Goal: Transaction & Acquisition: Purchase product/service

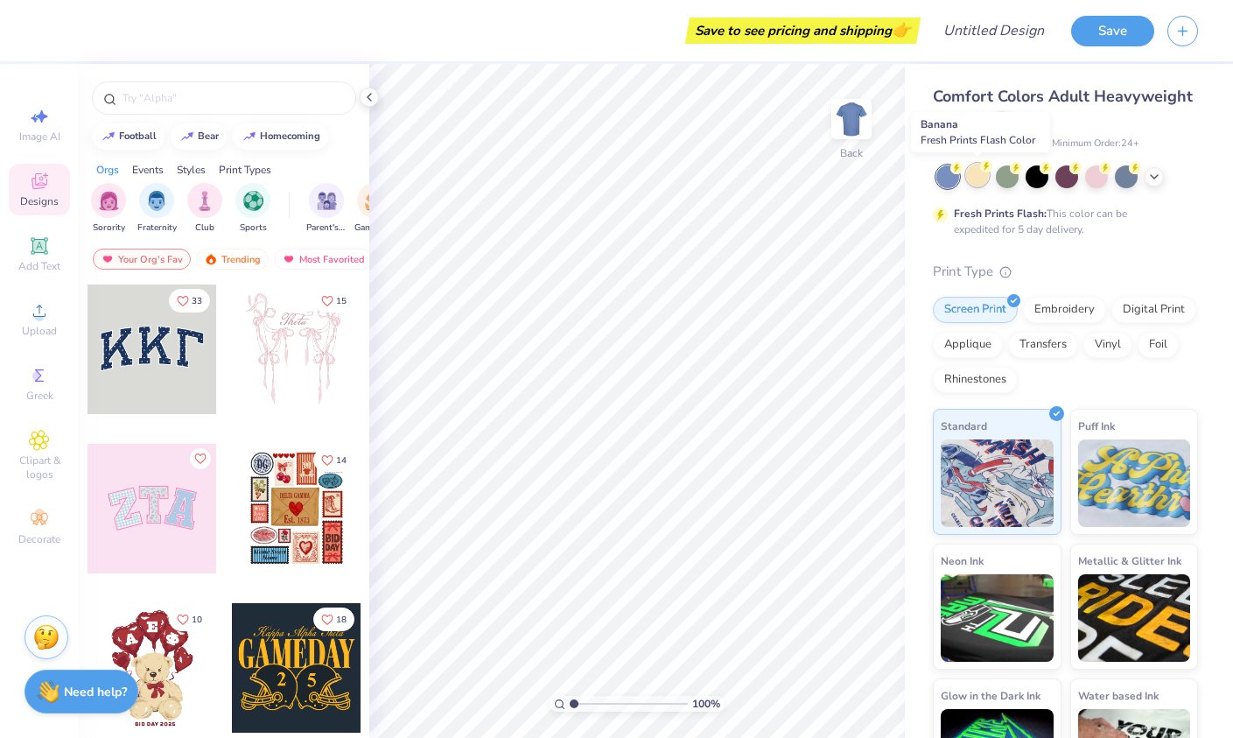
click at [975, 171] on div at bounding box center [977, 175] width 23 height 23
click at [298, 515] on div at bounding box center [297, 509] width 130 height 130
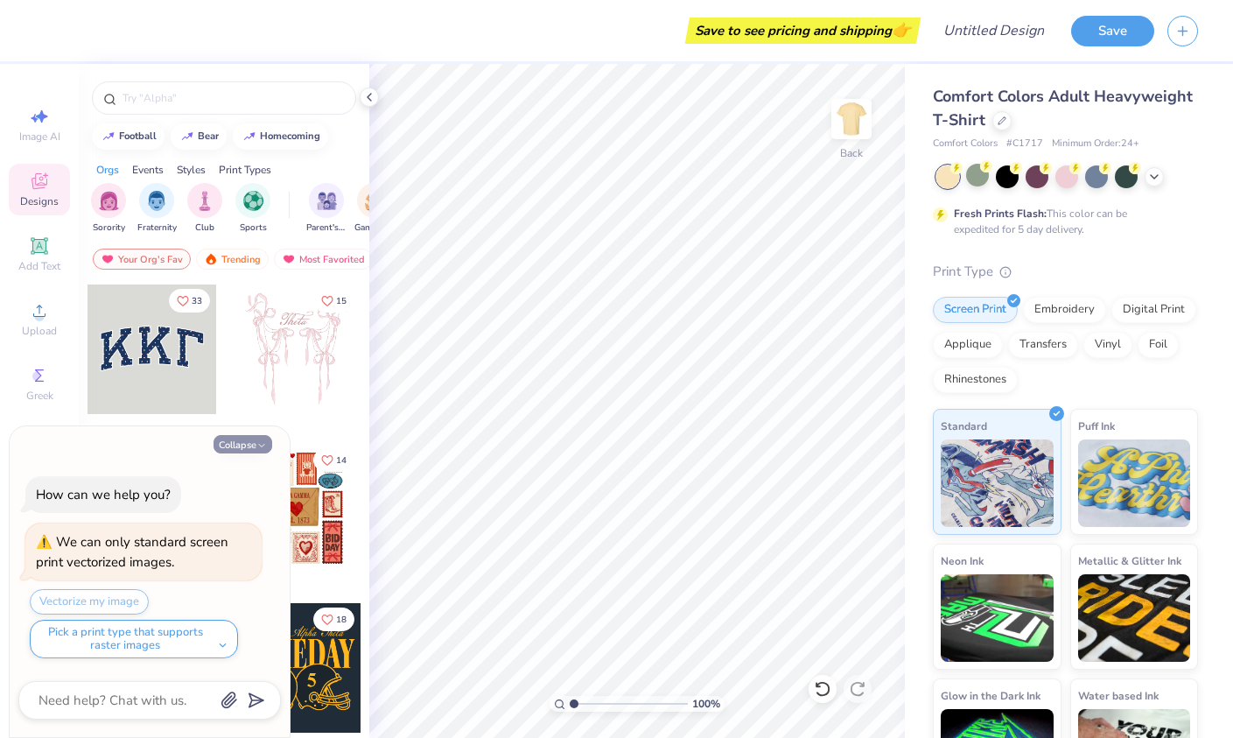
click at [256, 441] on icon "button" at bounding box center [261, 445] width 11 height 11
type textarea "x"
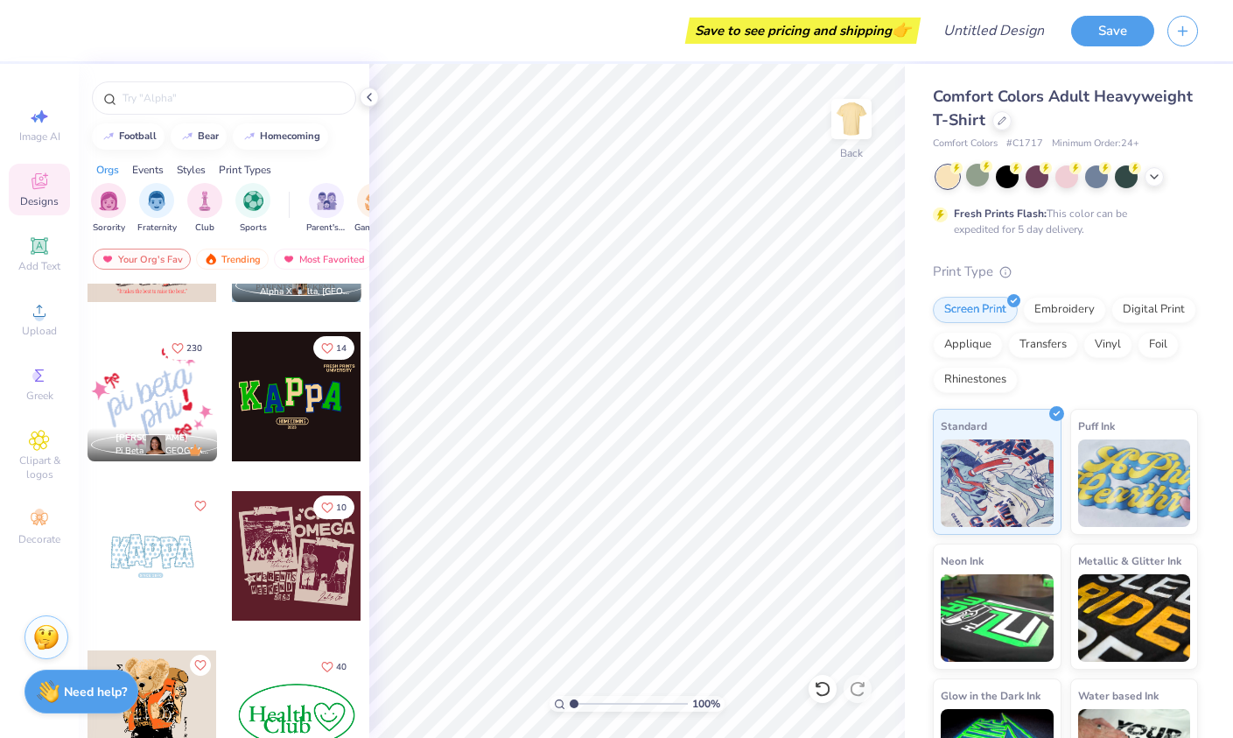
scroll to position [2512, 0]
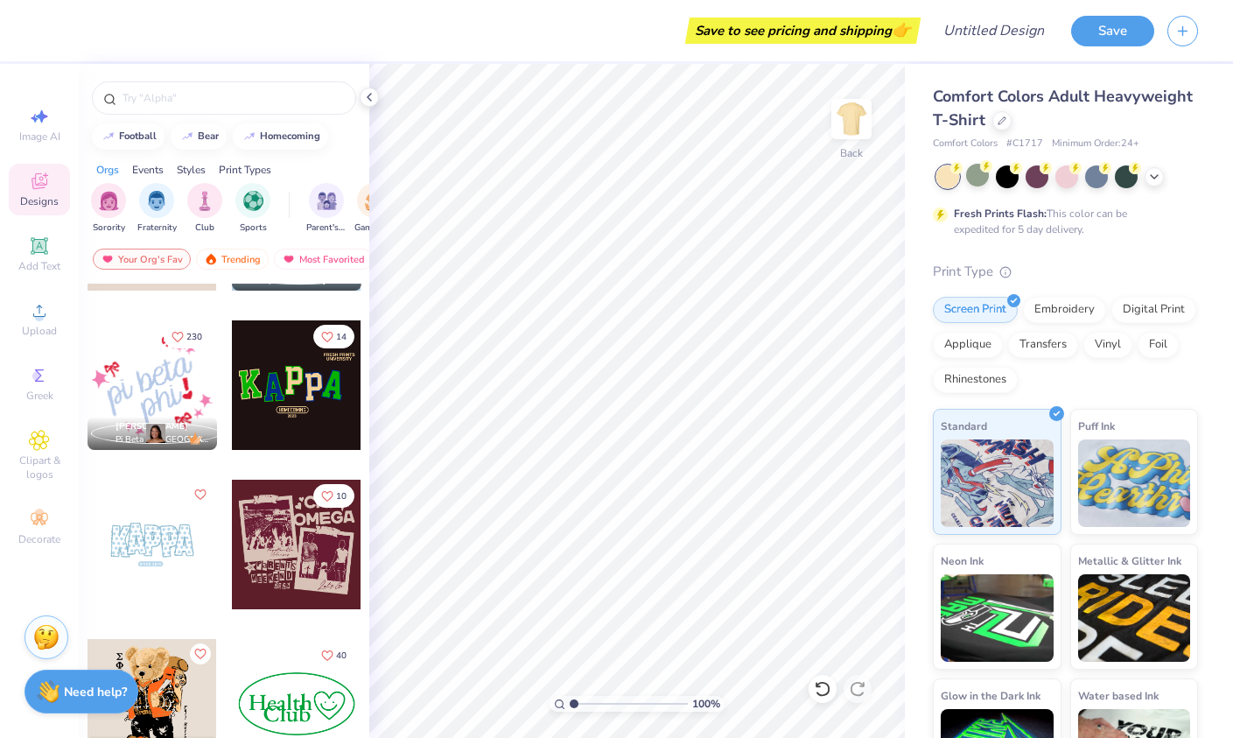
click at [291, 550] on div at bounding box center [297, 545] width 130 height 130
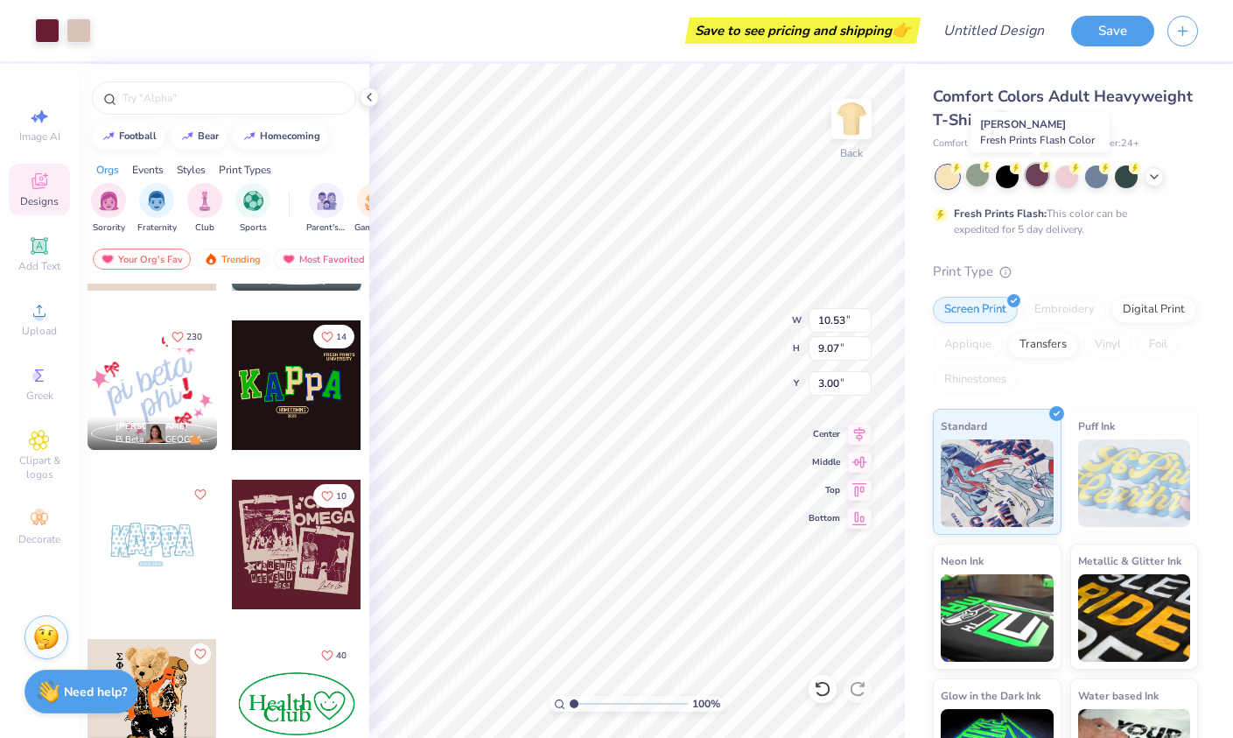
click at [1035, 171] on div at bounding box center [1037, 175] width 23 height 23
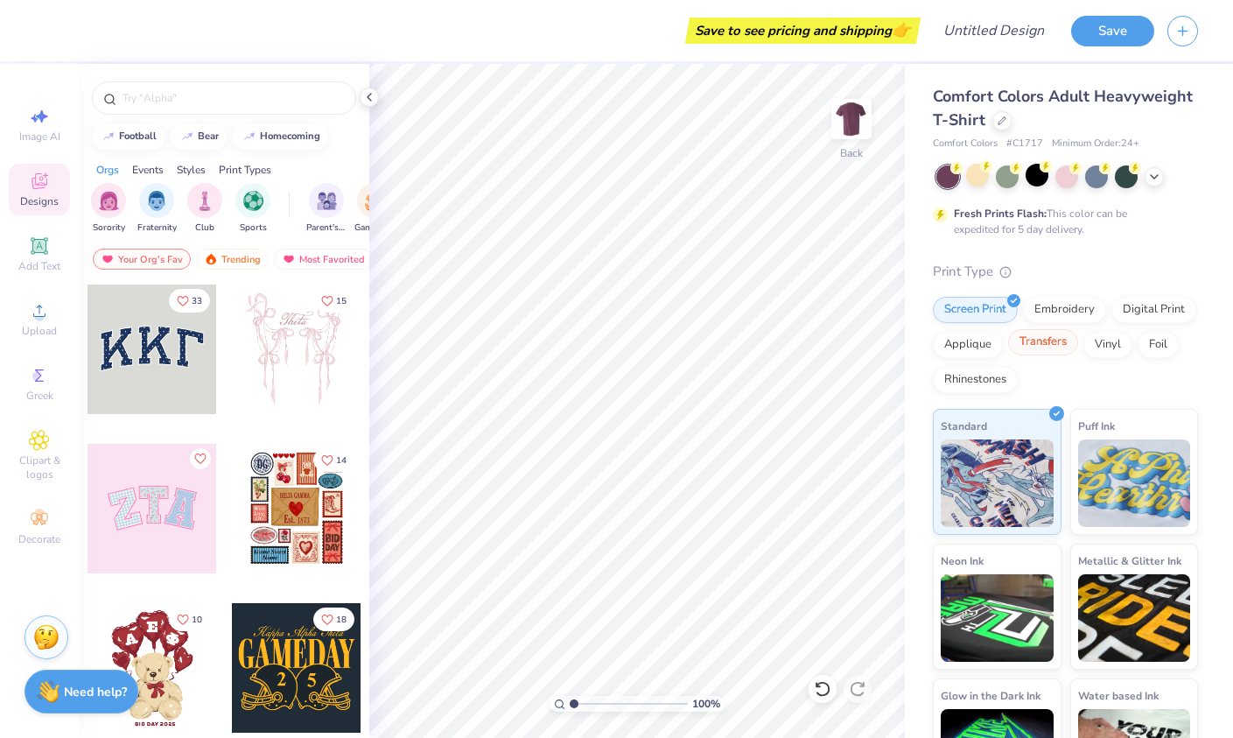
scroll to position [0, 0]
click at [1054, 312] on div "Embroidery" at bounding box center [1064, 307] width 83 height 26
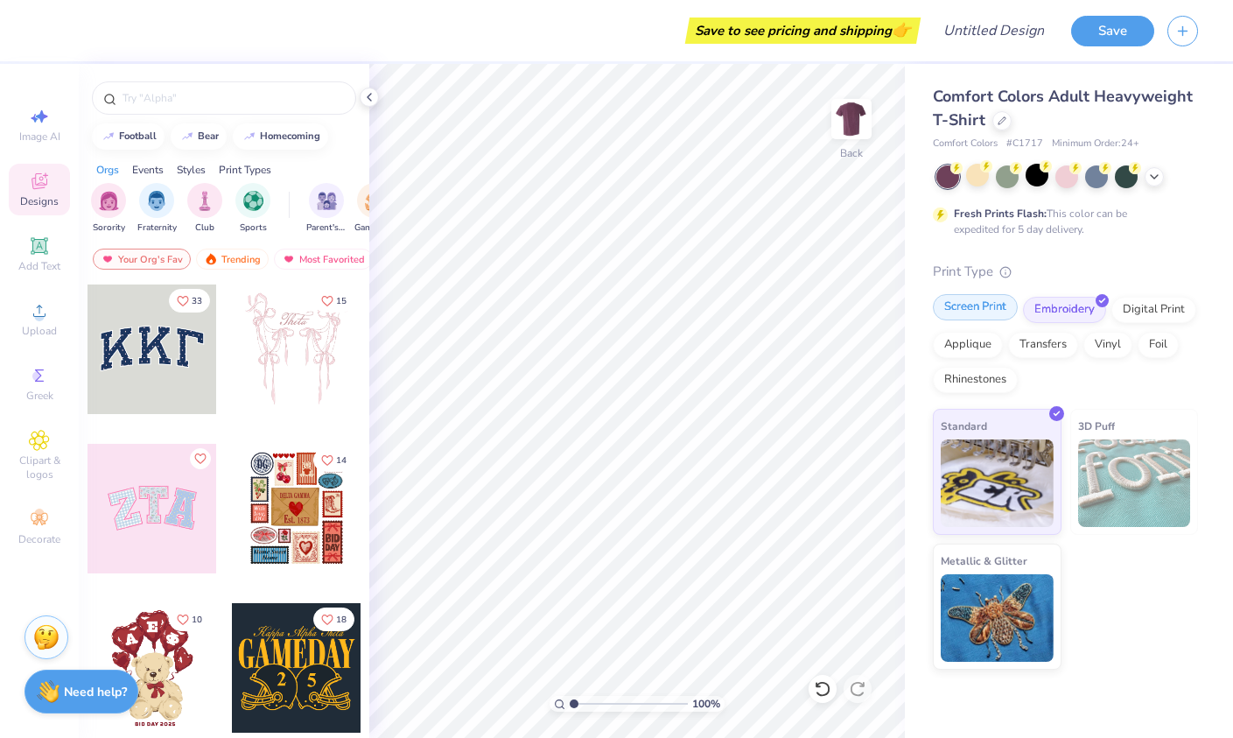
click at [972, 302] on div "Screen Print" at bounding box center [975, 307] width 85 height 26
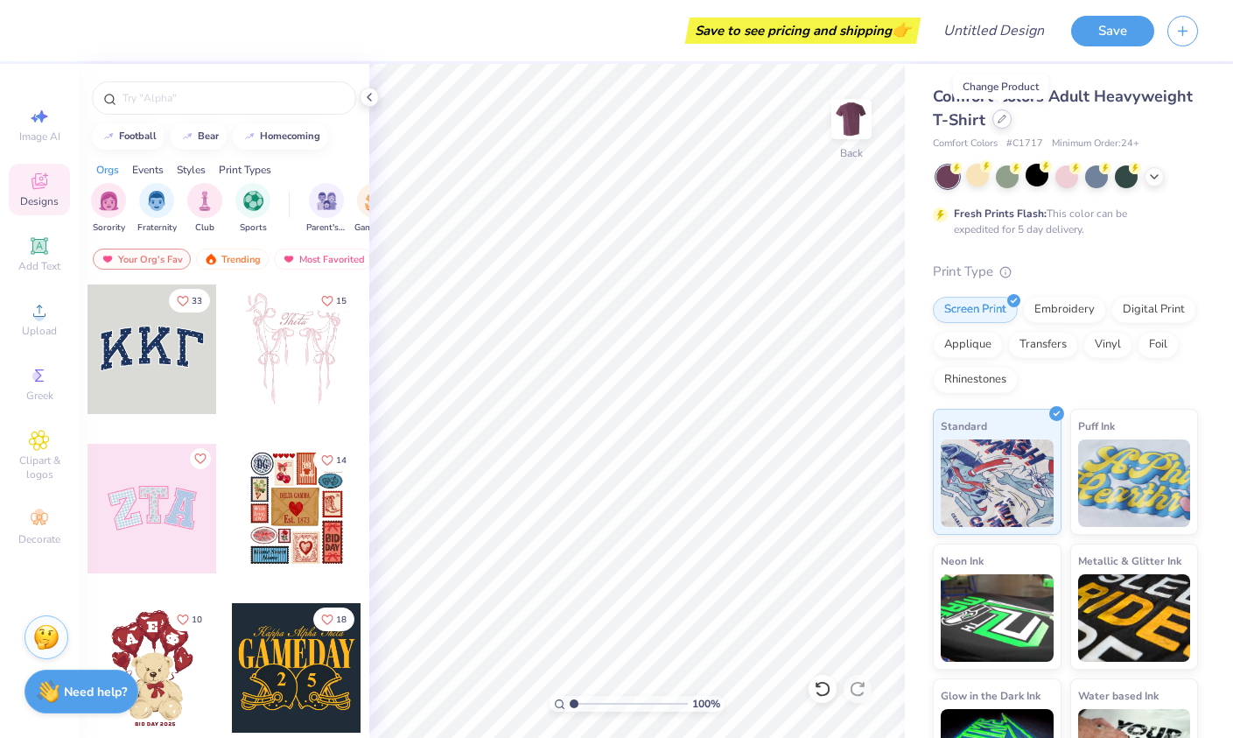
click at [998, 119] on icon at bounding box center [1002, 119] width 9 height 9
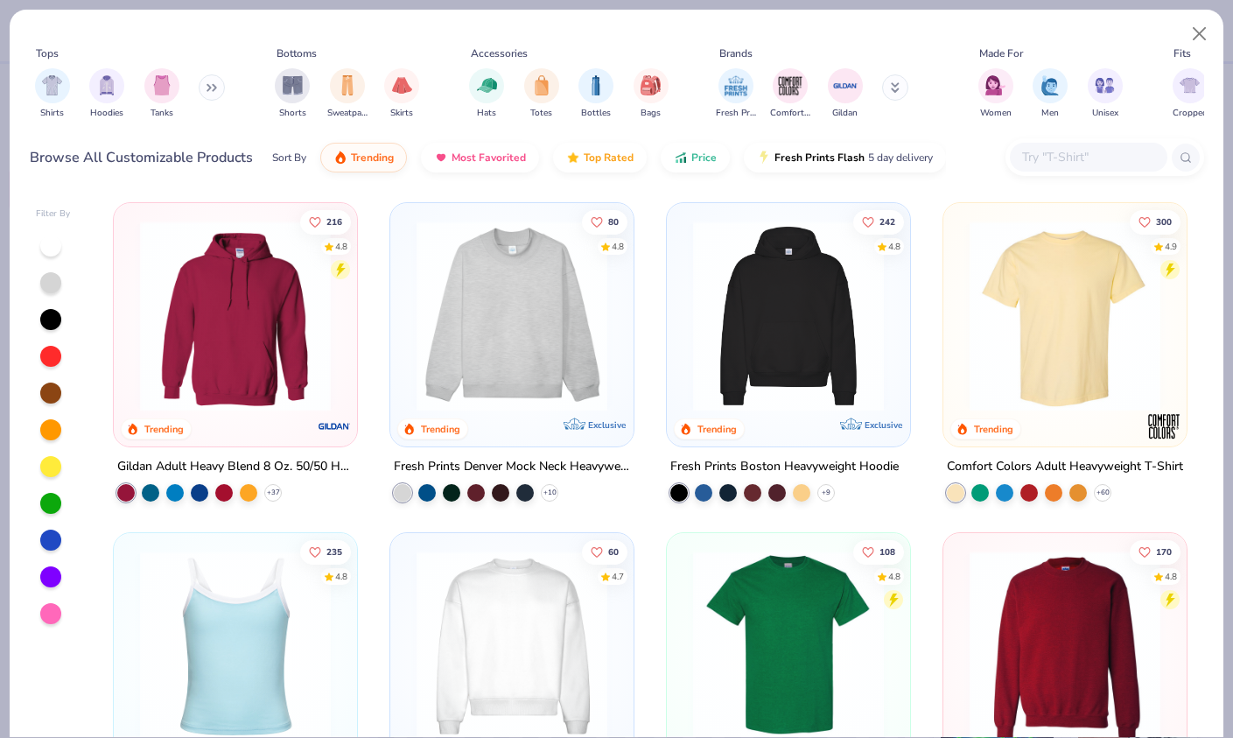
click at [474, 333] on img at bounding box center [512, 316] width 208 height 191
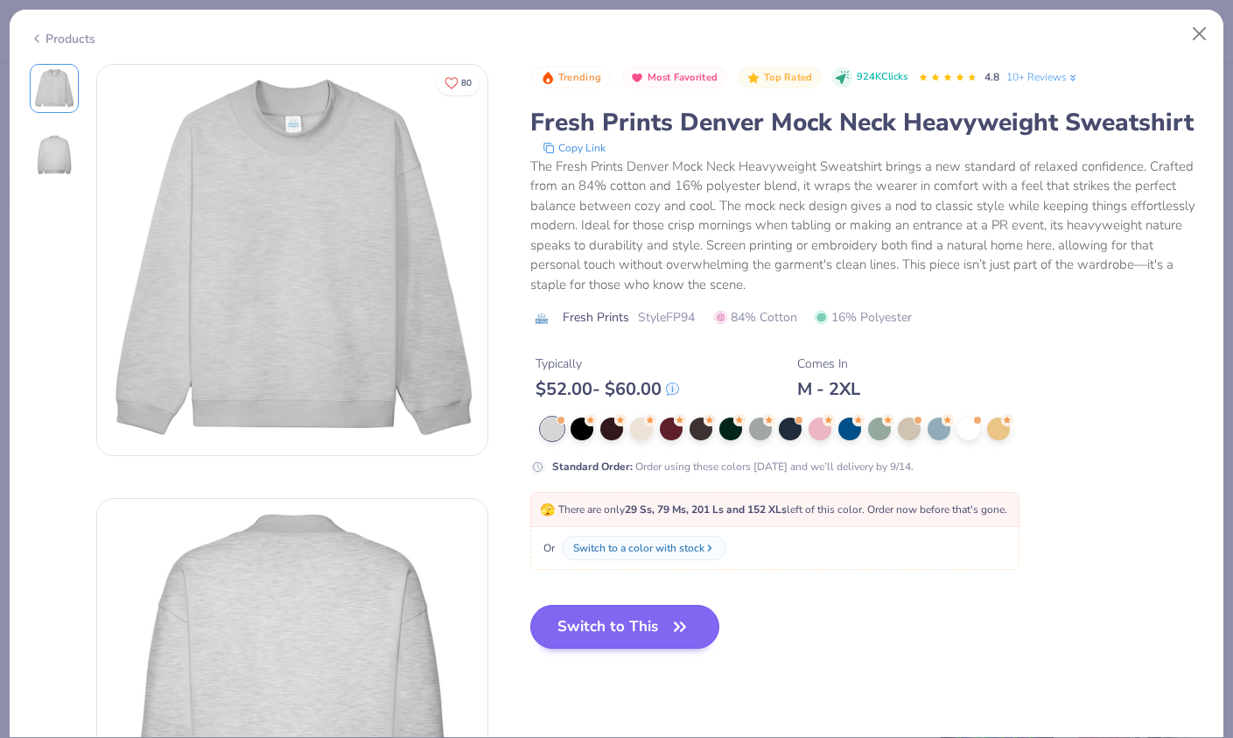
click at [583, 631] on button "Switch to This" at bounding box center [625, 627] width 190 height 44
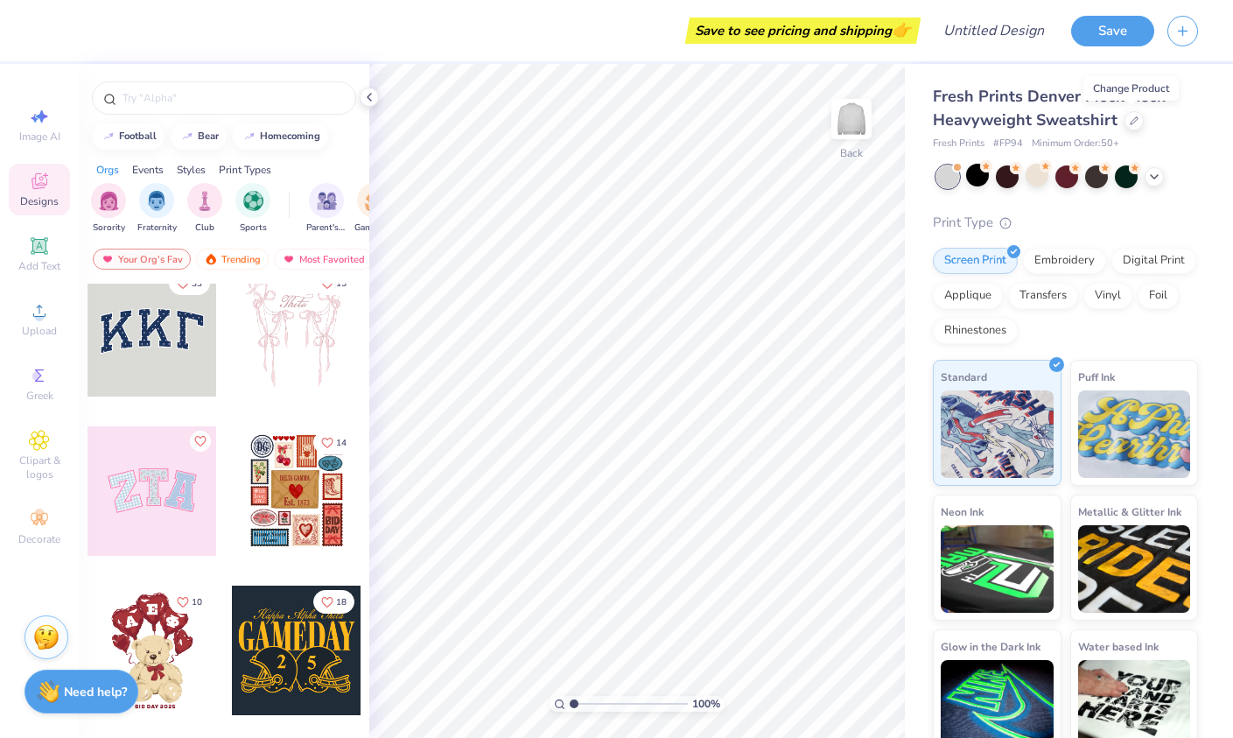
scroll to position [19, 0]
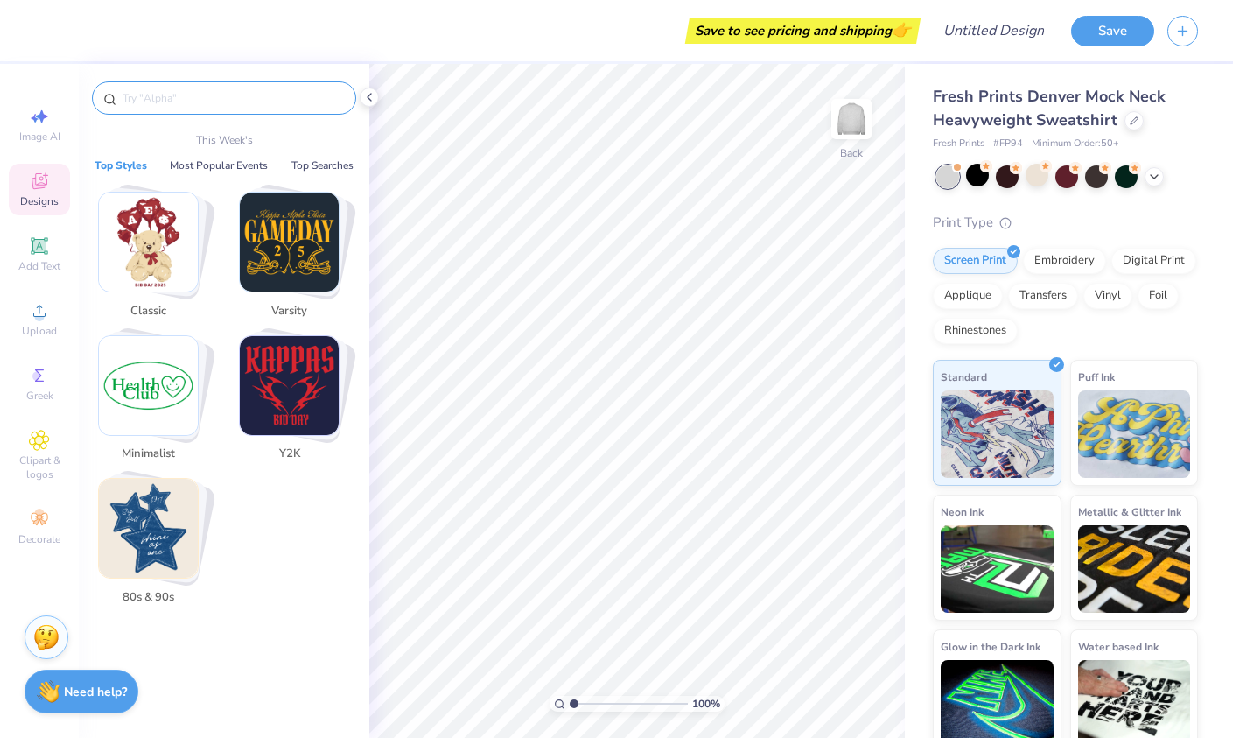
click at [256, 101] on input "text" at bounding box center [233, 98] width 224 height 18
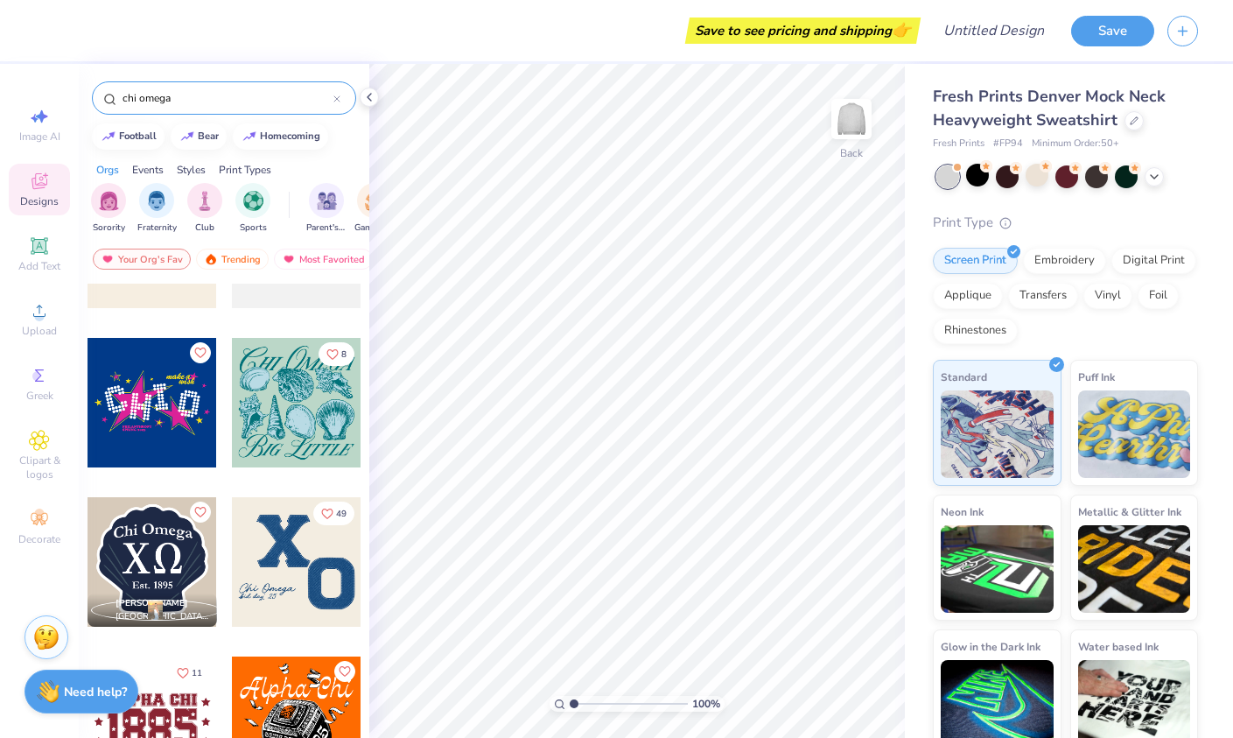
scroll to position [915, 0]
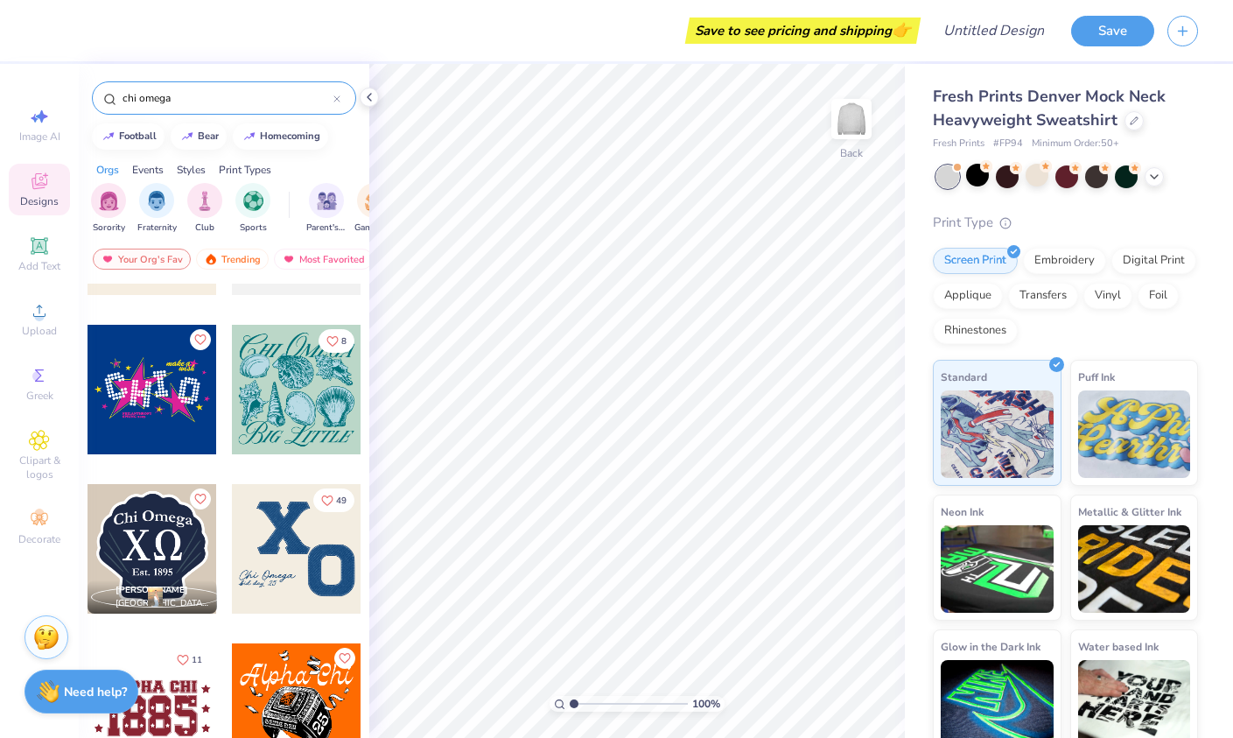
type input "chi omega"
click at [177, 557] on div at bounding box center [153, 549] width 130 height 130
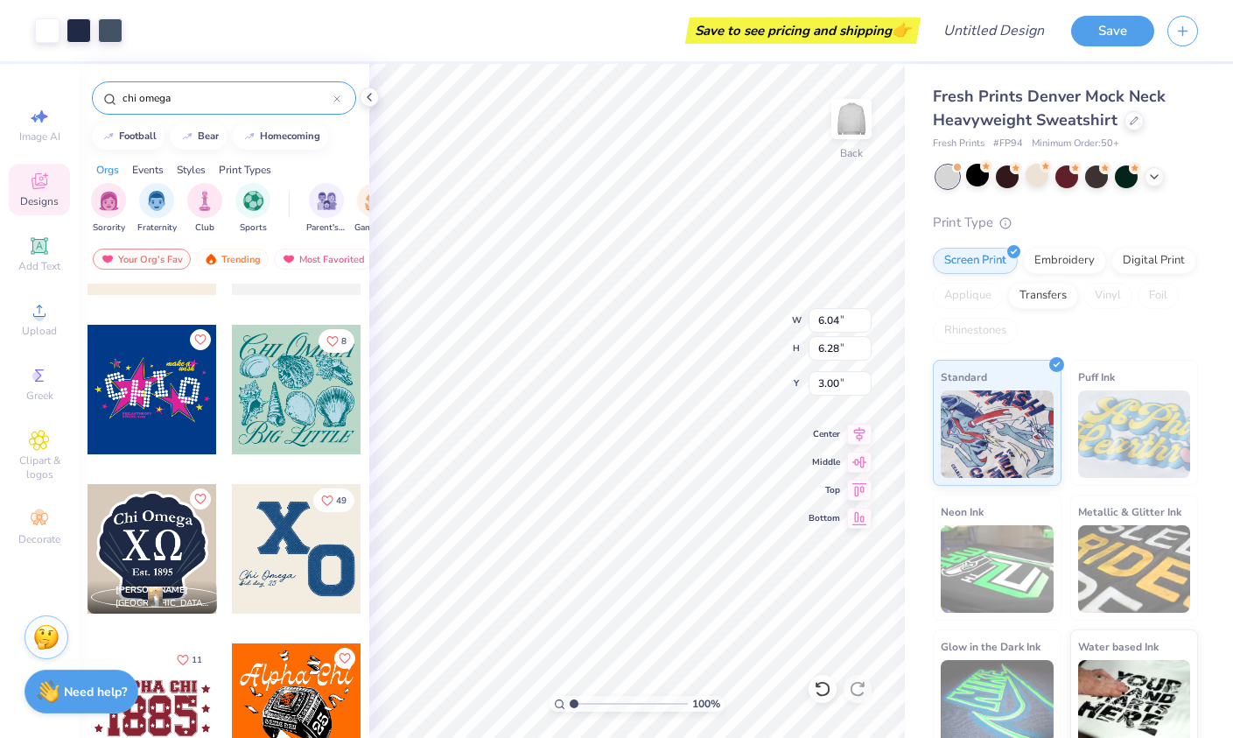
type input "4.28"
type input "4.44"
type input "1.41"
click at [1077, 261] on div "Embroidery" at bounding box center [1064, 258] width 83 height 26
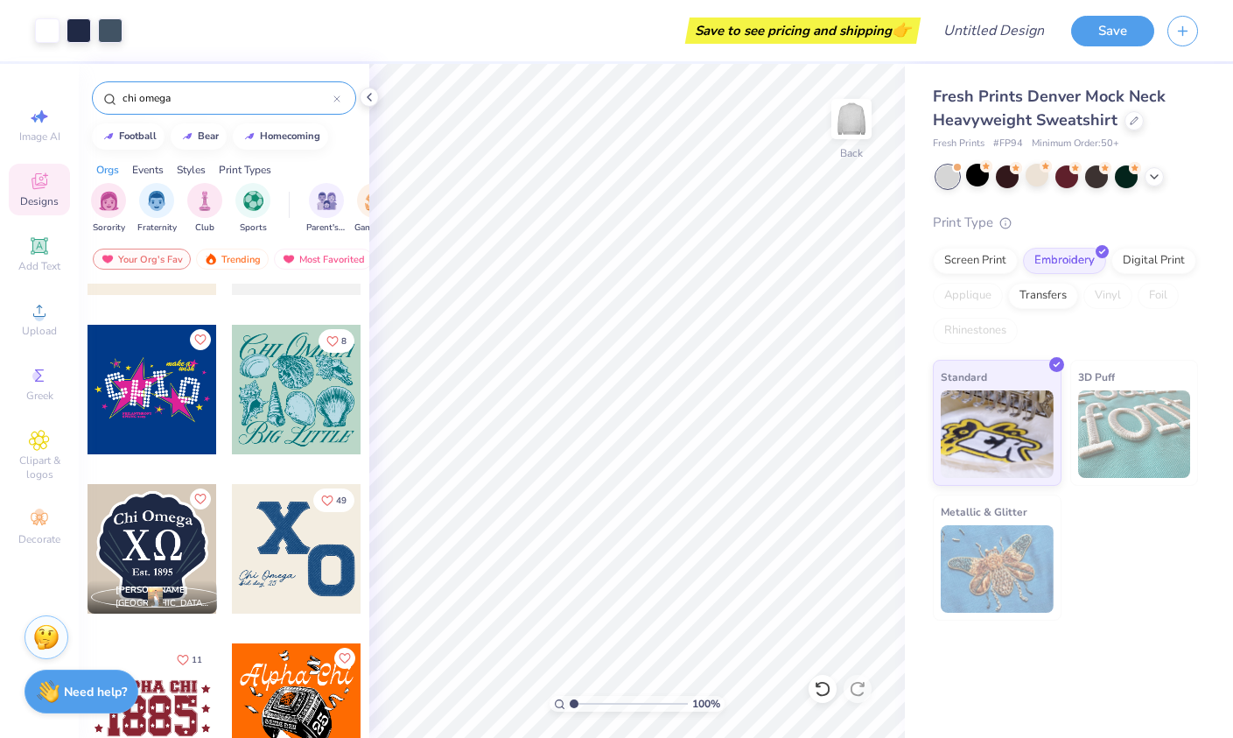
click at [1119, 397] on img at bounding box center [1134, 434] width 113 height 88
click at [1117, 418] on img at bounding box center [1134, 434] width 113 height 88
click at [1017, 400] on img at bounding box center [997, 432] width 113 height 88
click at [1162, 258] on div "Digital Print" at bounding box center [1153, 258] width 85 height 26
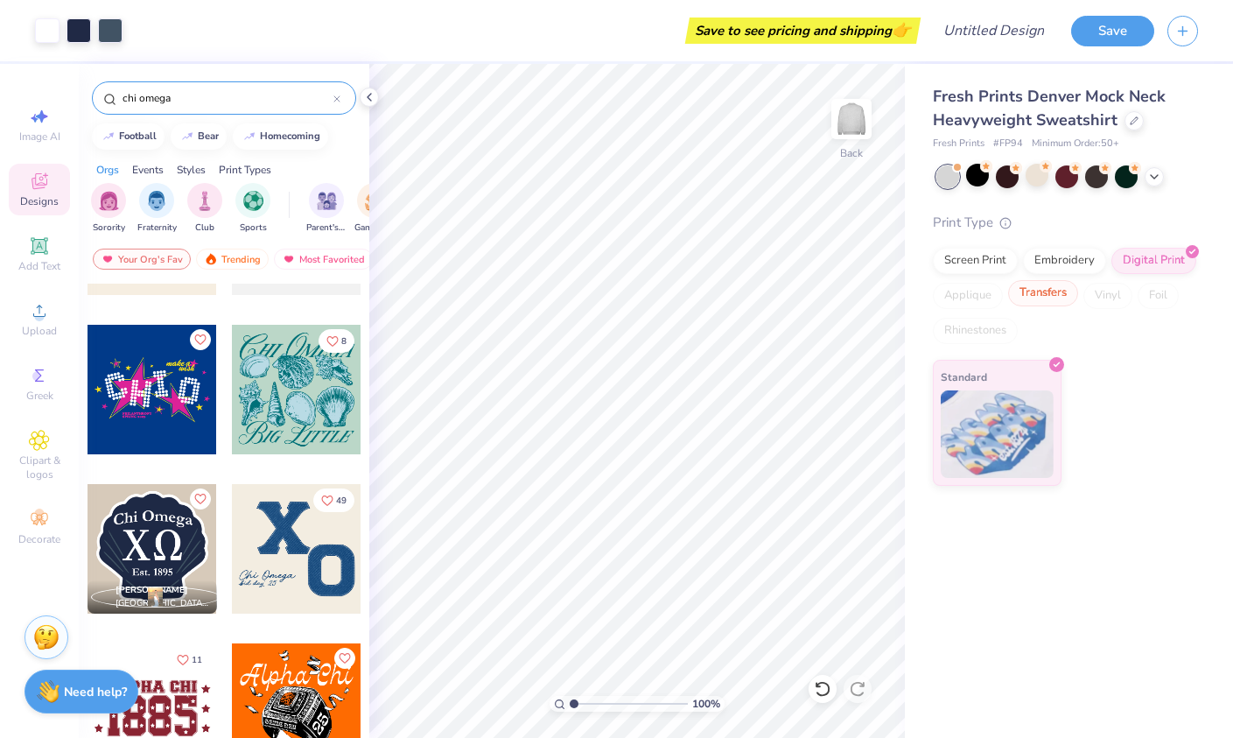
click at [1029, 291] on div "Transfers" at bounding box center [1043, 293] width 70 height 26
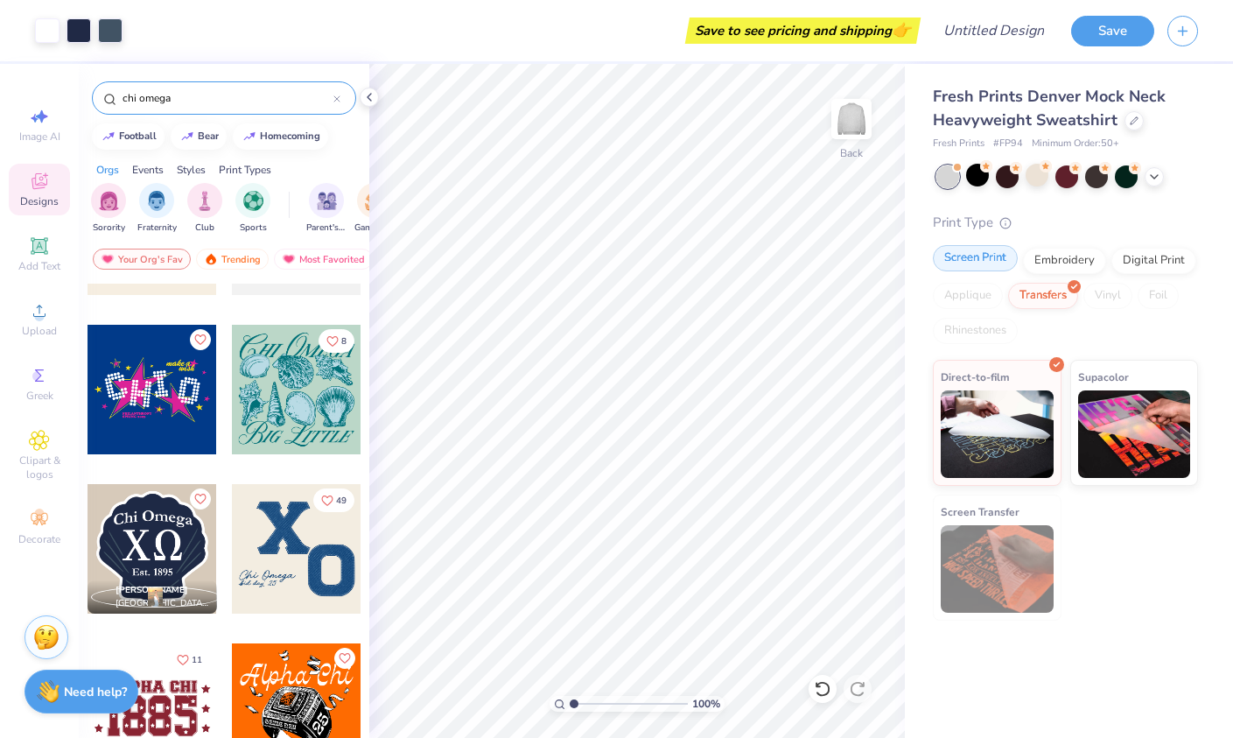
click at [967, 248] on div "Screen Print" at bounding box center [975, 258] width 85 height 26
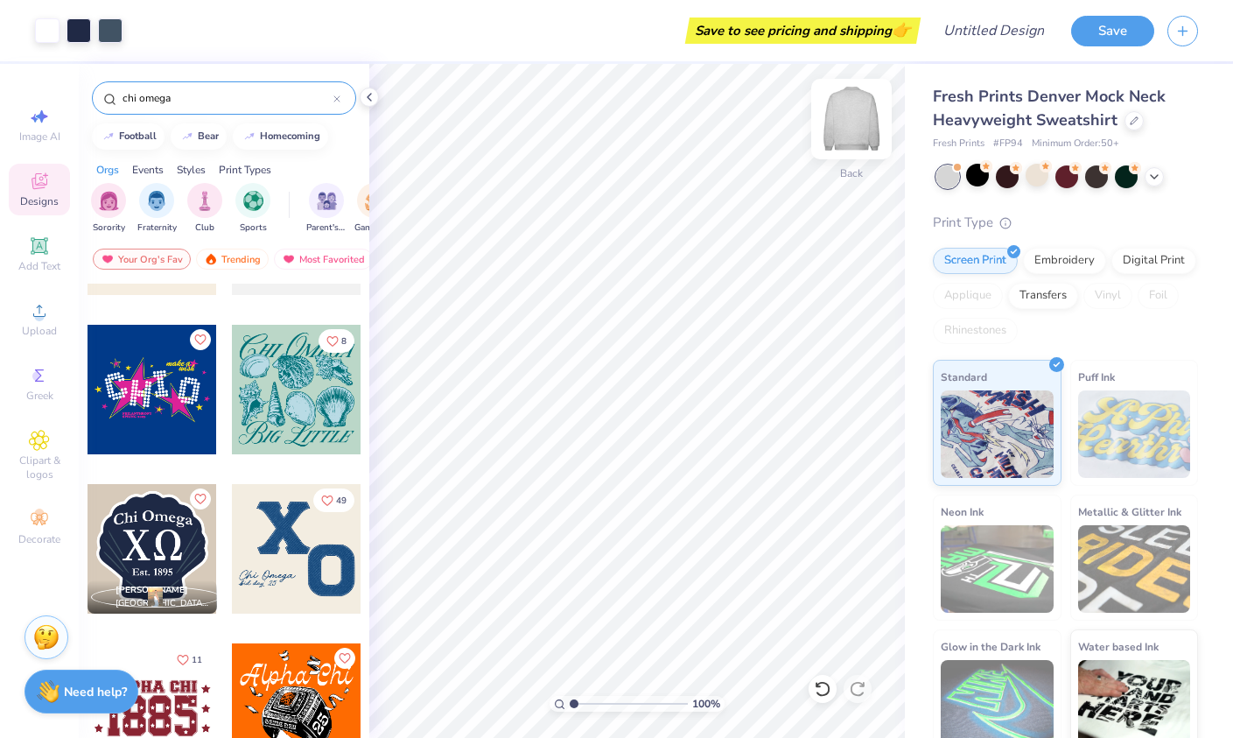
click at [844, 130] on img at bounding box center [851, 119] width 70 height 70
click at [293, 556] on div at bounding box center [297, 549] width 130 height 130
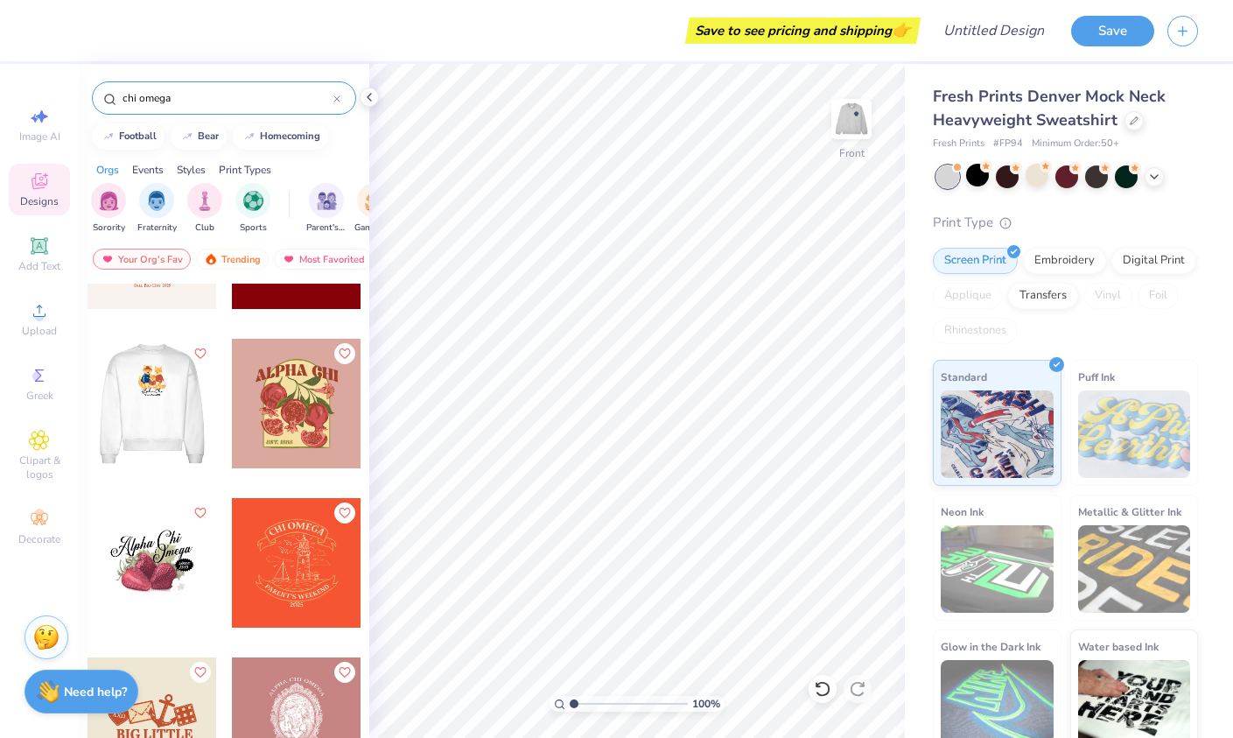
scroll to position [2997, 0]
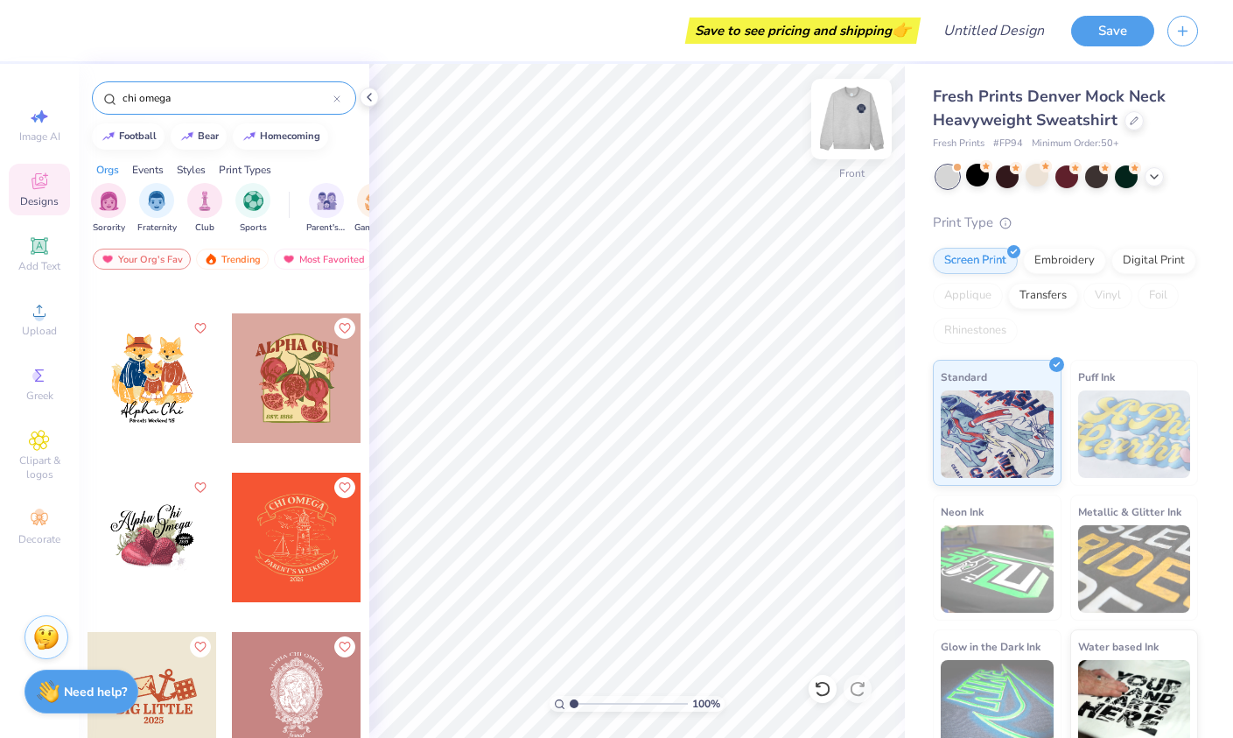
click at [856, 124] on img at bounding box center [851, 119] width 70 height 70
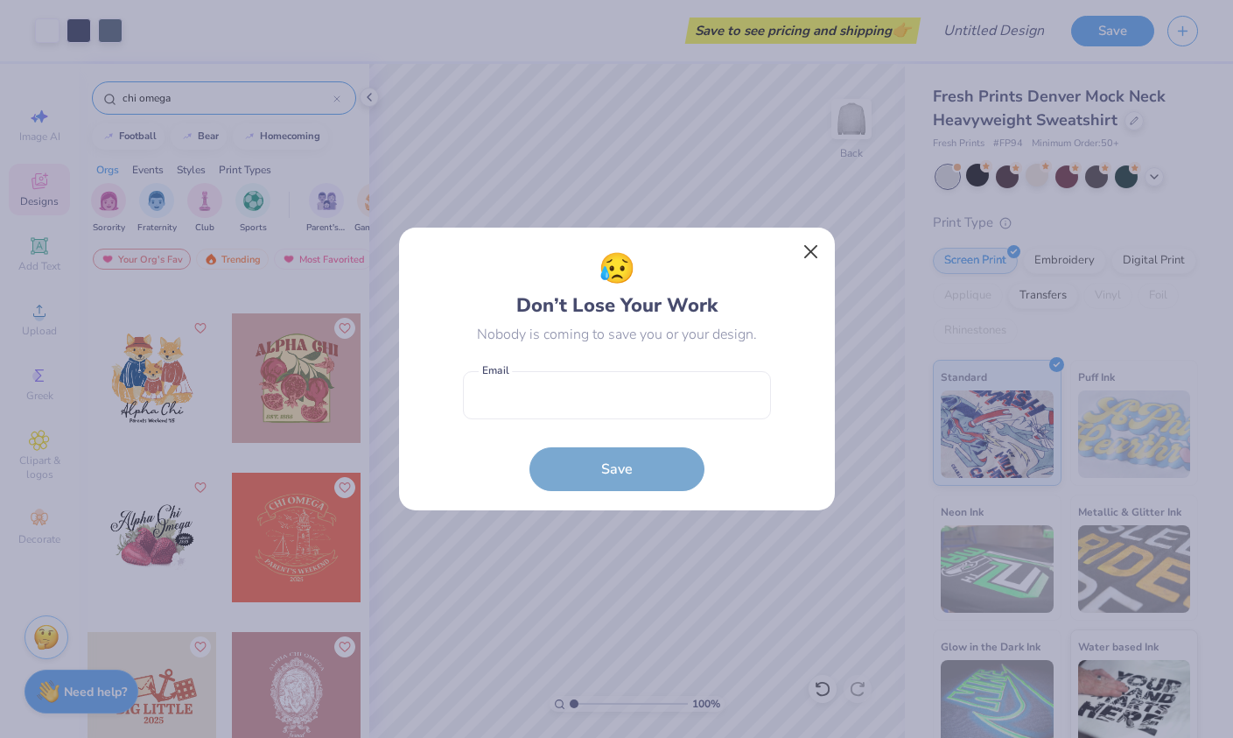
click at [806, 249] on button "Close" at bounding box center [810, 251] width 33 height 33
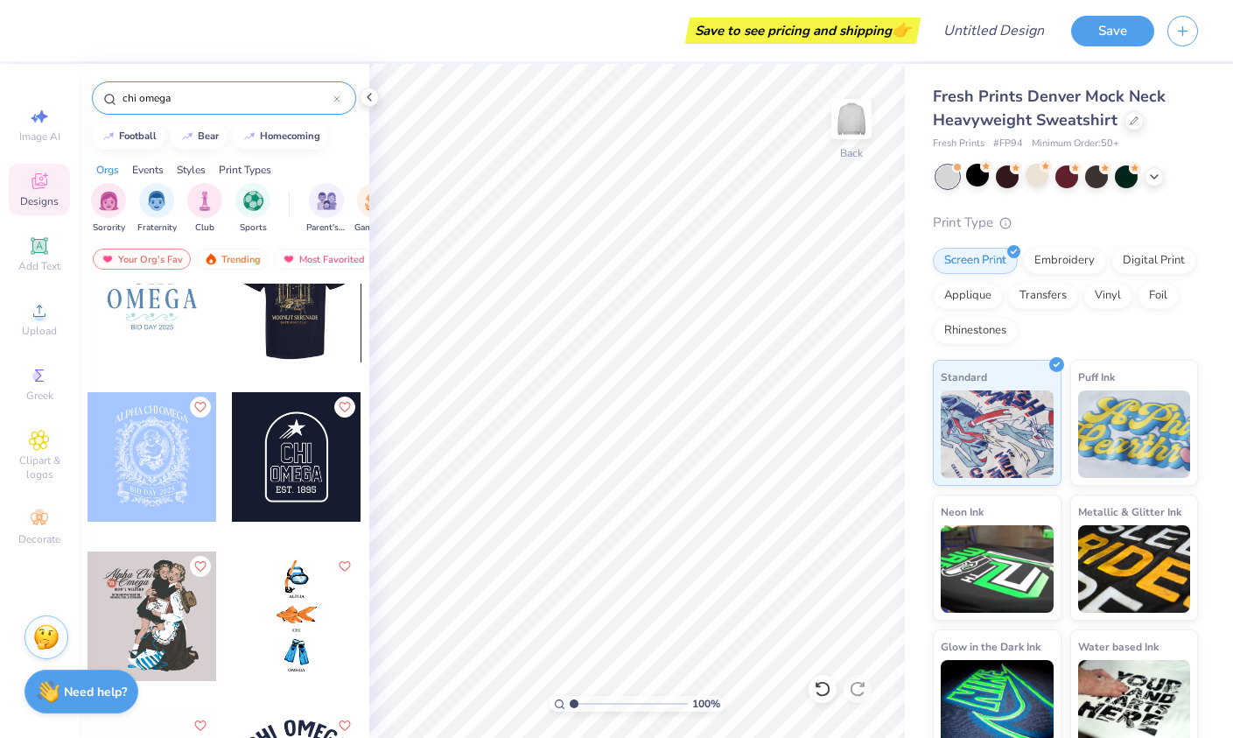
scroll to position [3717, 0]
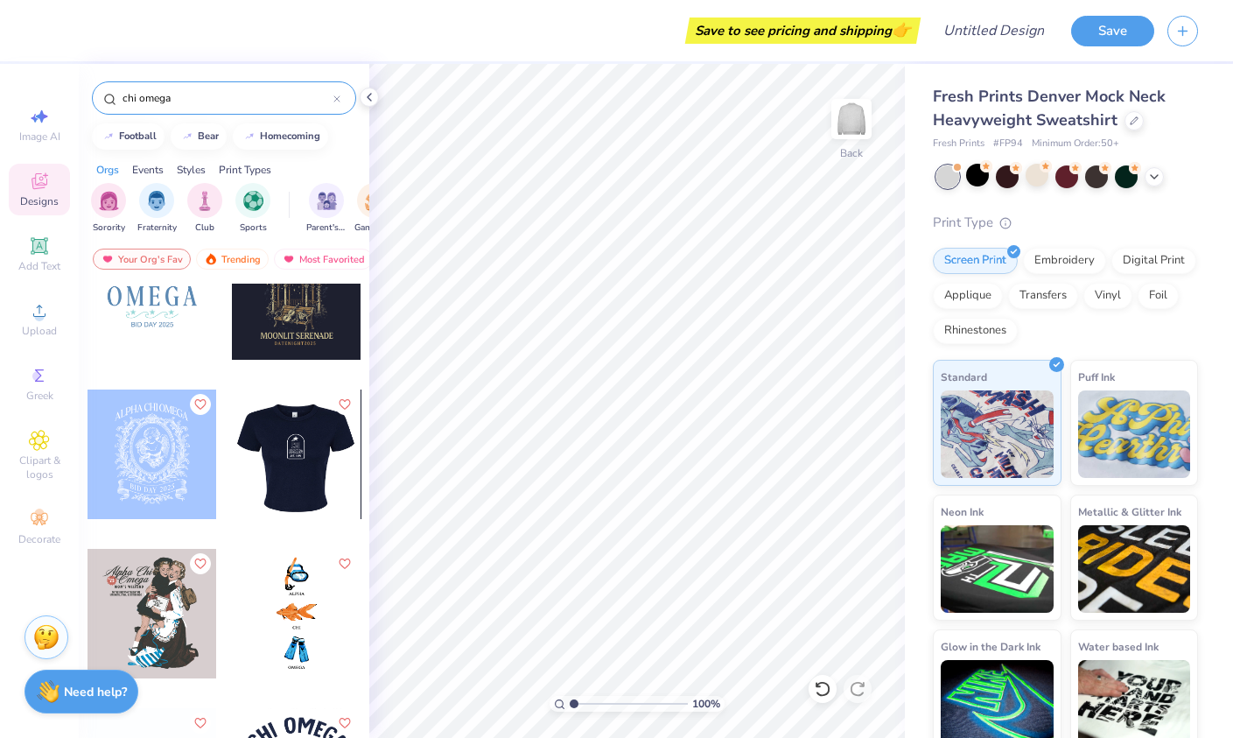
click at [286, 446] on div at bounding box center [296, 454] width 389 height 130
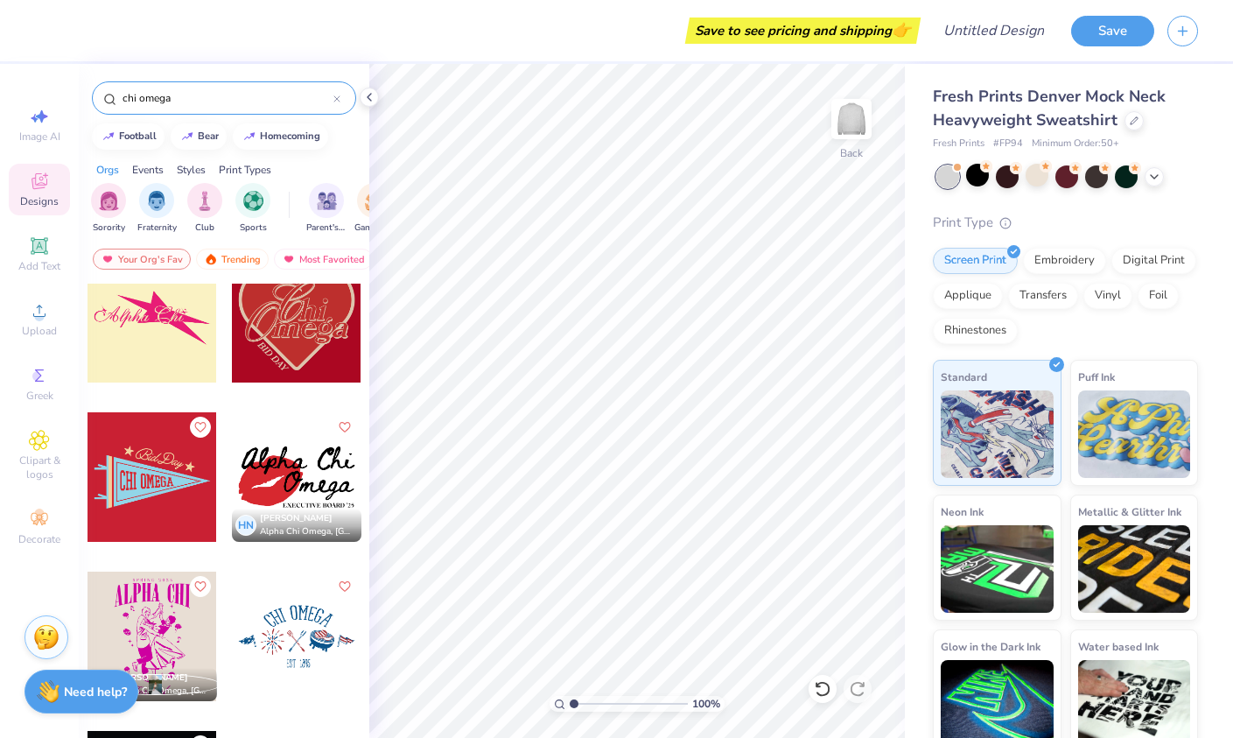
scroll to position [5456, 0]
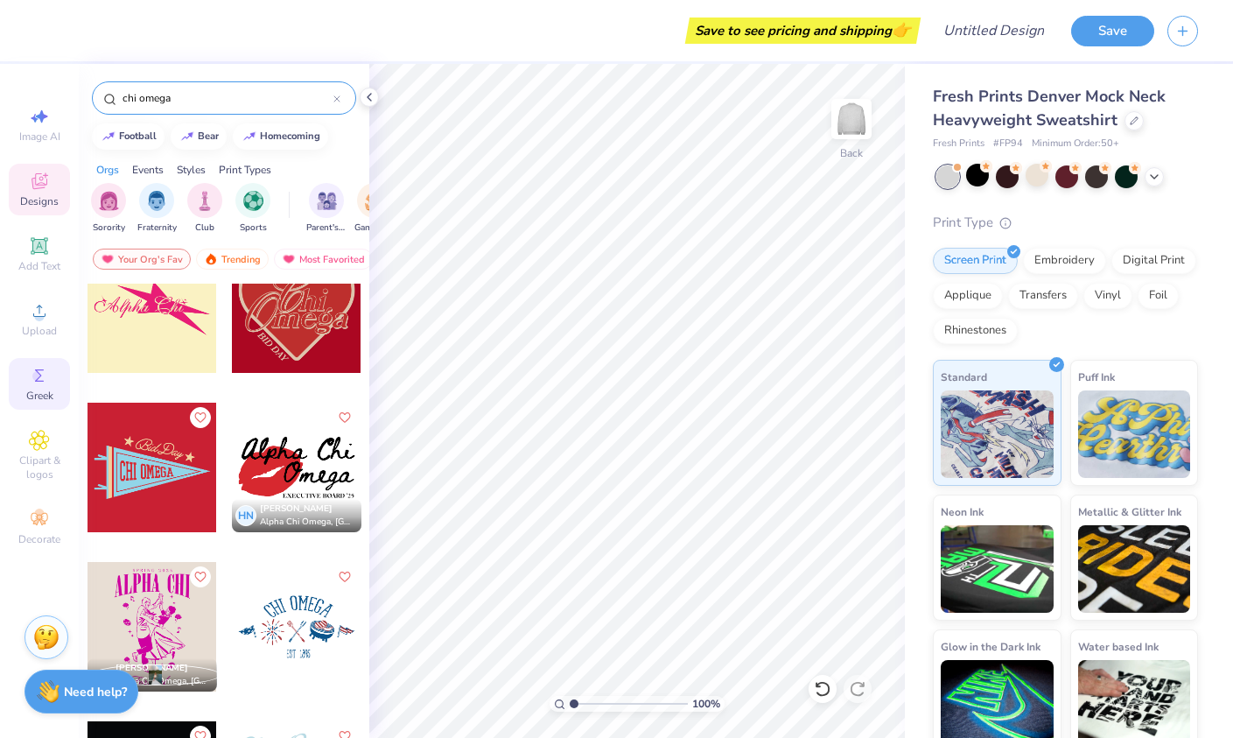
click at [48, 392] on span "Greek" at bounding box center [39, 396] width 27 height 14
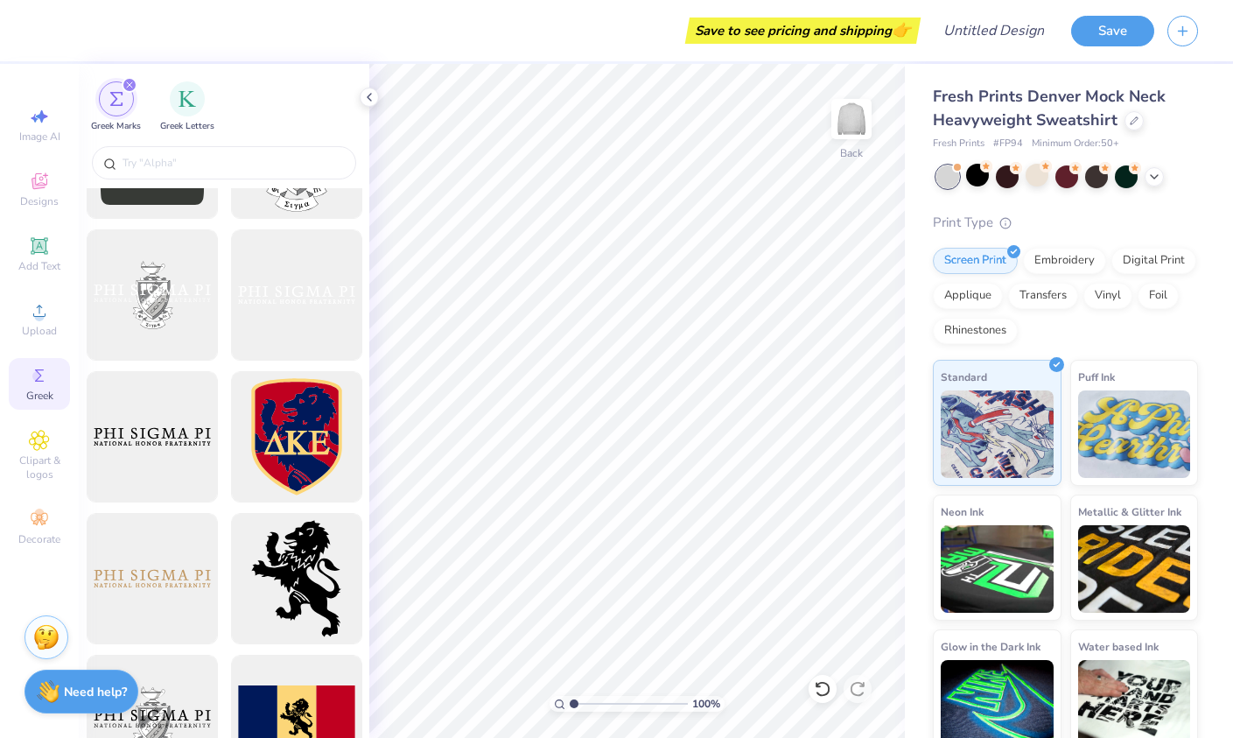
scroll to position [825, 0]
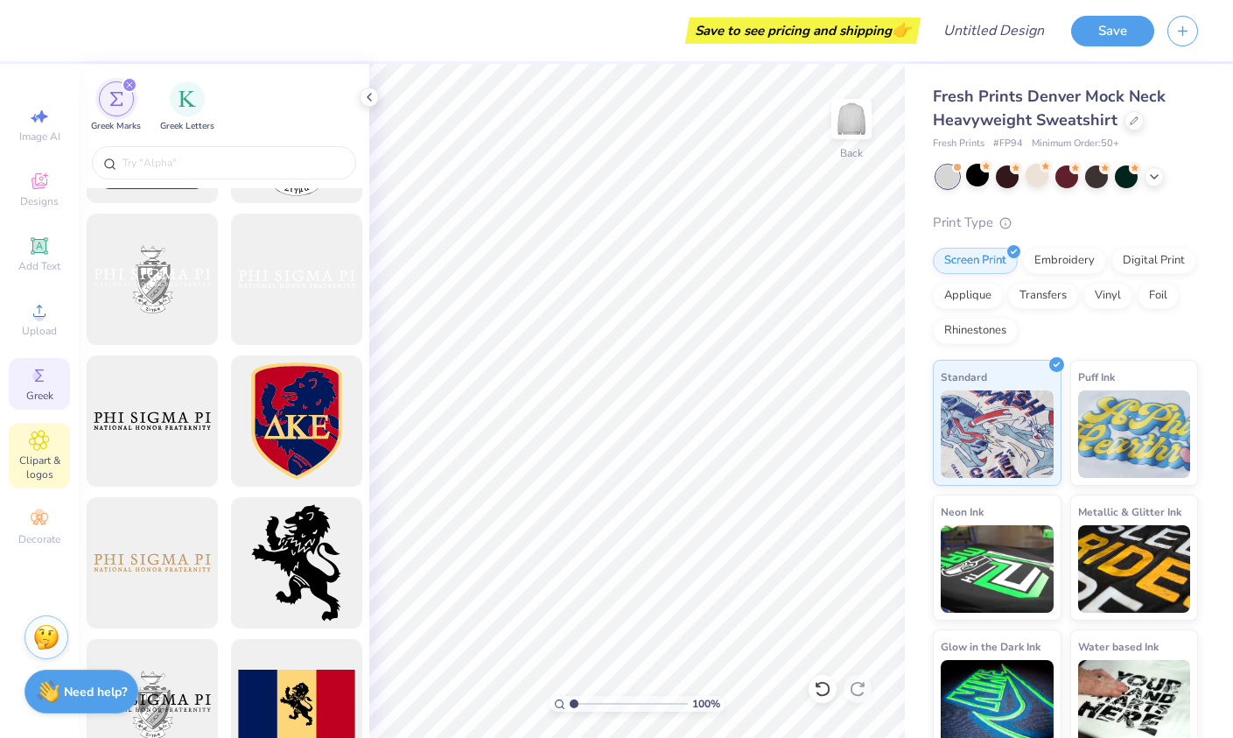
click at [36, 455] on span "Clipart & logos" at bounding box center [39, 467] width 61 height 28
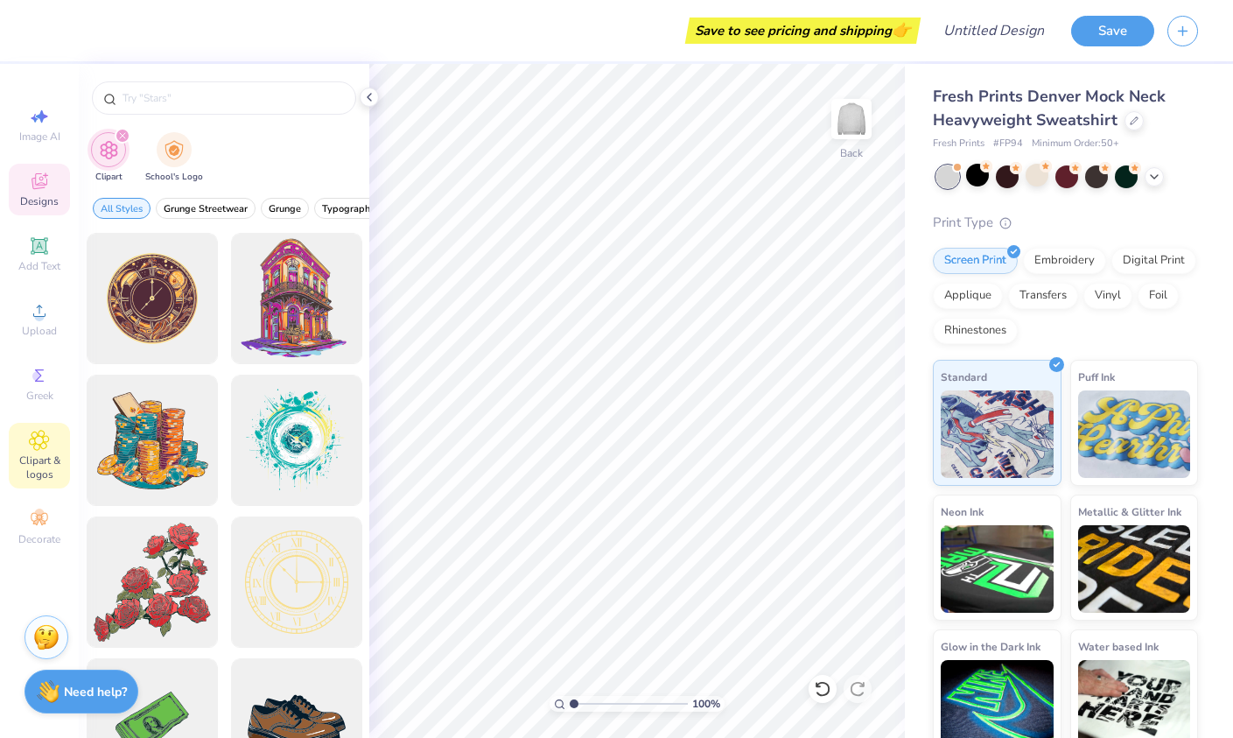
click at [53, 191] on div "Designs" at bounding box center [39, 190] width 61 height 52
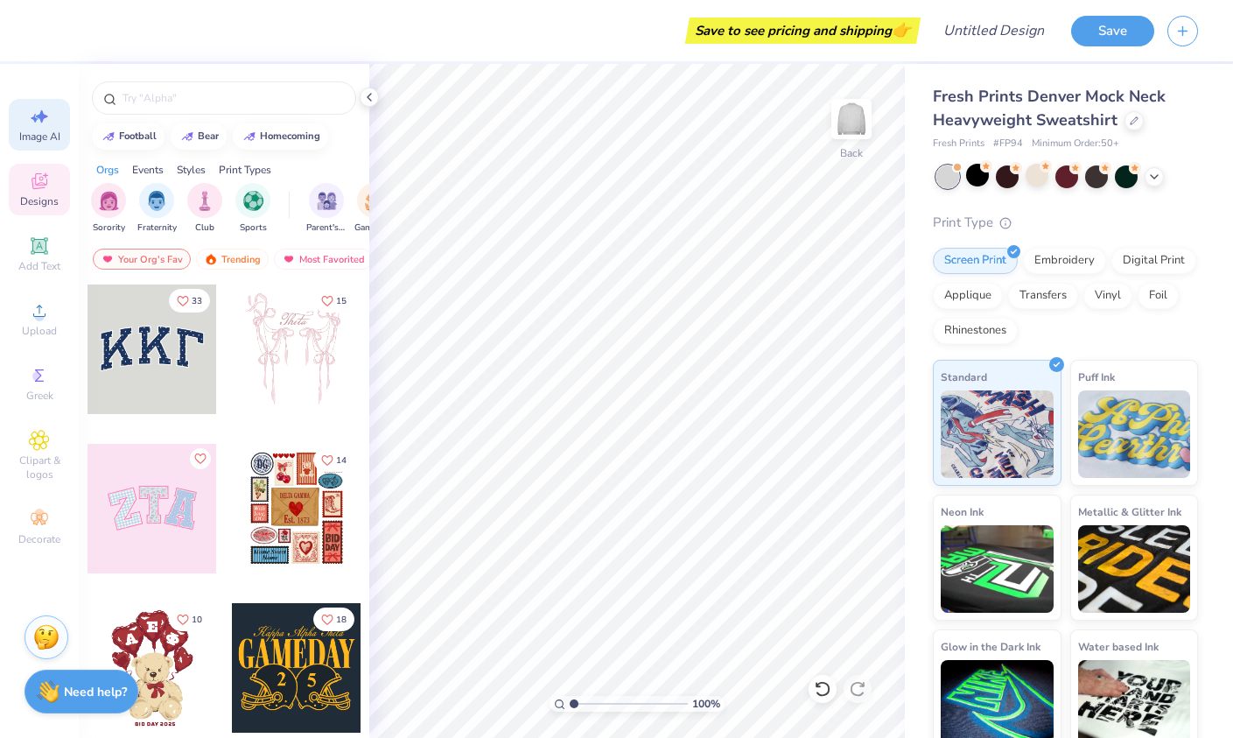
click at [49, 126] on icon at bounding box center [39, 116] width 21 height 21
select select "4"
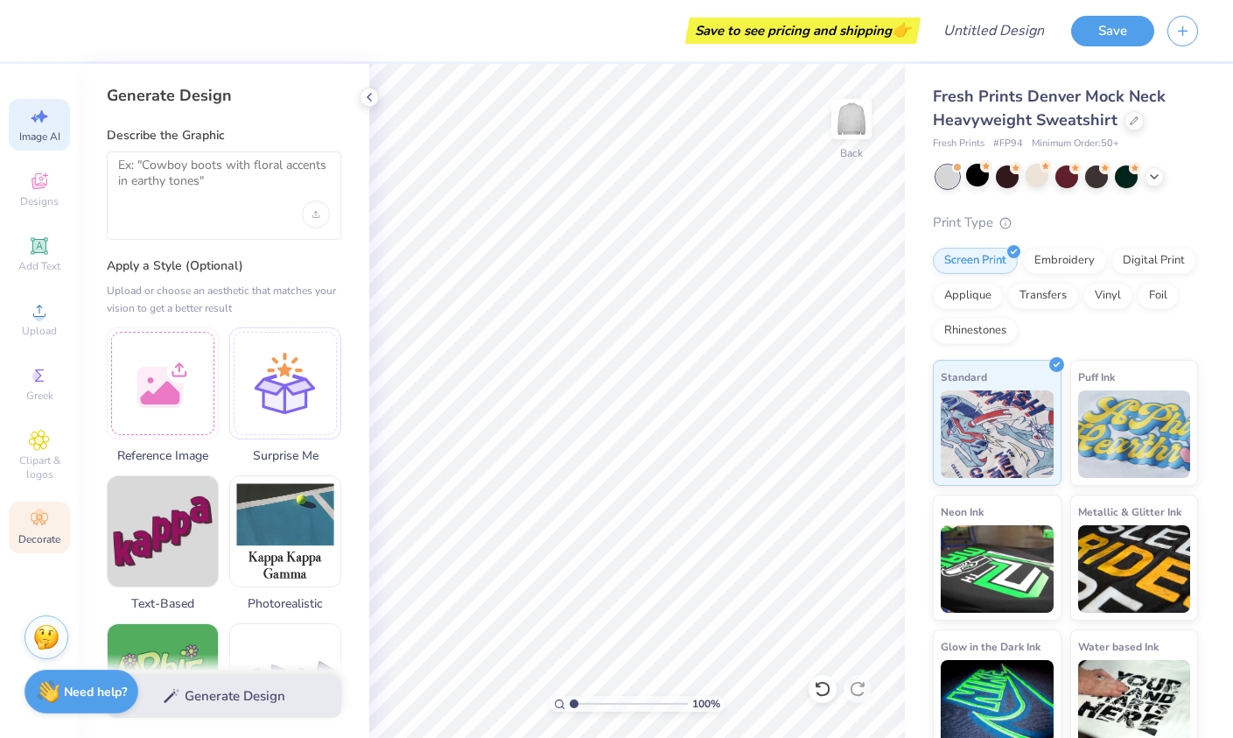
click at [40, 525] on icon at bounding box center [39, 518] width 21 height 21
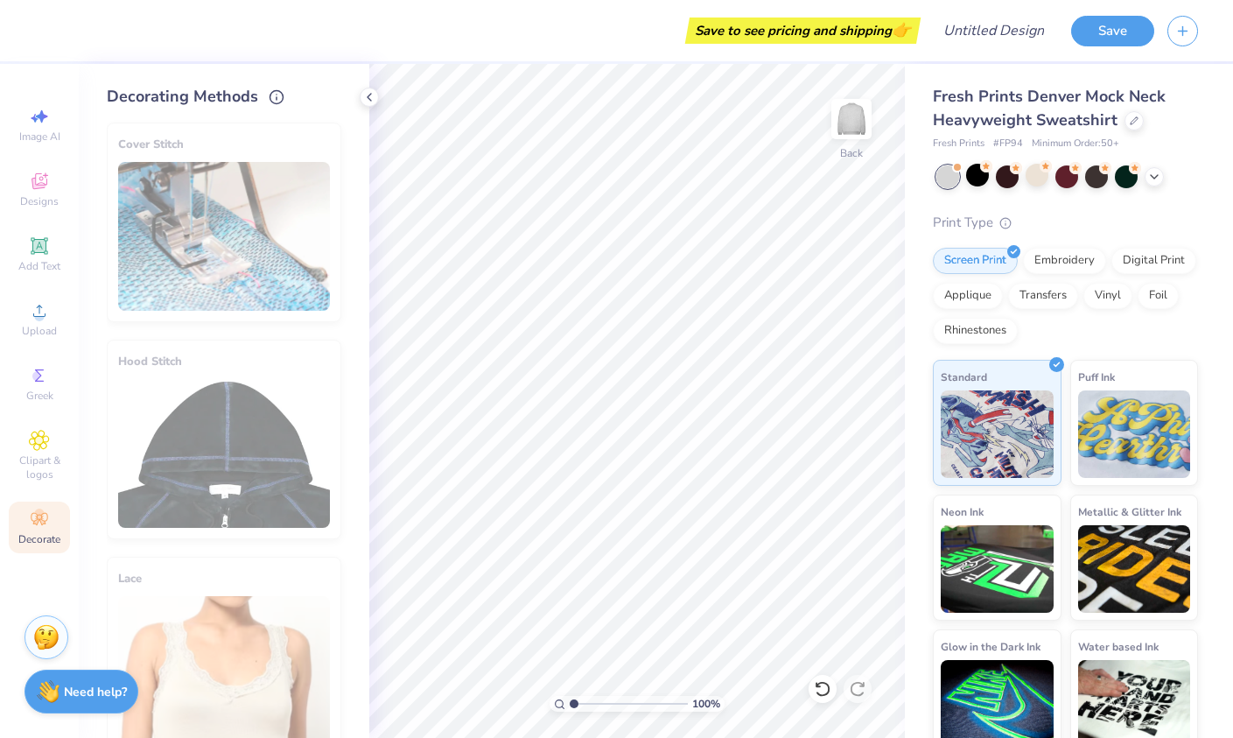
scroll to position [0, 0]
click at [53, 122] on div "Image AI" at bounding box center [39, 125] width 61 height 52
select select "4"
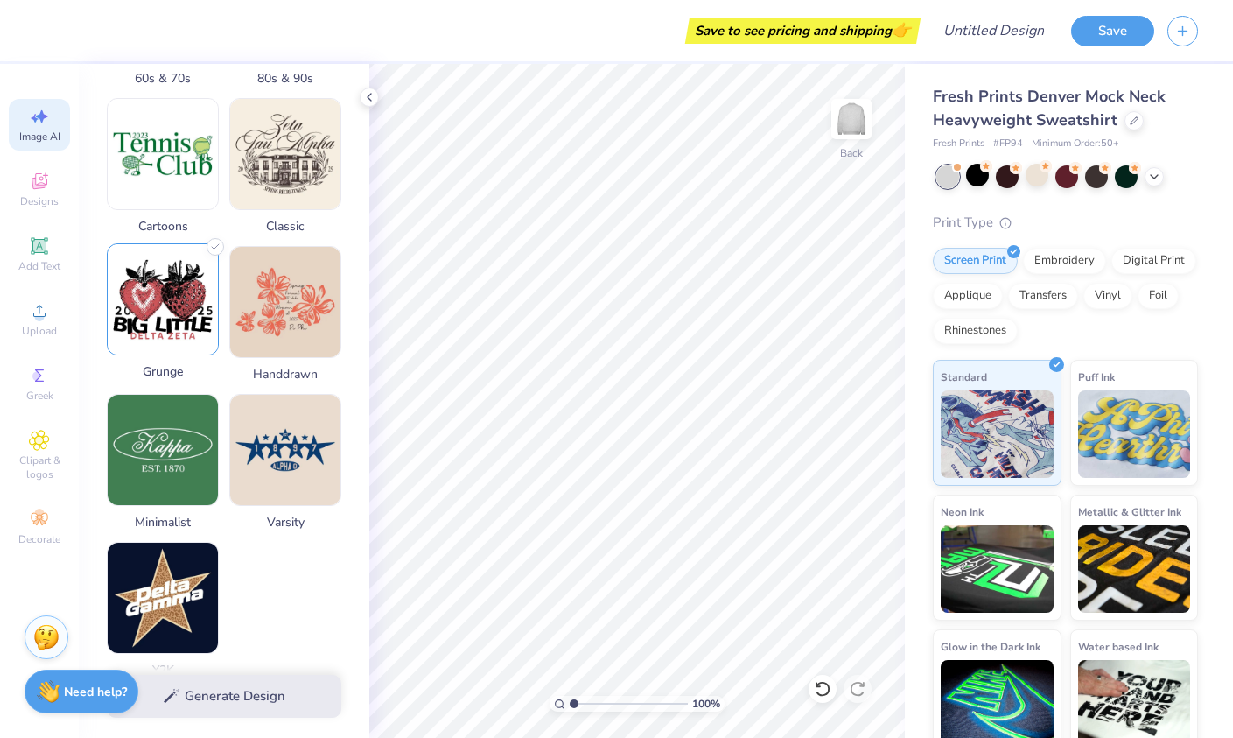
scroll to position [674, 0]
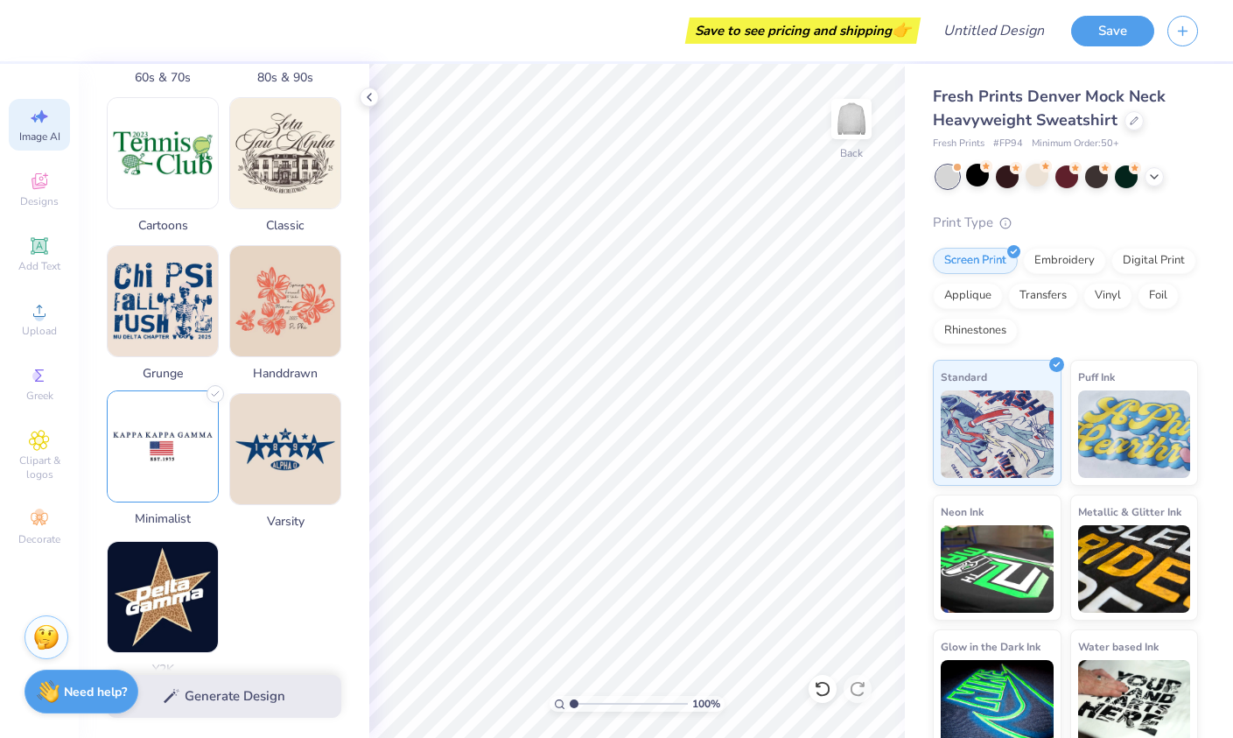
click at [172, 449] on img at bounding box center [163, 446] width 110 height 110
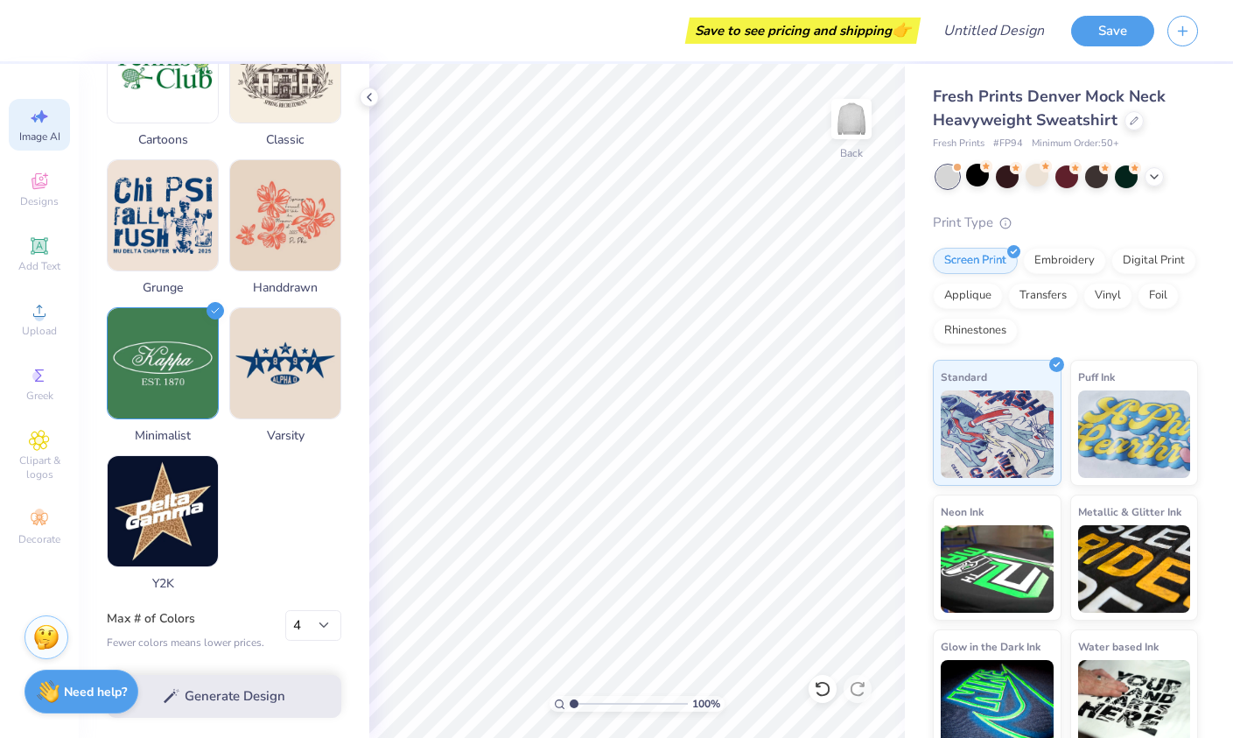
scroll to position [769, 0]
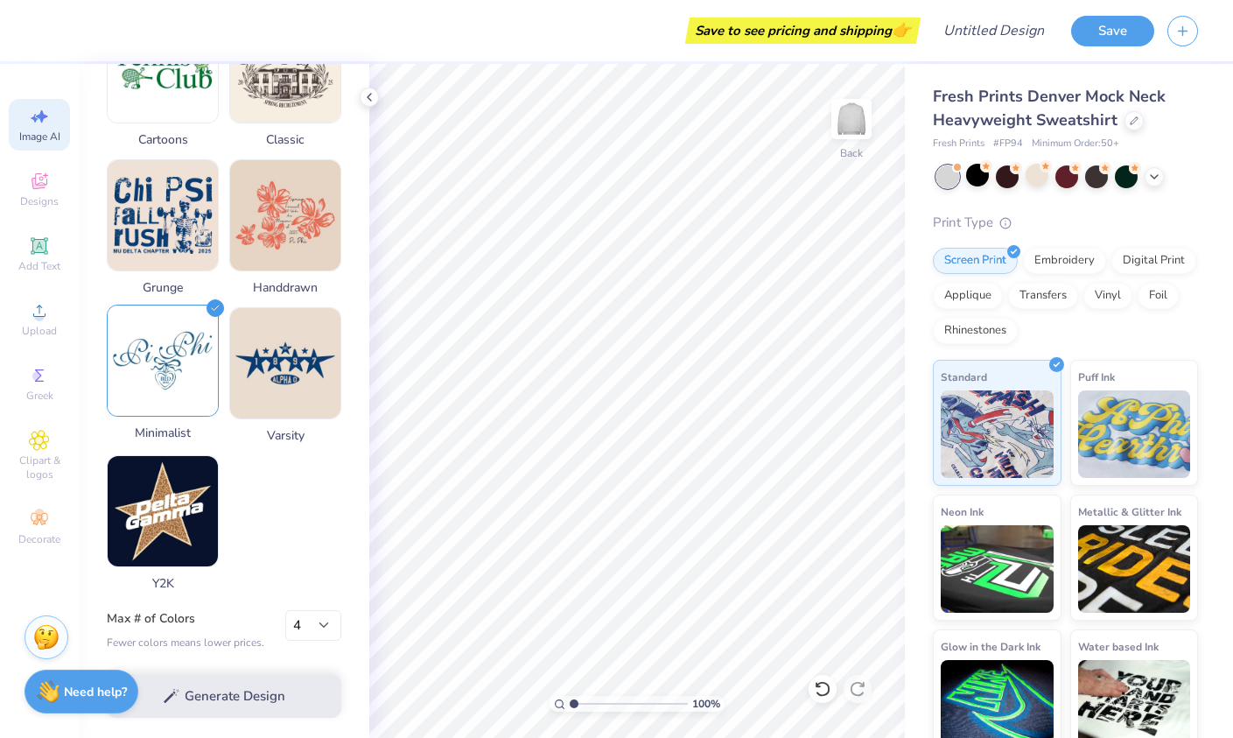
click at [208, 391] on img at bounding box center [163, 360] width 110 height 110
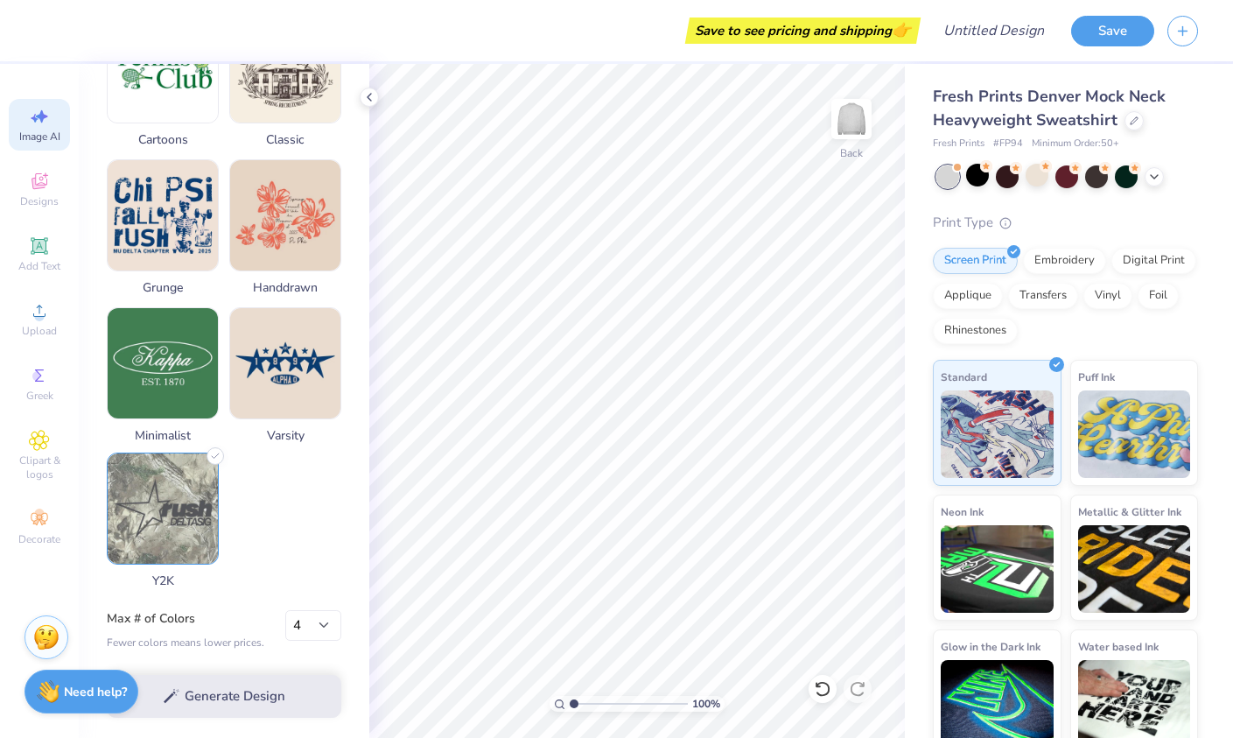
click at [187, 507] on img at bounding box center [163, 508] width 110 height 110
click at [200, 502] on img at bounding box center [163, 508] width 110 height 110
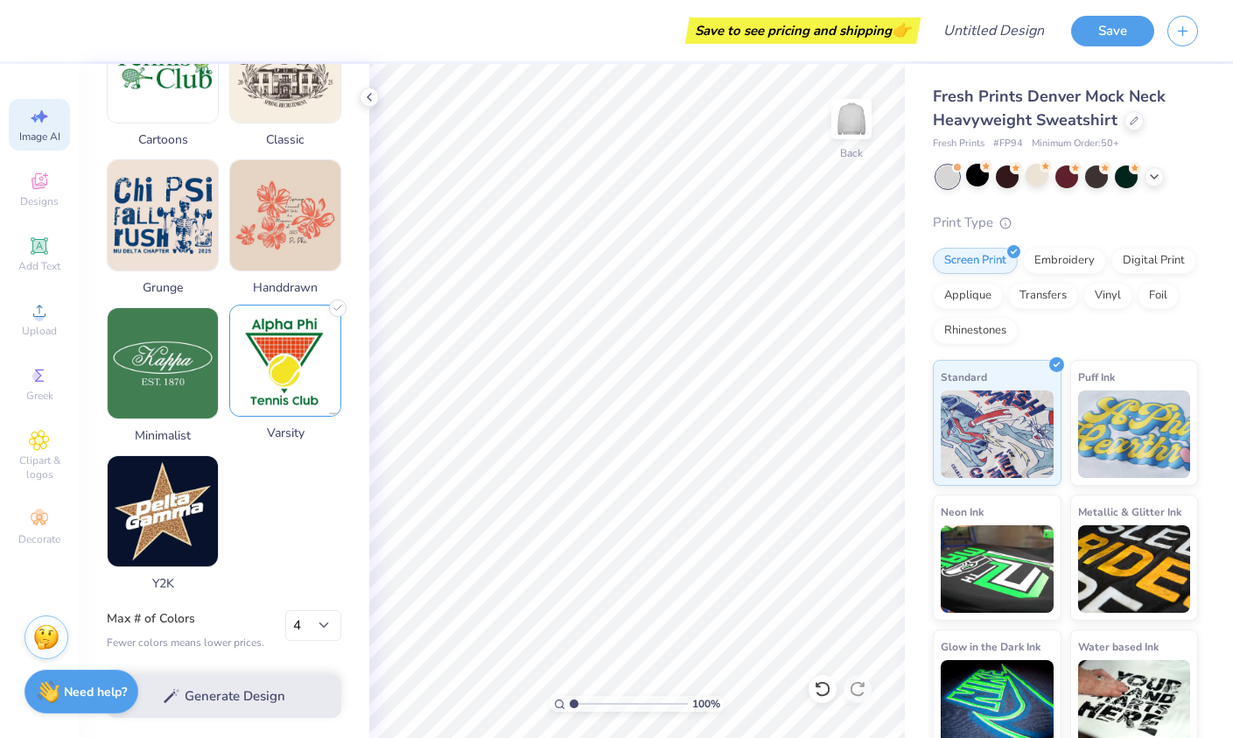
click at [321, 365] on img at bounding box center [285, 360] width 110 height 110
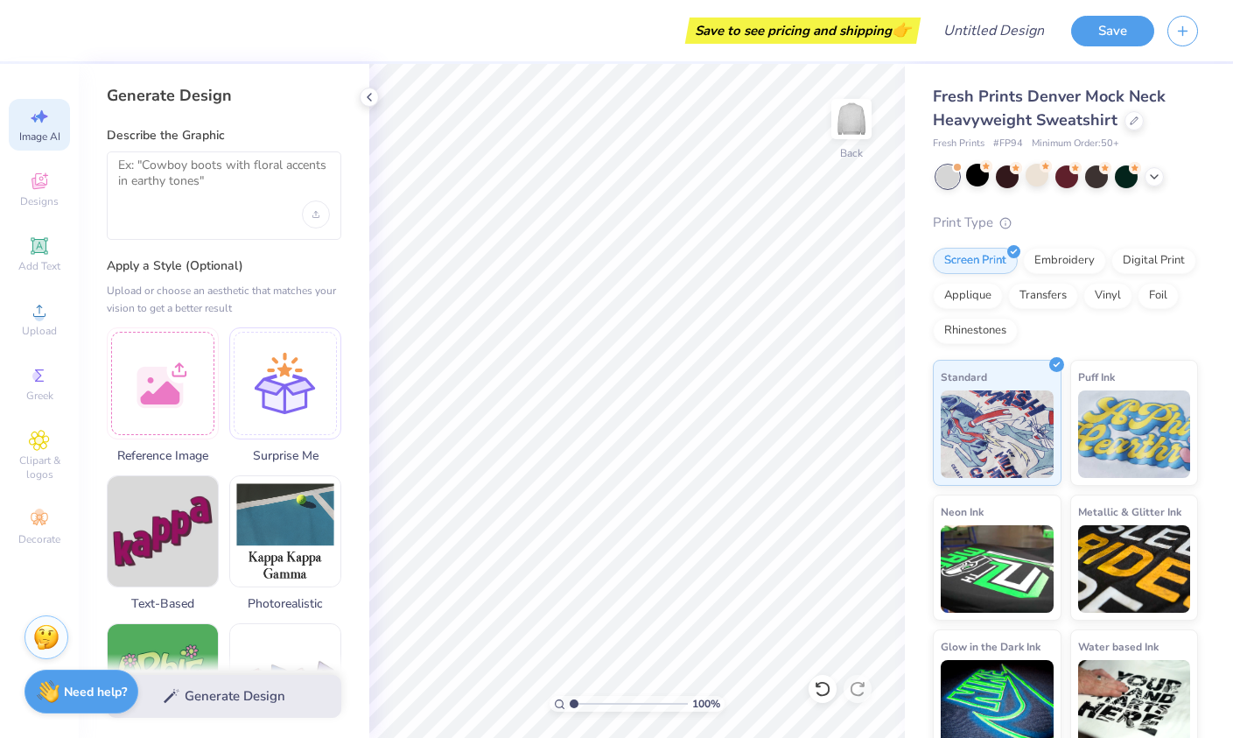
scroll to position [0, 0]
click at [205, 208] on div at bounding box center [224, 195] width 235 height 88
click at [204, 189] on textarea at bounding box center [224, 180] width 212 height 44
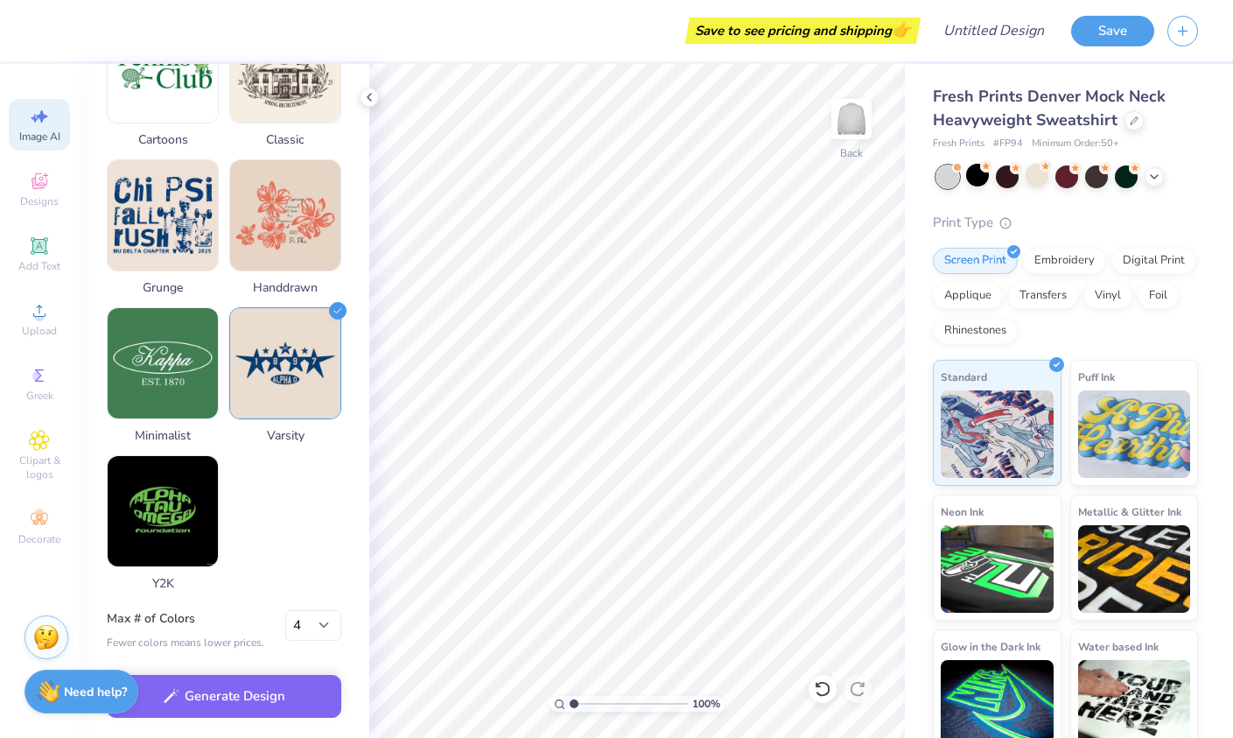
scroll to position [769, 0]
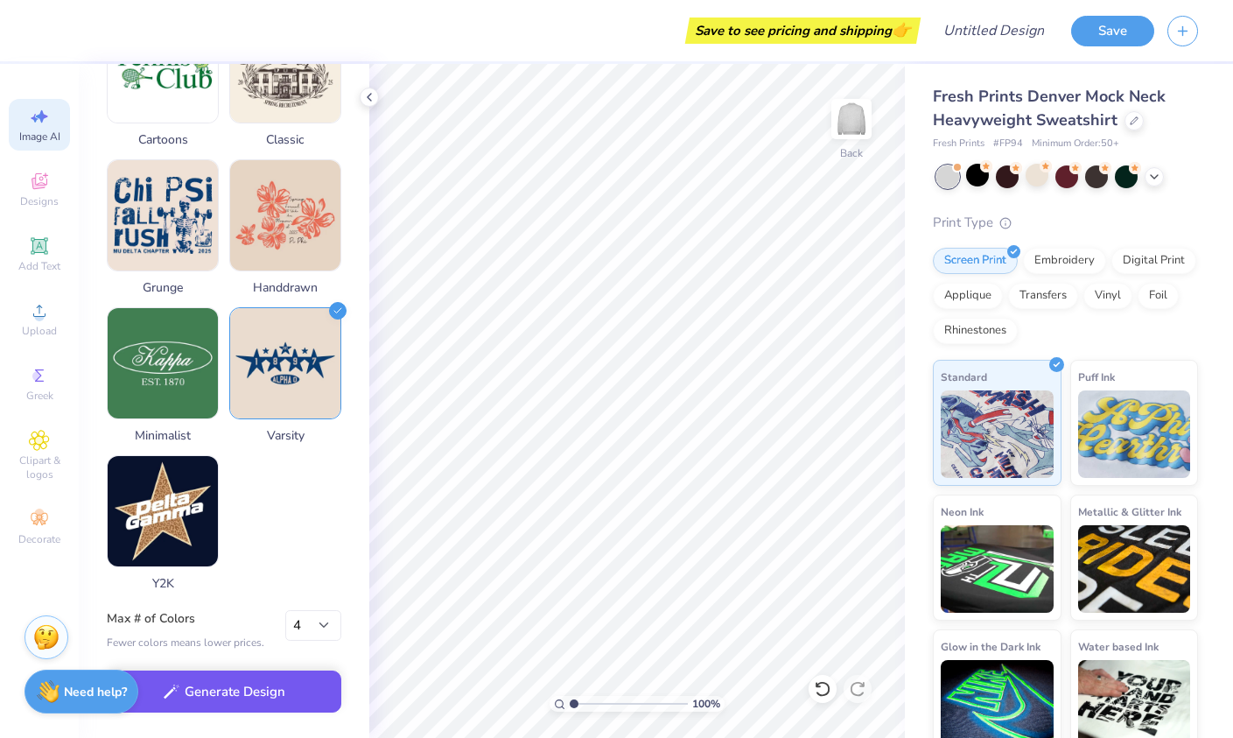
type textarea "chi omega, yours forever"
click at [243, 705] on button "Generate Design" at bounding box center [224, 691] width 235 height 43
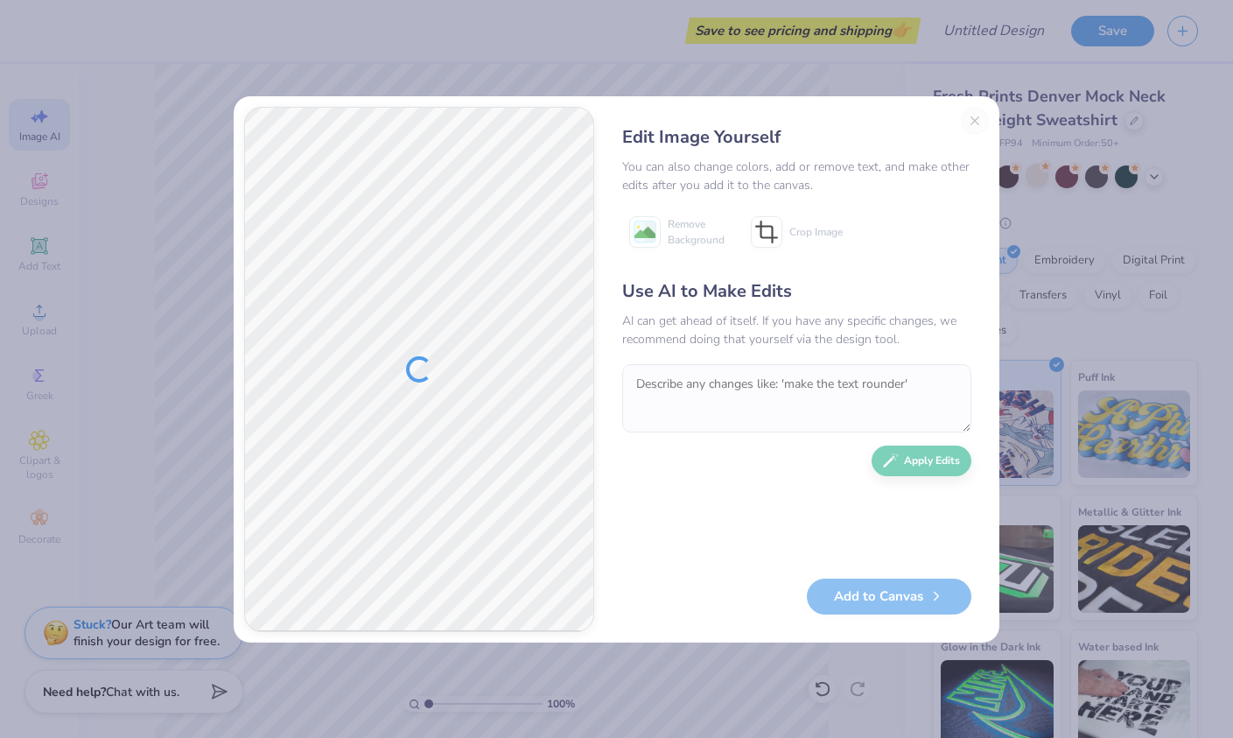
click at [967, 122] on div "Edit Image Yourself You can also change colors, add or remove text, and make ot…" at bounding box center [797, 369] width 384 height 525
click at [976, 114] on div "Edit Image Yourself You can also change colors, add or remove text, and make ot…" at bounding box center [797, 369] width 384 height 525
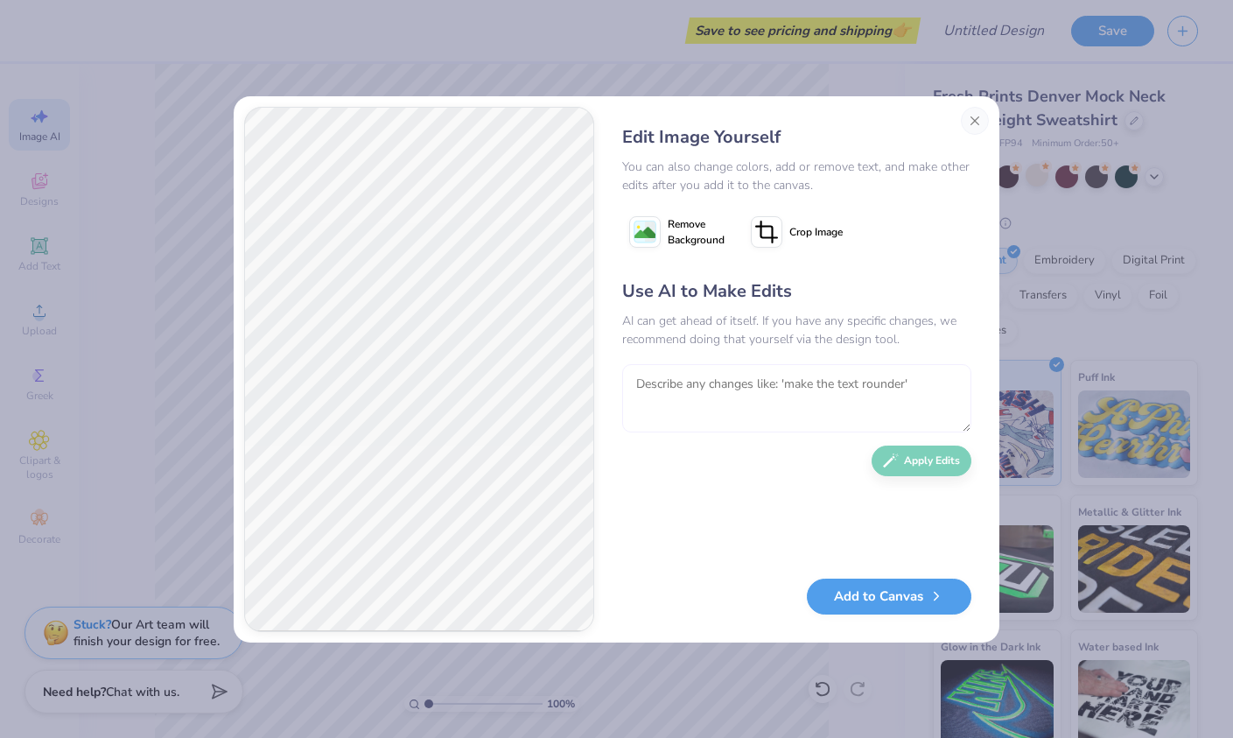
click at [666, 388] on textarea at bounding box center [796, 398] width 349 height 68
click at [976, 116] on button "Close" at bounding box center [975, 121] width 28 height 28
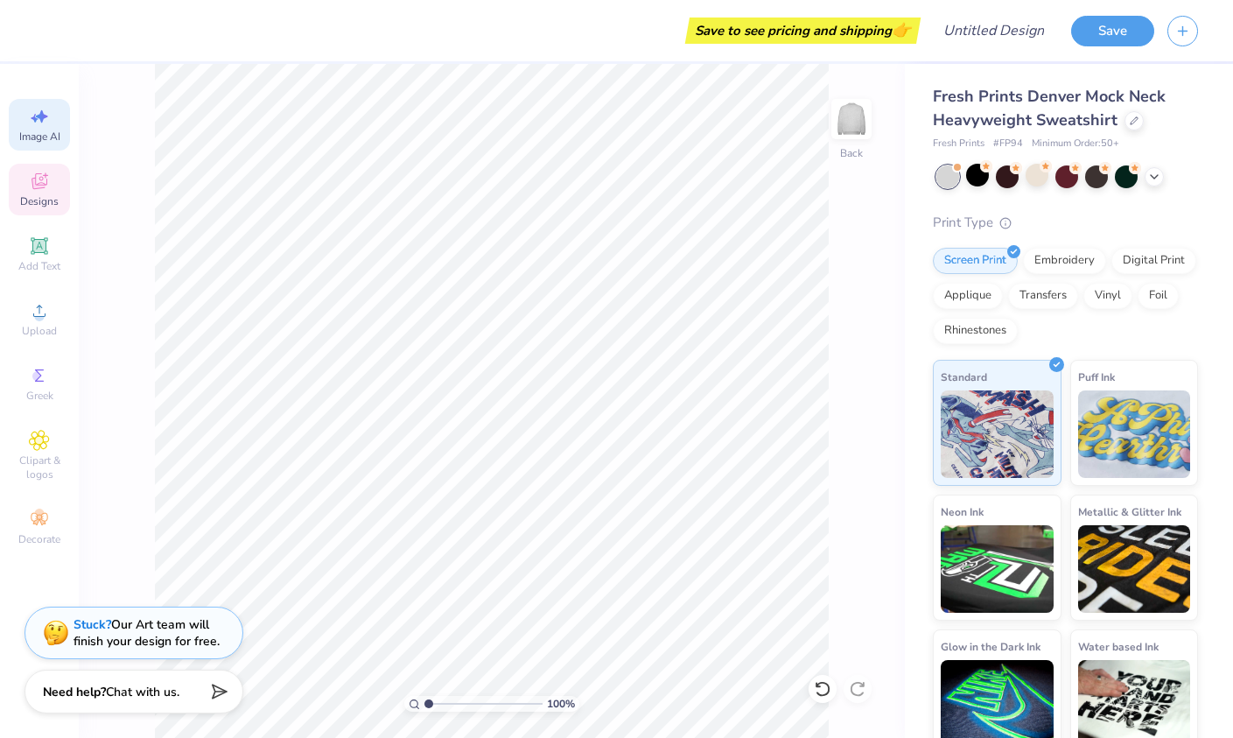
click at [36, 201] on span "Designs" at bounding box center [39, 201] width 39 height 14
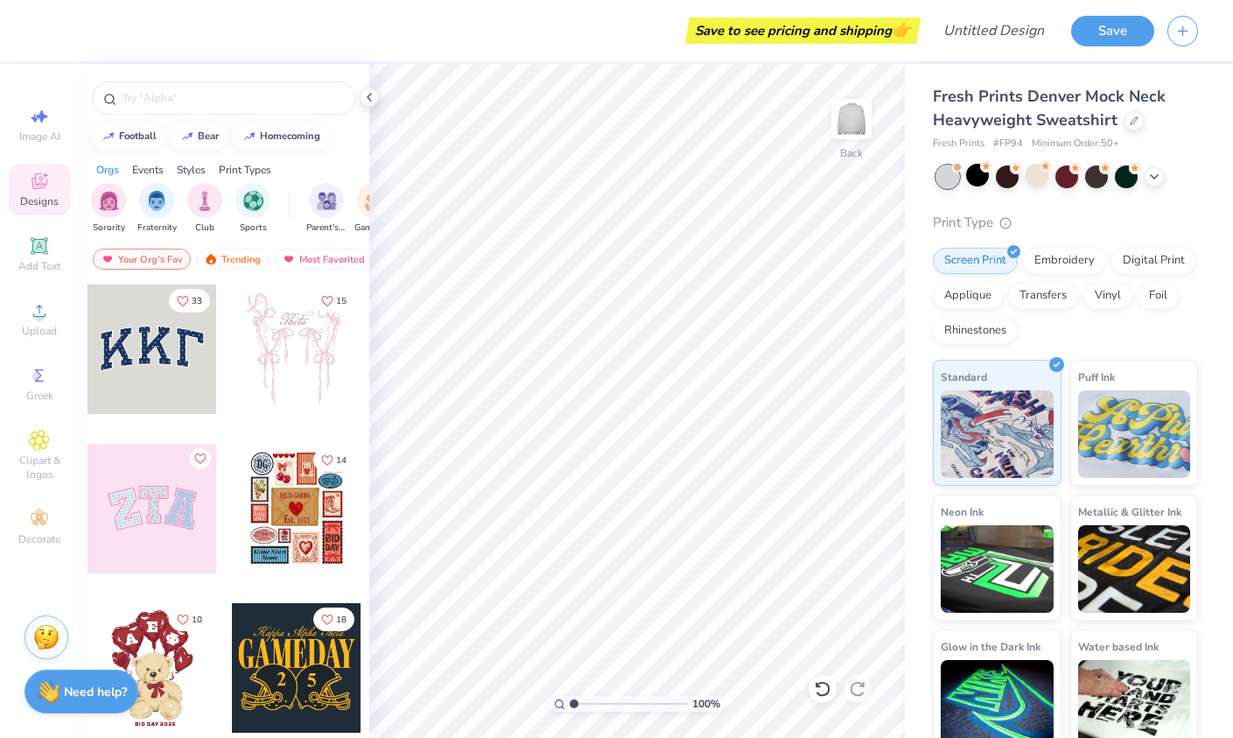
click at [150, 346] on div at bounding box center [153, 349] width 130 height 130
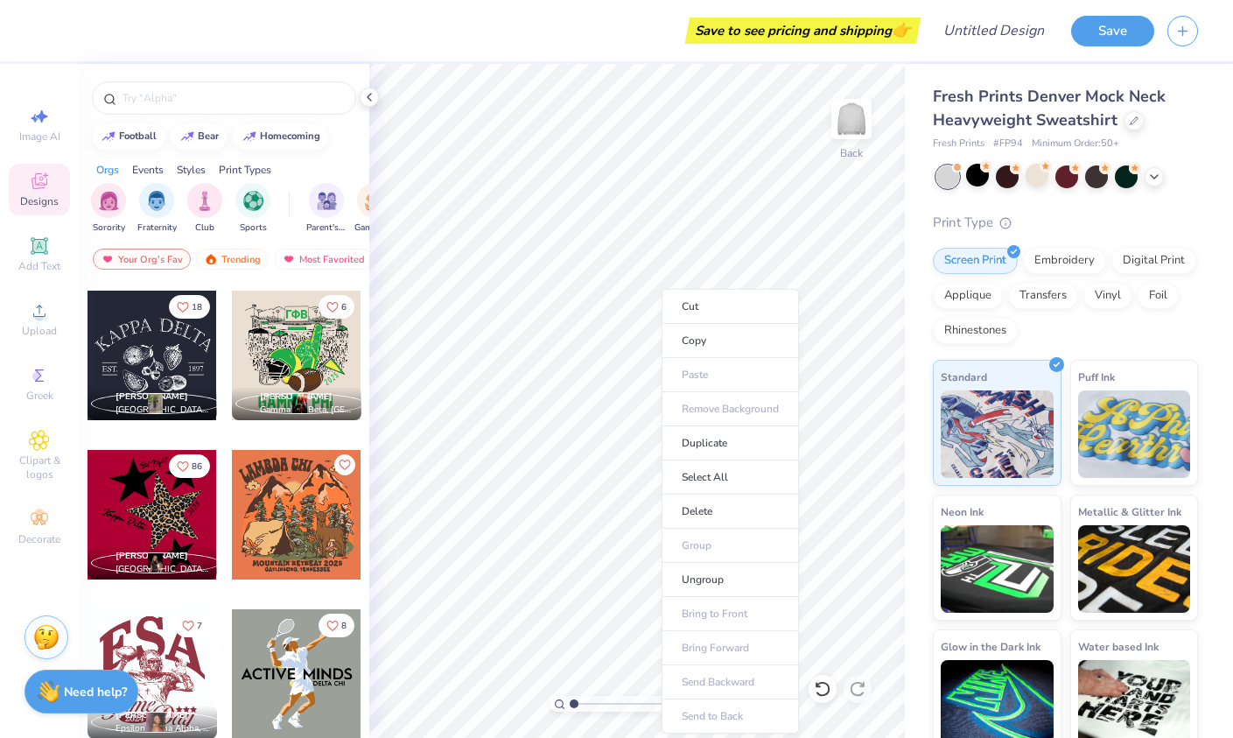
scroll to position [8756, 0]
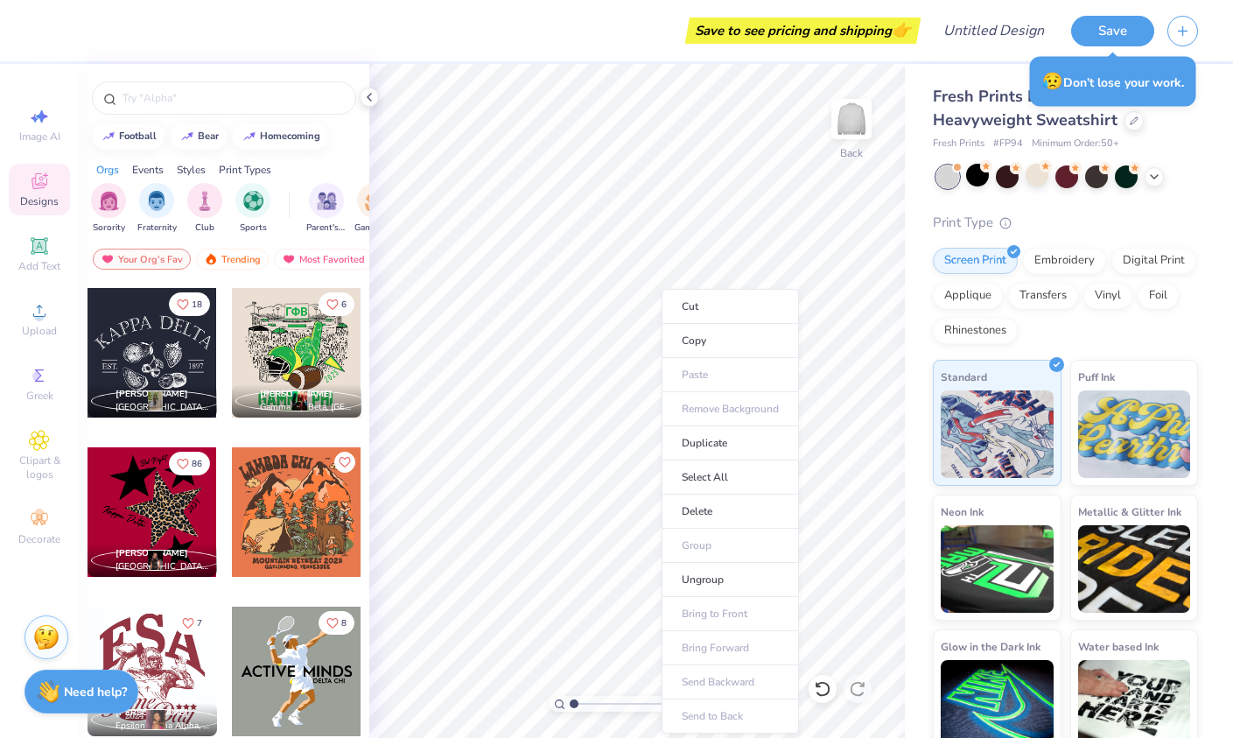
click at [170, 502] on div at bounding box center [153, 512] width 130 height 130
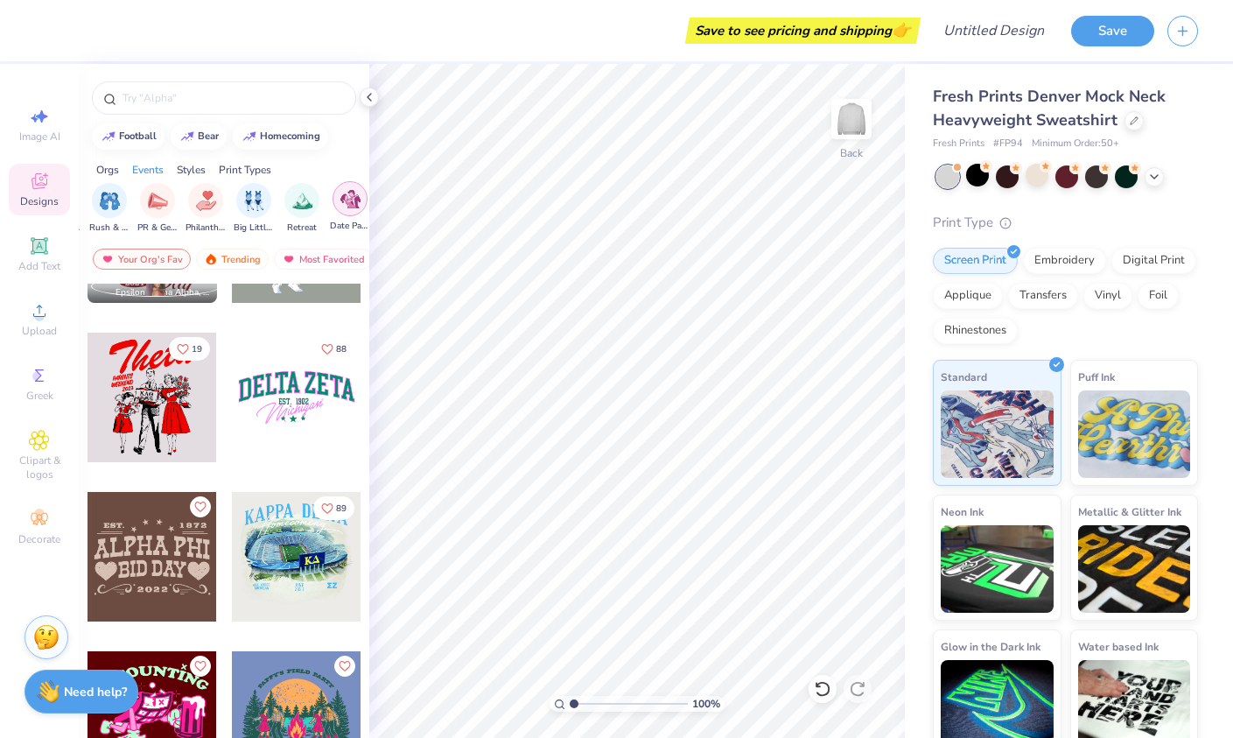
scroll to position [0, 314]
click at [261, 202] on img "filter for Big Little Reveal" at bounding box center [252, 199] width 19 height 20
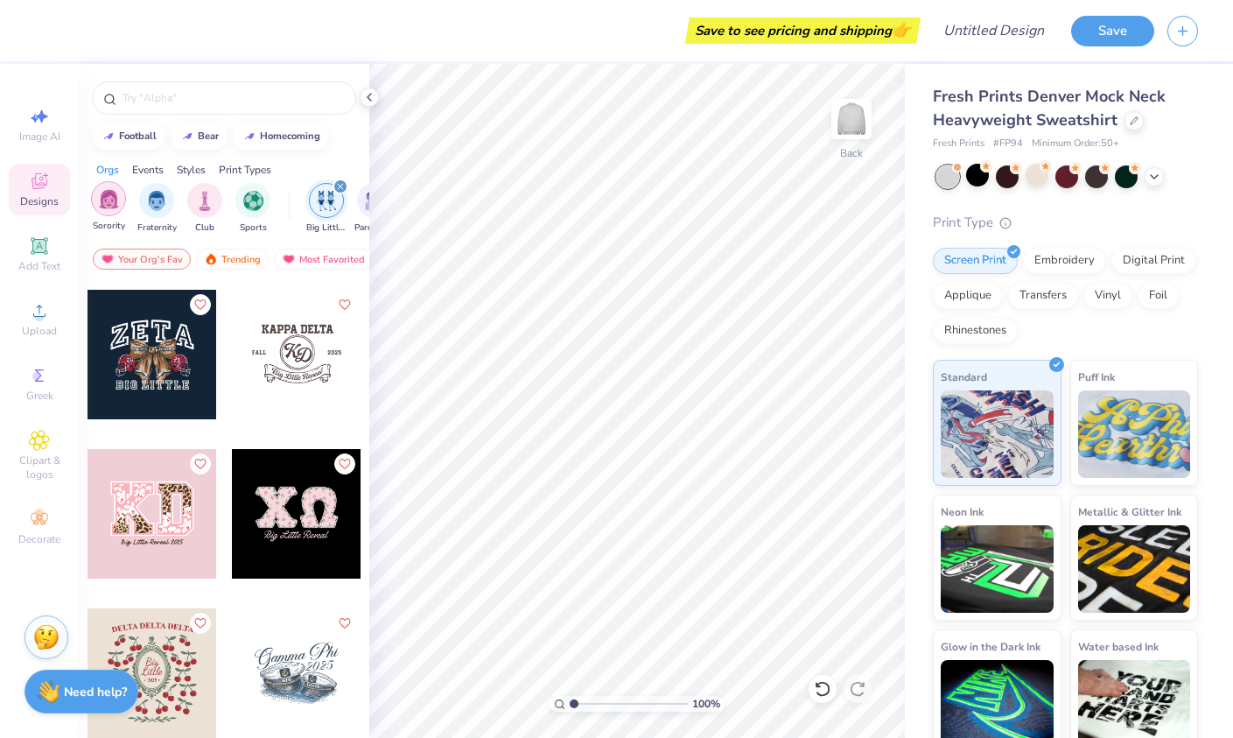
scroll to position [0, 0]
click at [101, 202] on img "filter for Sorority" at bounding box center [109, 199] width 20 height 20
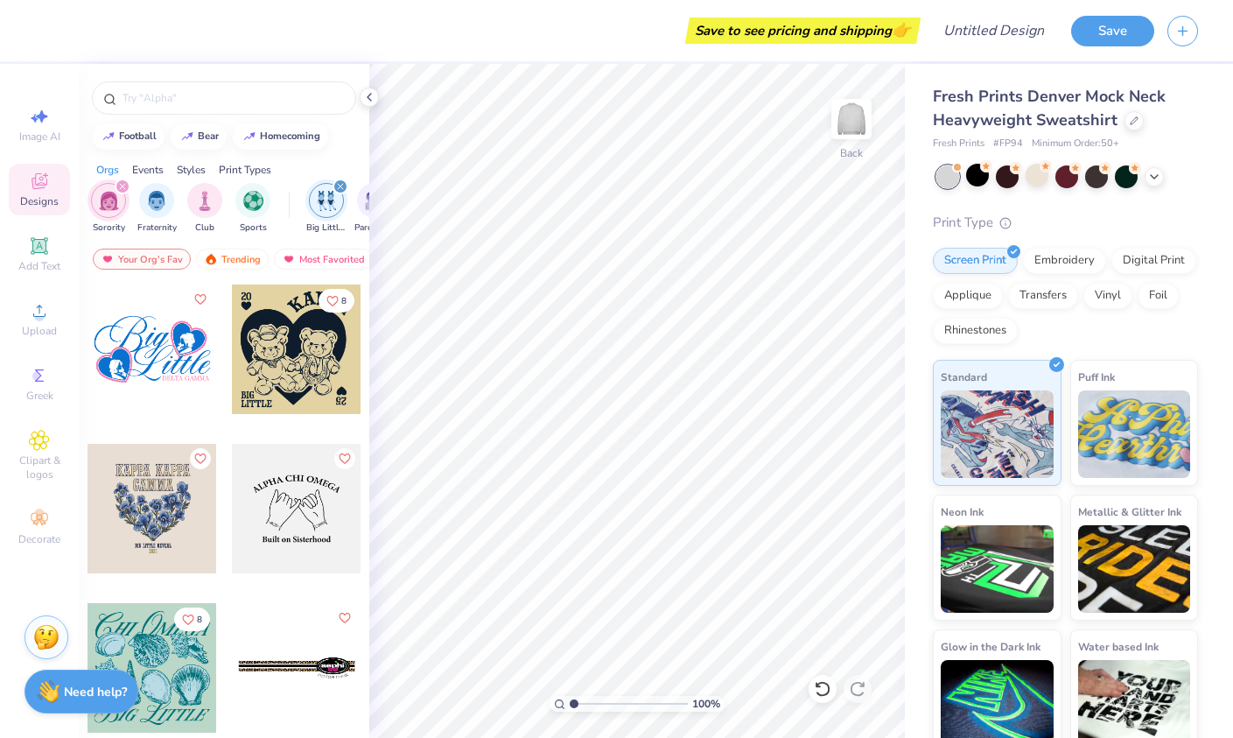
click at [337, 186] on icon "filter for Big Little Reveal" at bounding box center [340, 186] width 7 height 7
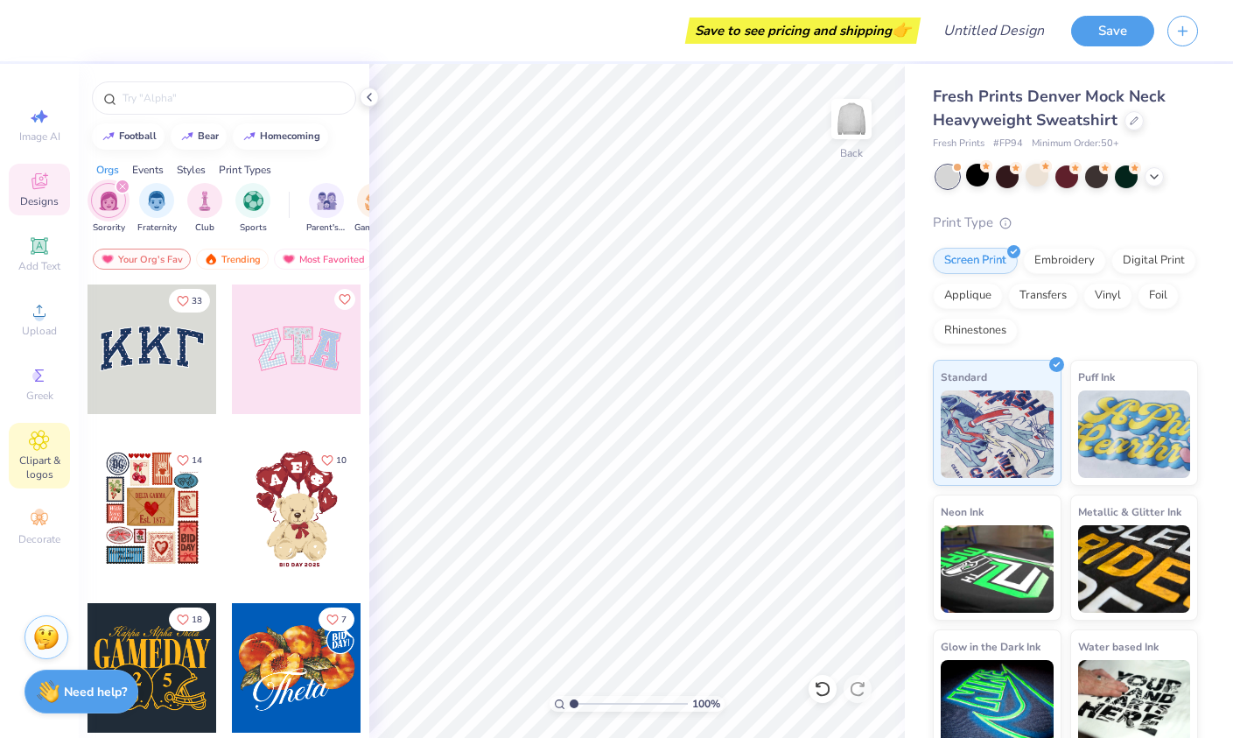
click at [48, 452] on div "Clipart & logos" at bounding box center [39, 456] width 61 height 66
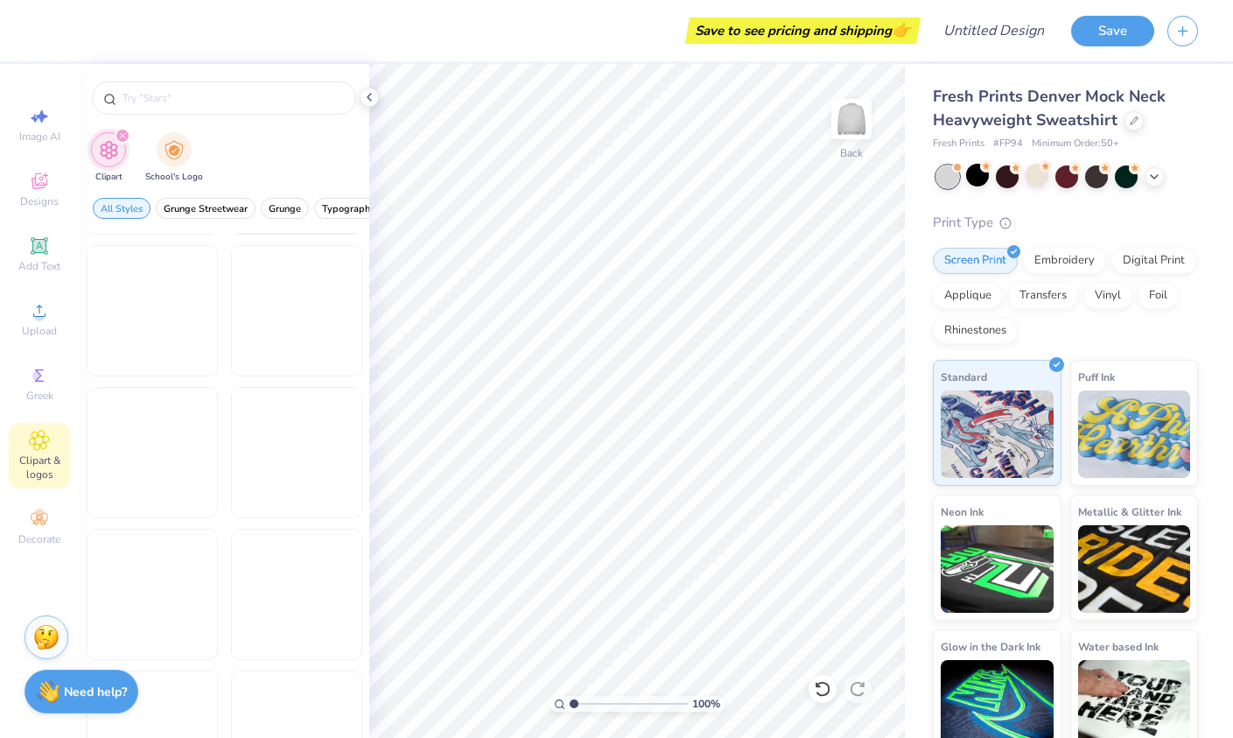
scroll to position [4395, 0]
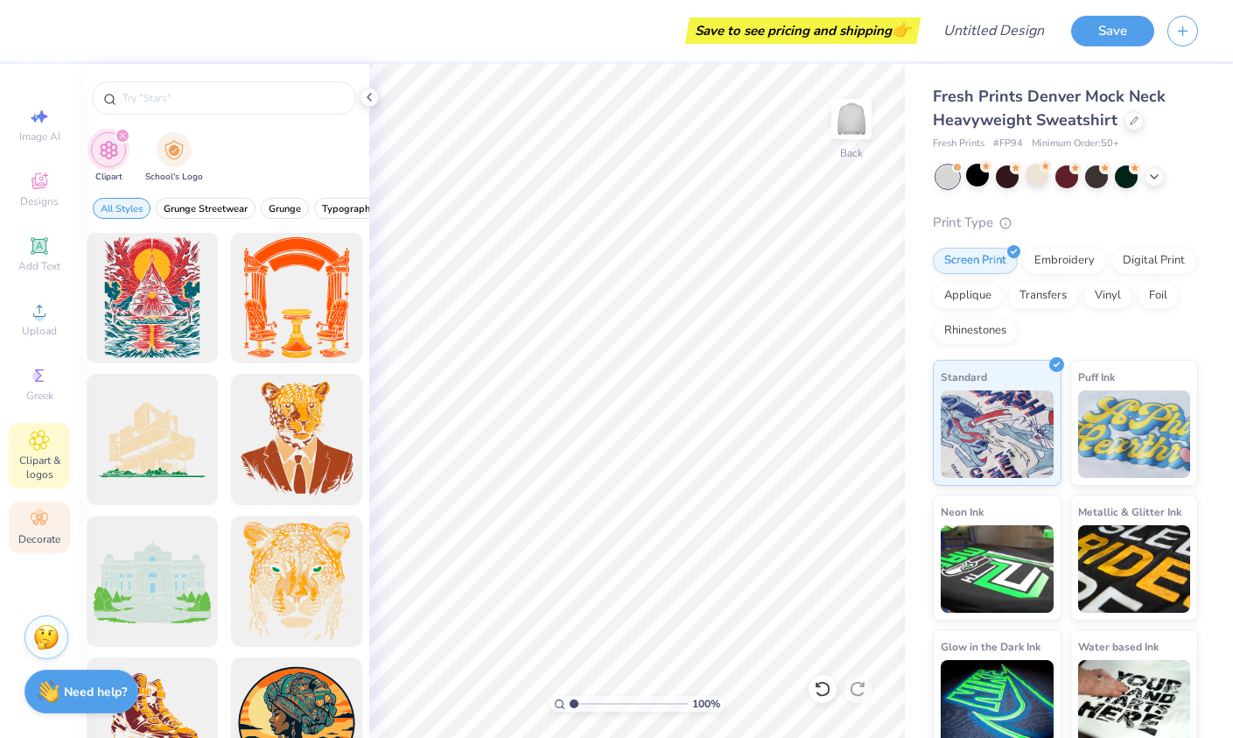
click at [38, 522] on icon at bounding box center [39, 519] width 17 height 12
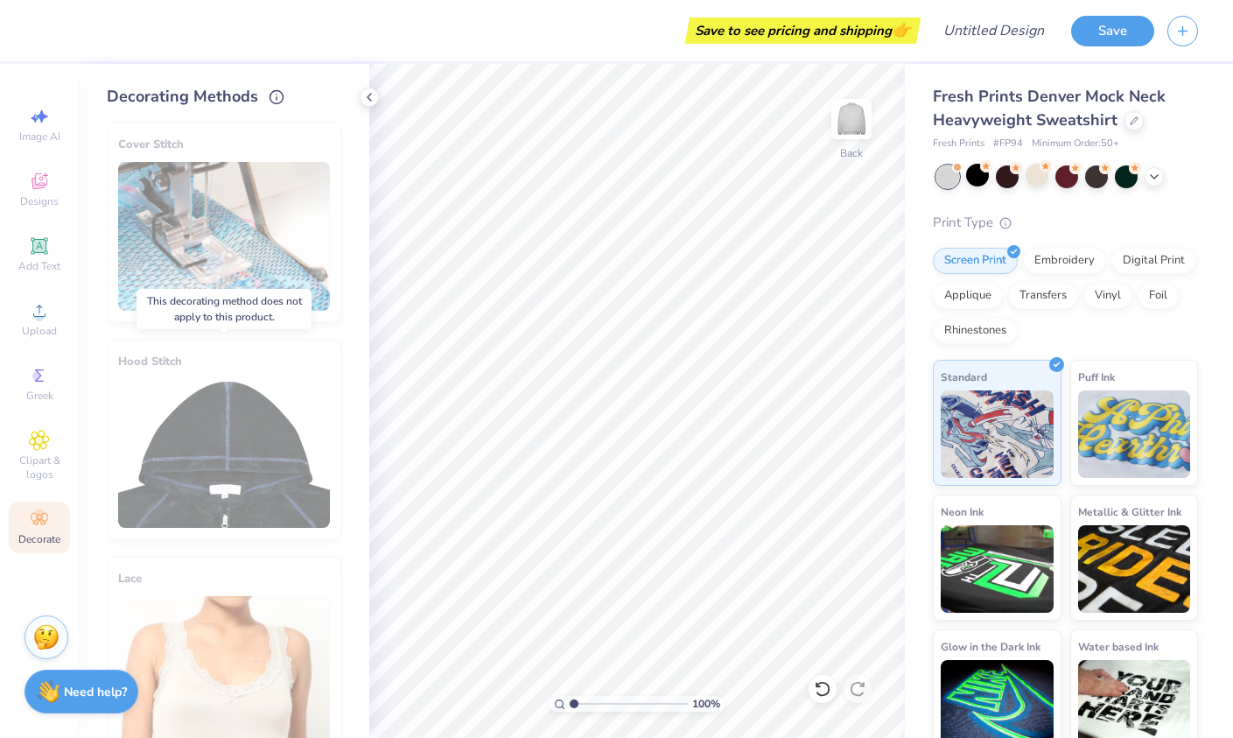
click at [209, 386] on div "Hood Stitch" at bounding box center [224, 440] width 235 height 200
click at [1125, 122] on div at bounding box center [1133, 118] width 19 height 19
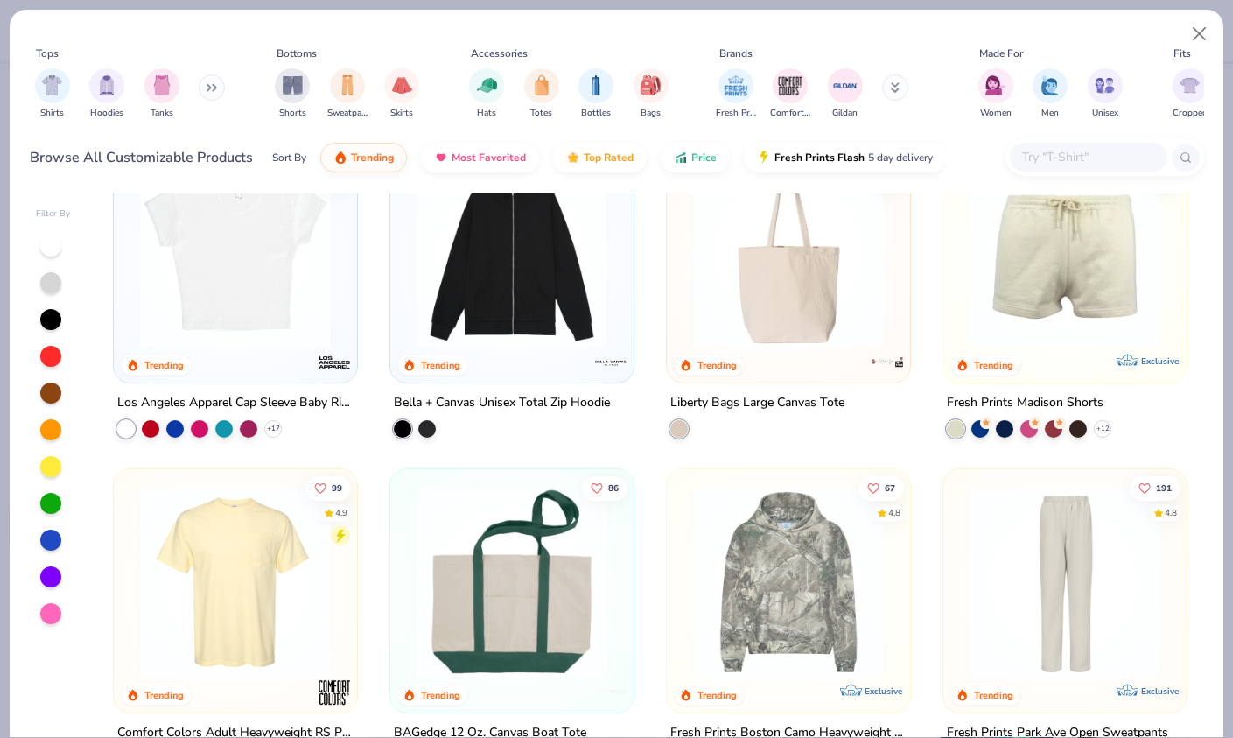
scroll to position [2351, 0]
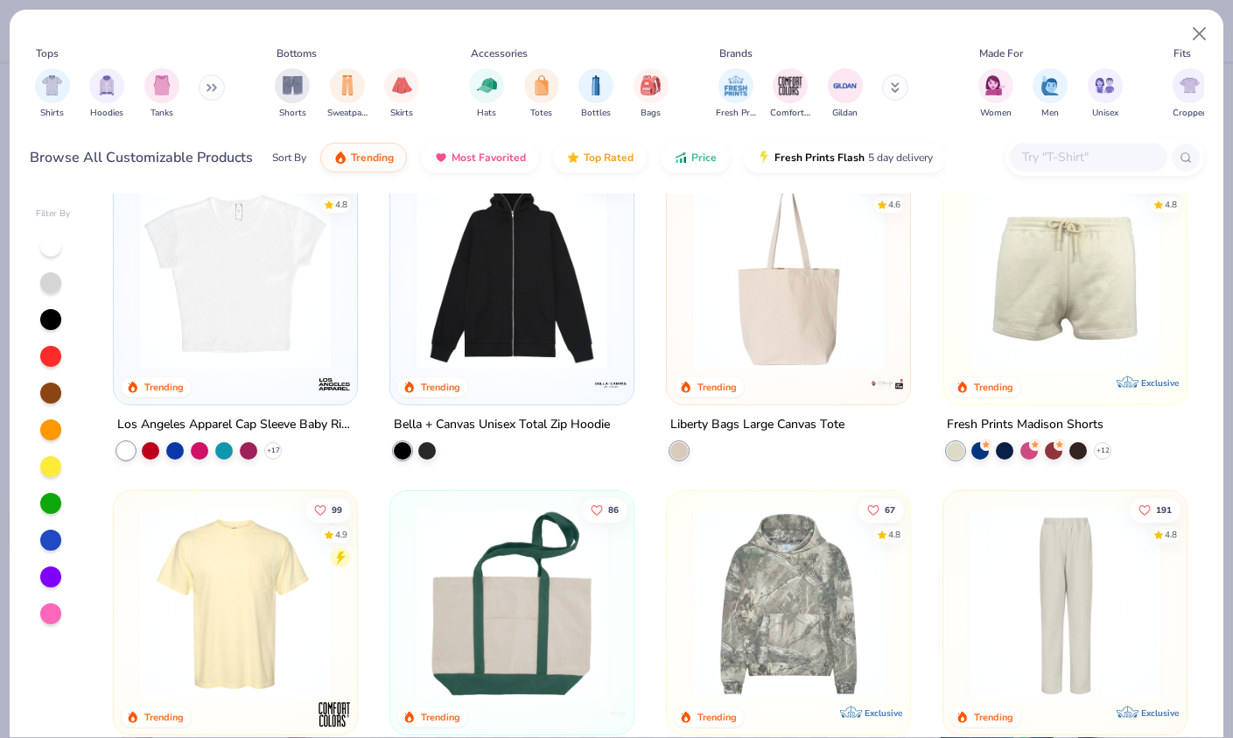
click at [767, 334] on img at bounding box center [788, 274] width 208 height 191
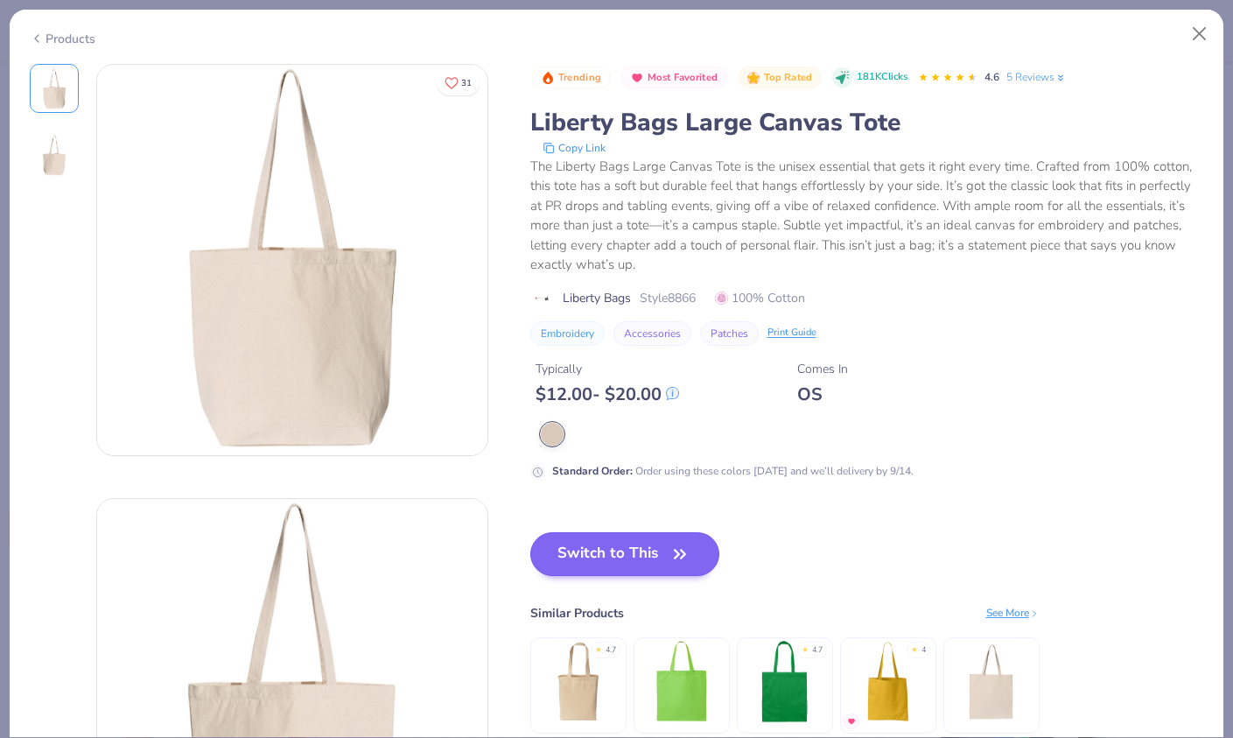
click at [643, 554] on button "Switch to This" at bounding box center [625, 554] width 190 height 44
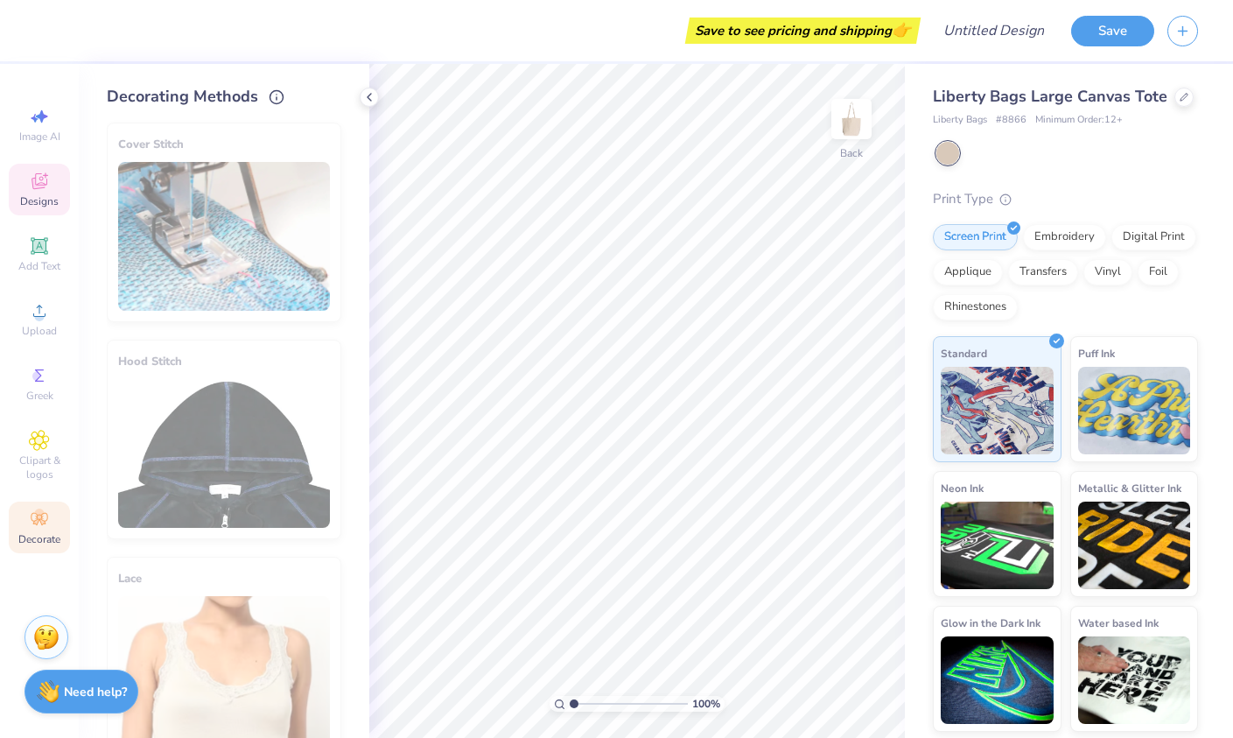
click at [48, 181] on icon at bounding box center [39, 181] width 21 height 21
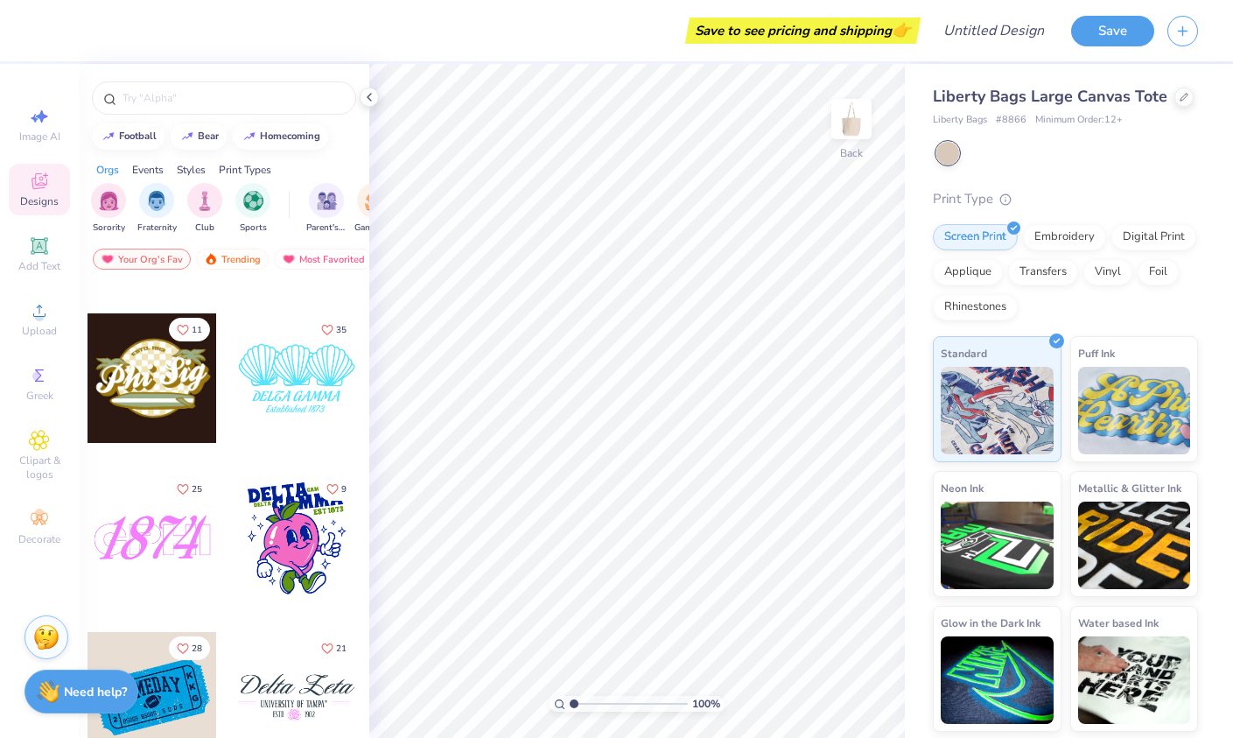
scroll to position [16535, 0]
click at [232, 89] on input "text" at bounding box center [233, 98] width 224 height 18
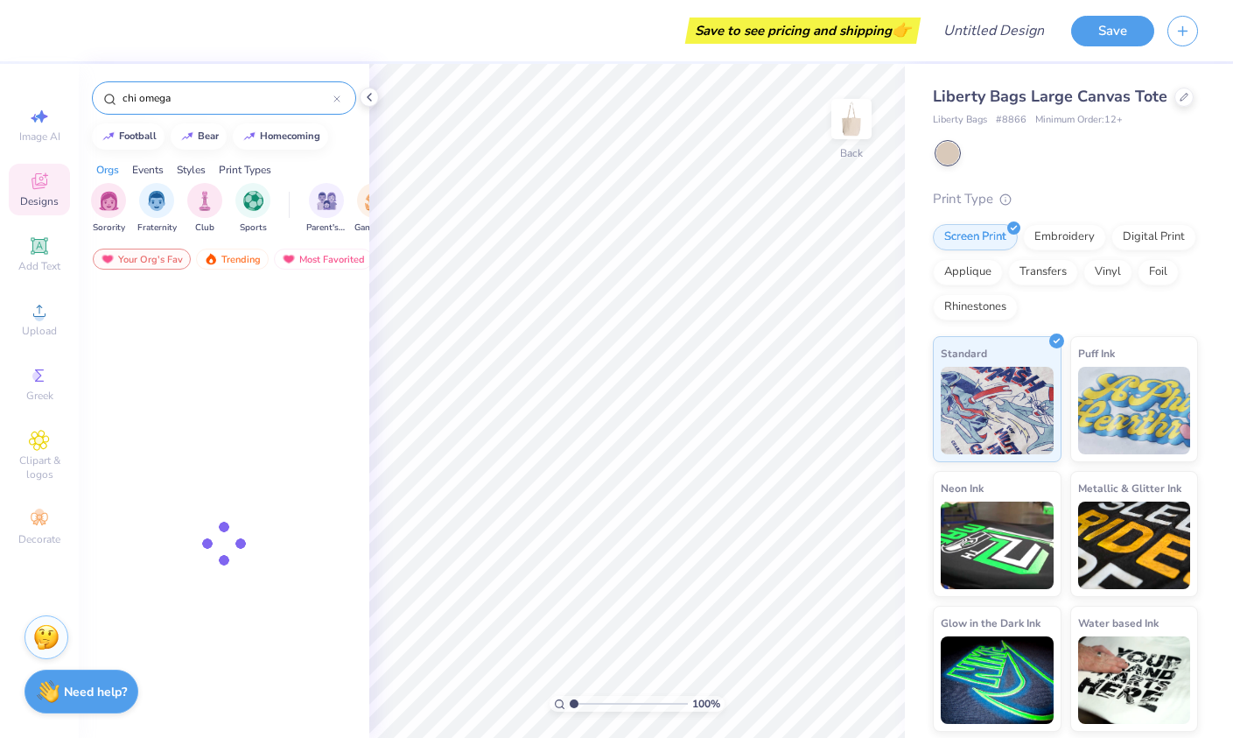
type input "chi omega"
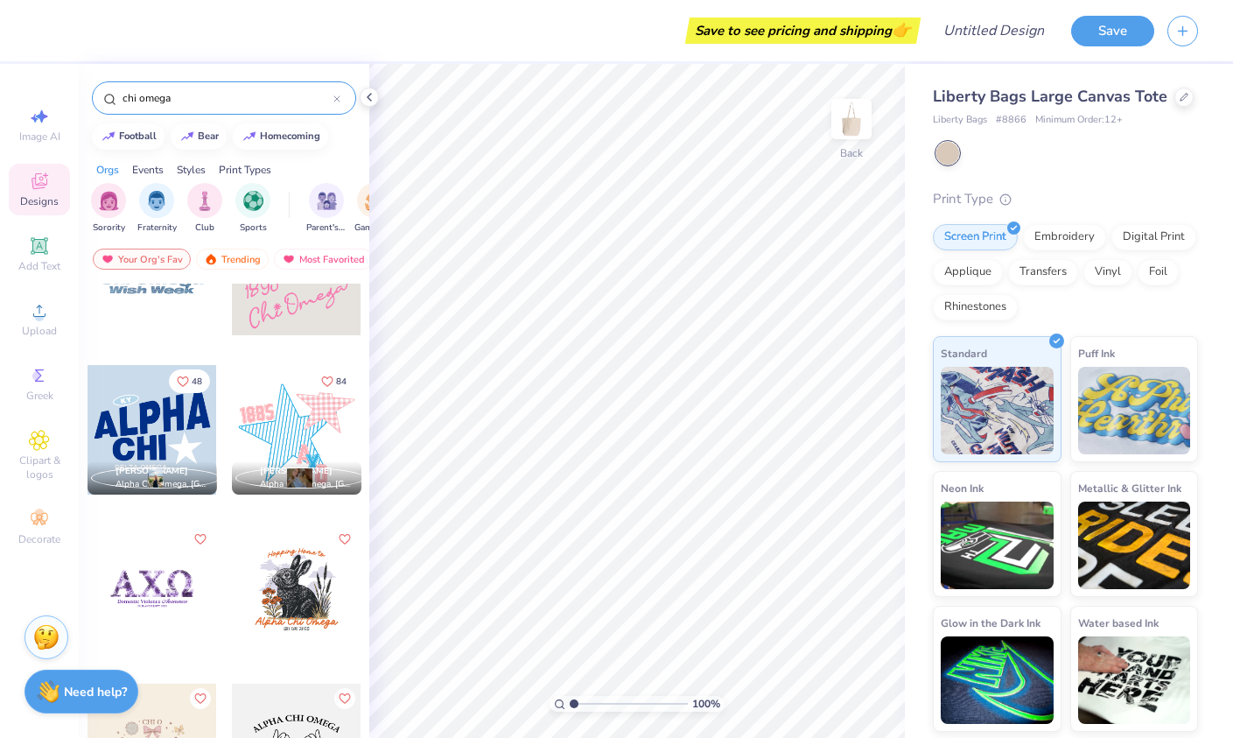
scroll to position [398, 0]
click at [317, 439] on div at bounding box center [297, 429] width 130 height 130
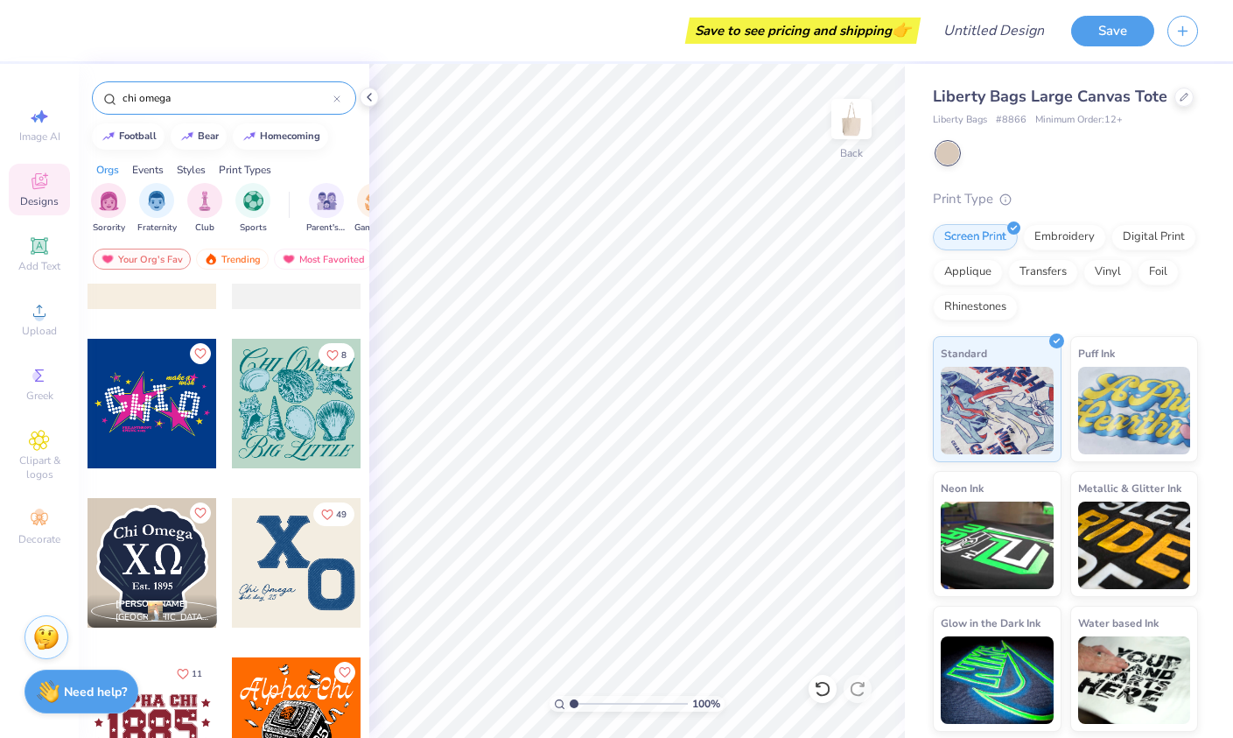
scroll to position [911, 0]
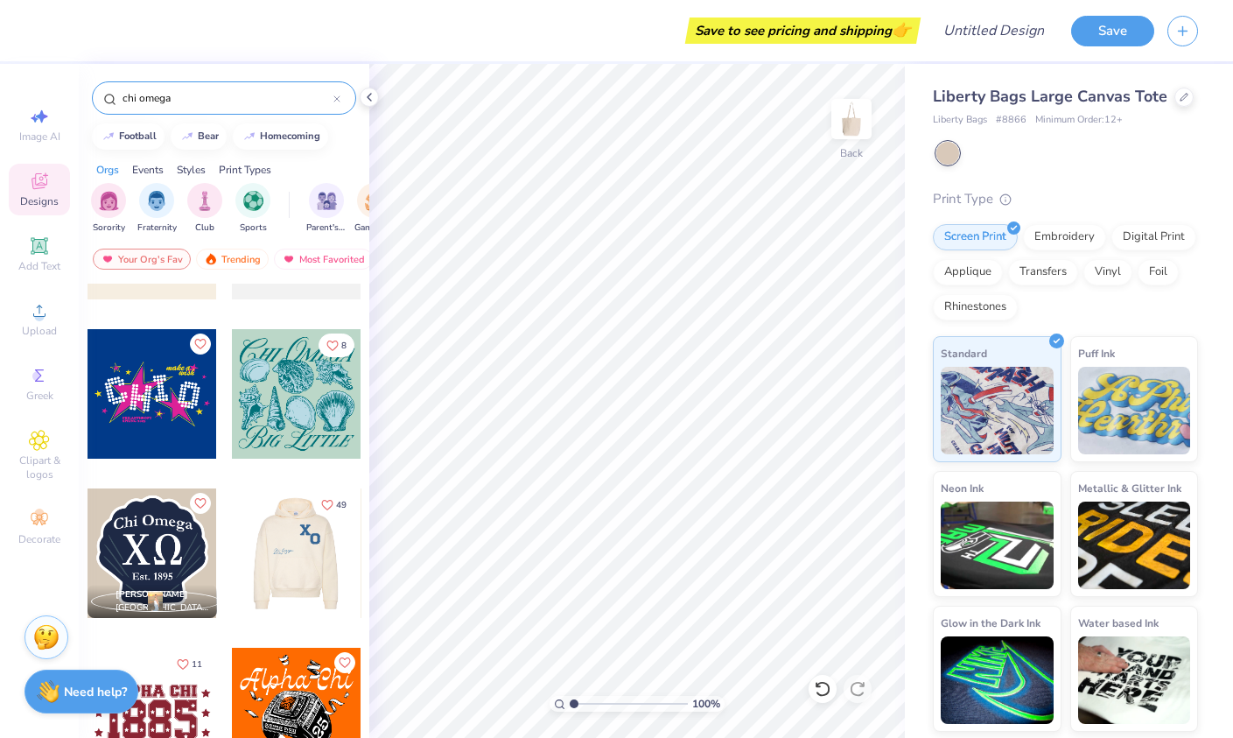
click at [166, 539] on div at bounding box center [153, 553] width 130 height 130
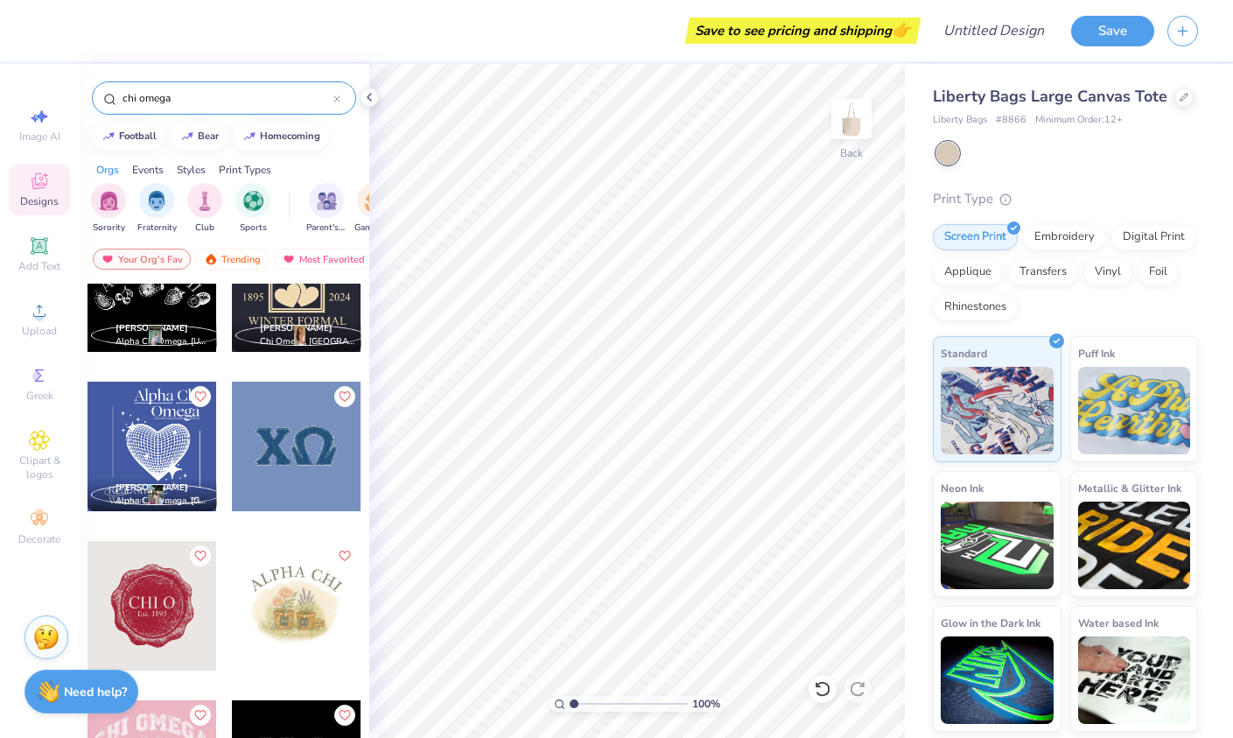
scroll to position [1973, 0]
click at [296, 467] on div at bounding box center [297, 447] width 130 height 130
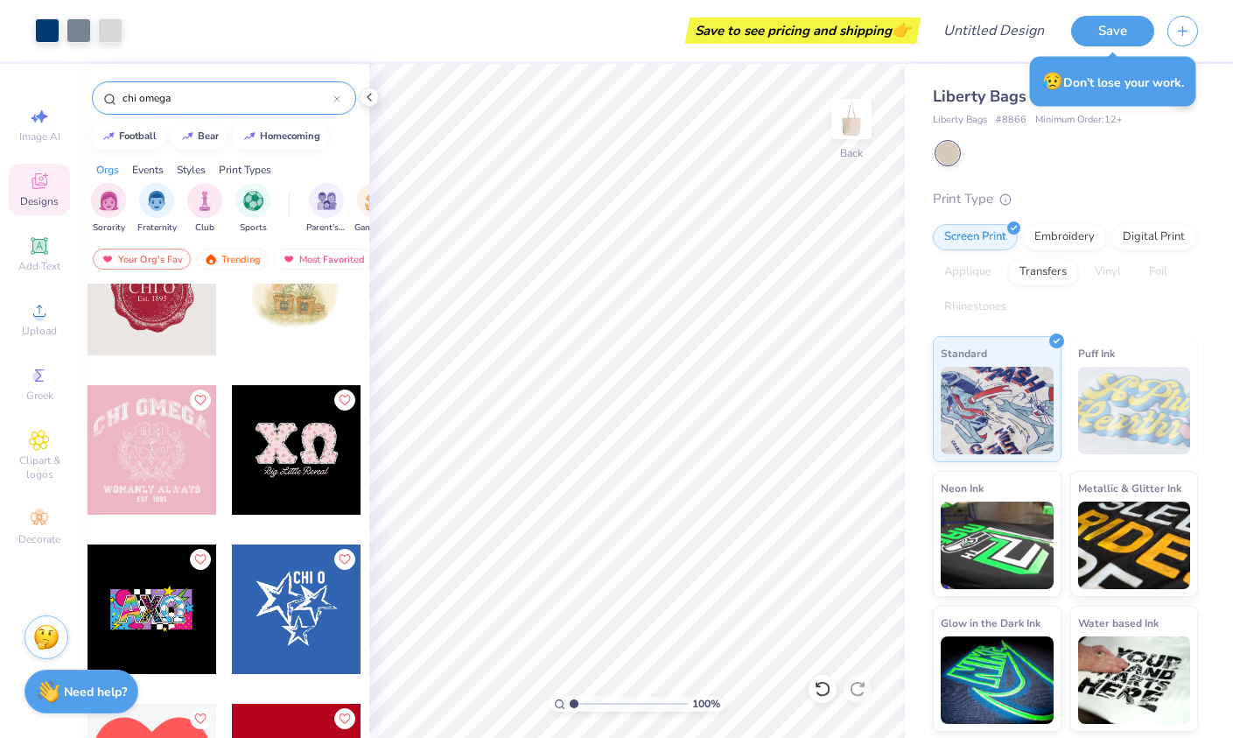
scroll to position [2297, 0]
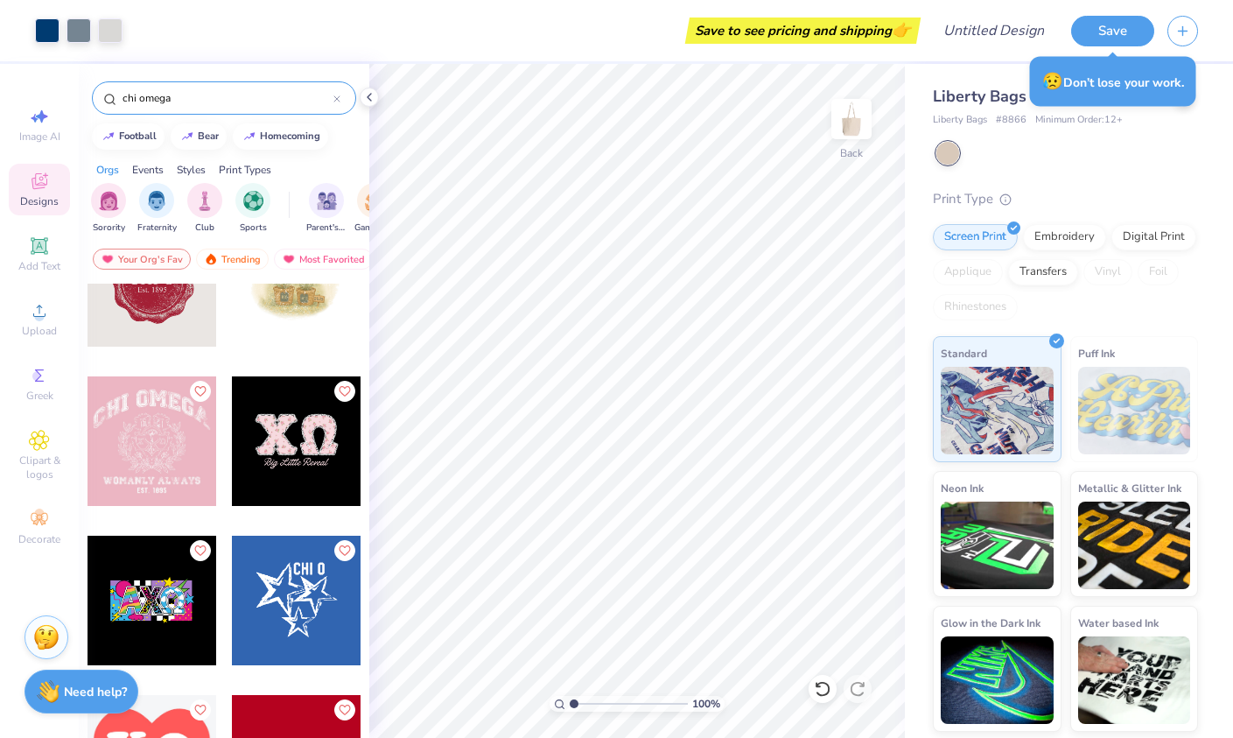
click at [161, 404] on div at bounding box center [153, 441] width 130 height 130
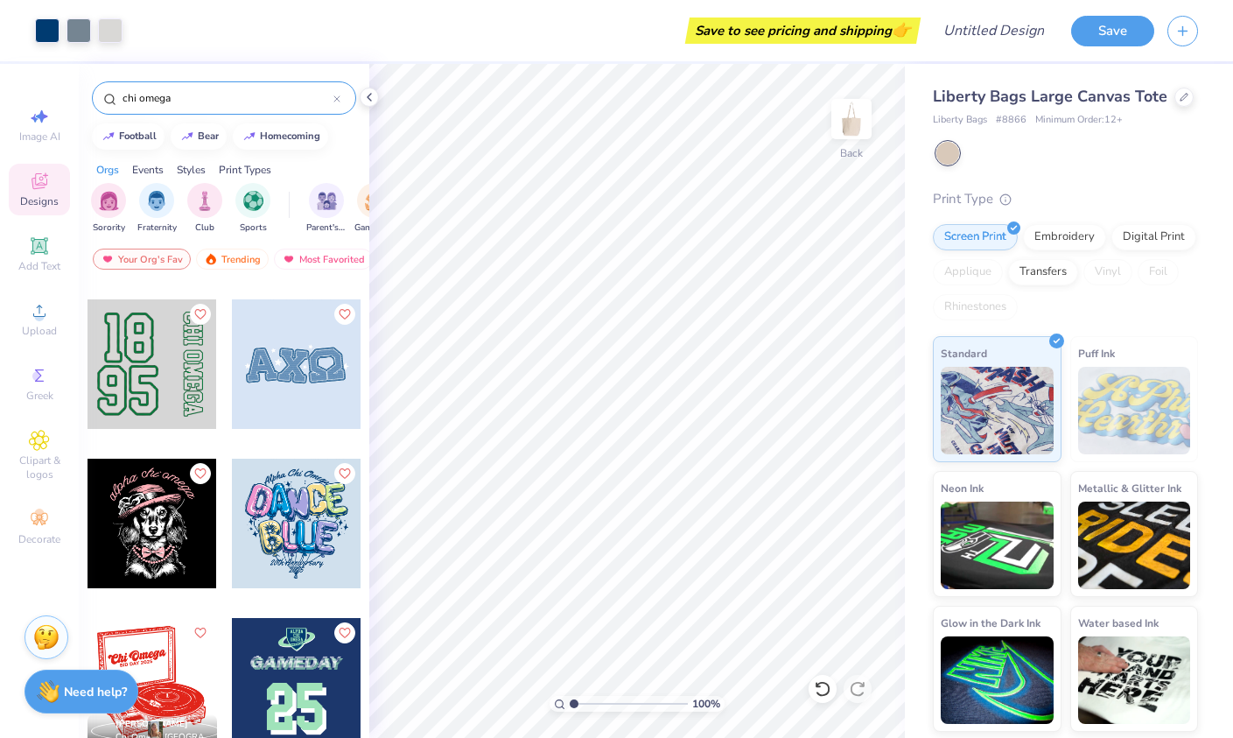
scroll to position [4288, 0]
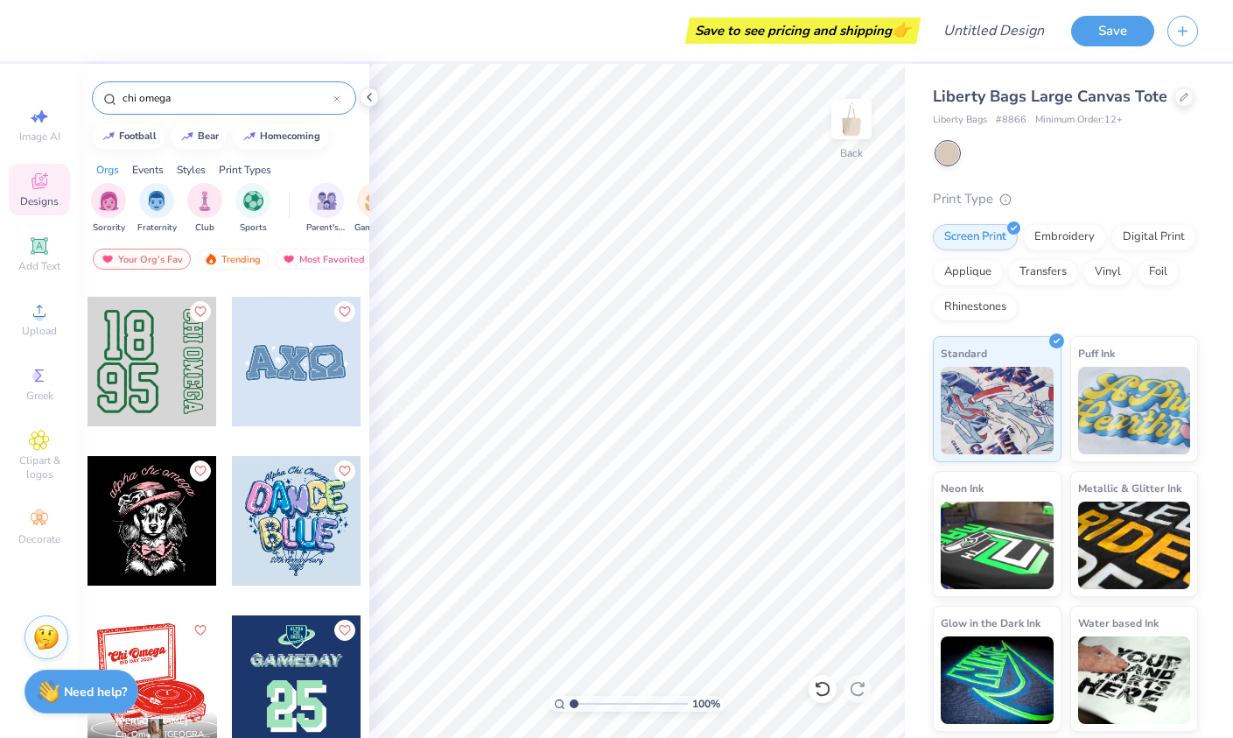
click at [174, 354] on div at bounding box center [153, 362] width 130 height 130
click at [191, 353] on div at bounding box center [153, 362] width 130 height 130
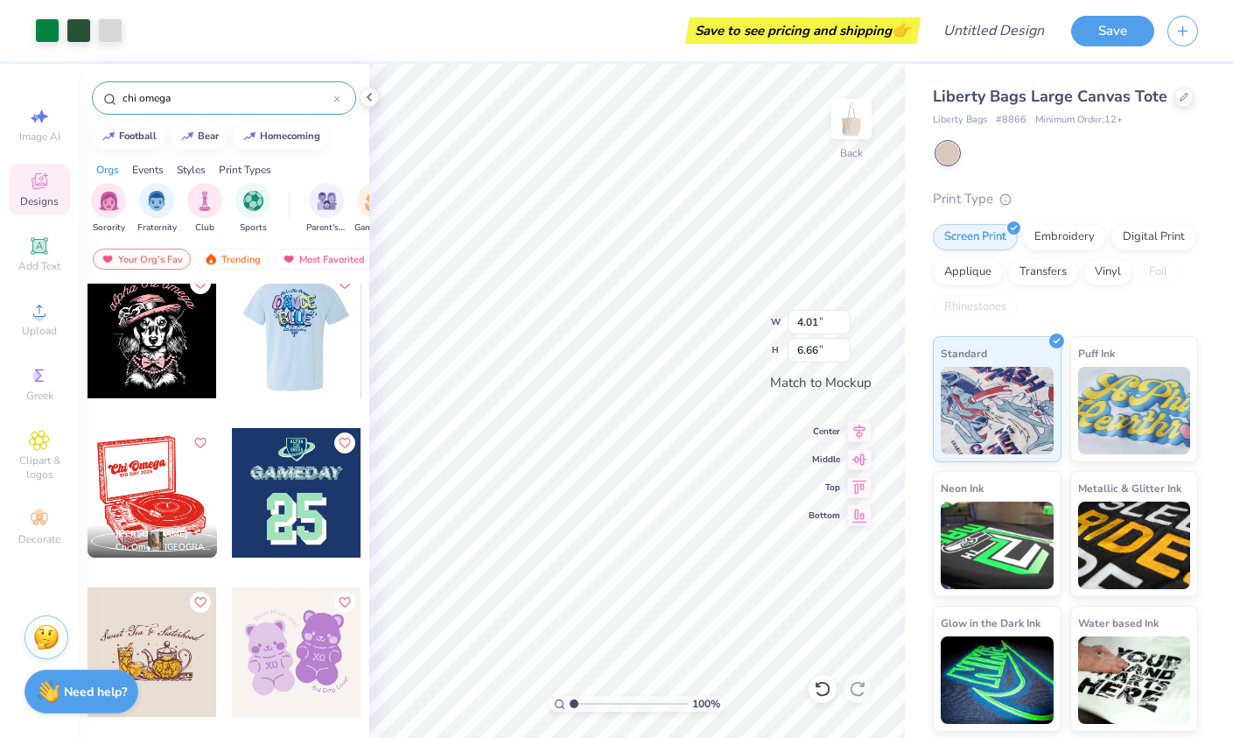
scroll to position [4480, 0]
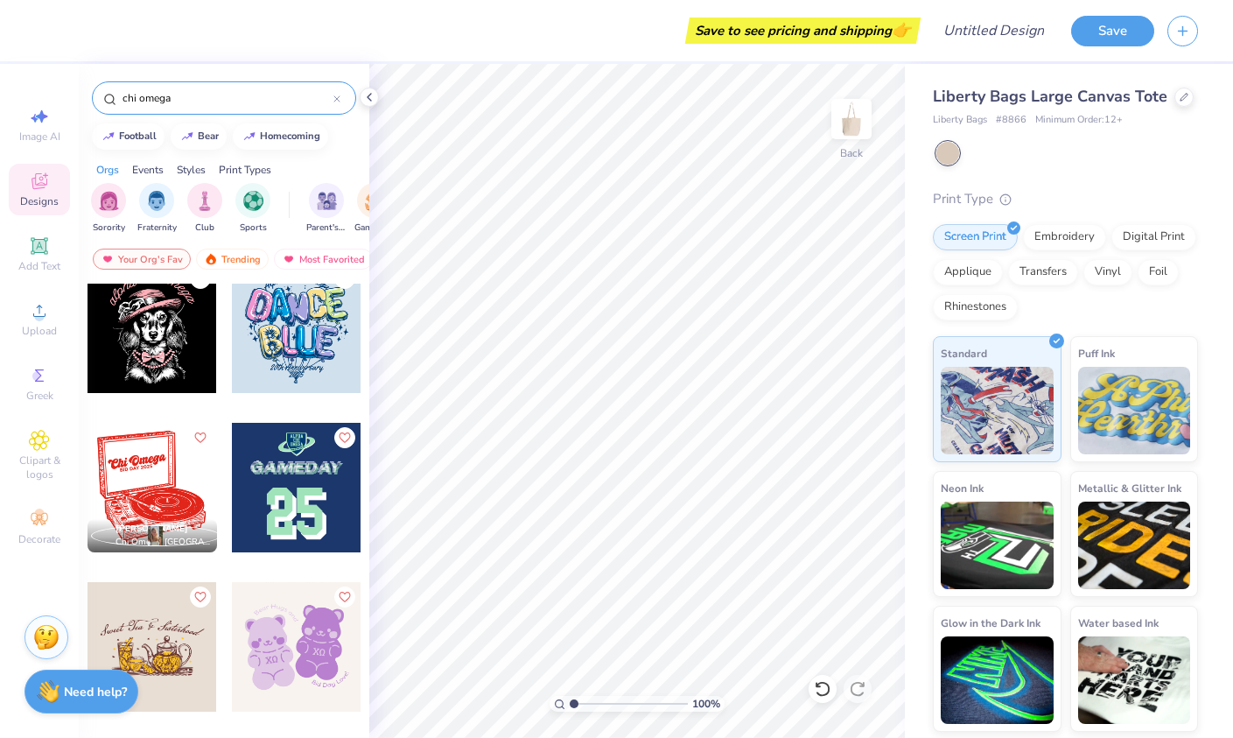
click at [127, 475] on div at bounding box center [153, 488] width 130 height 130
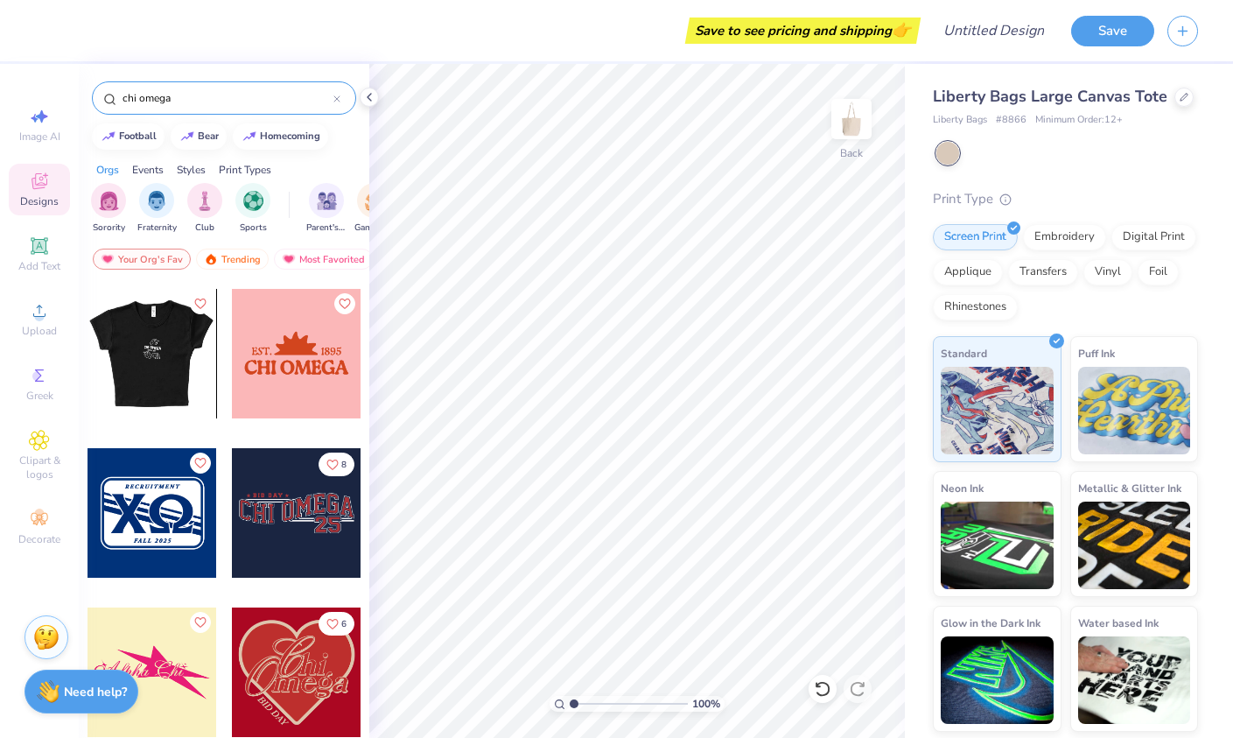
scroll to position [5094, 0]
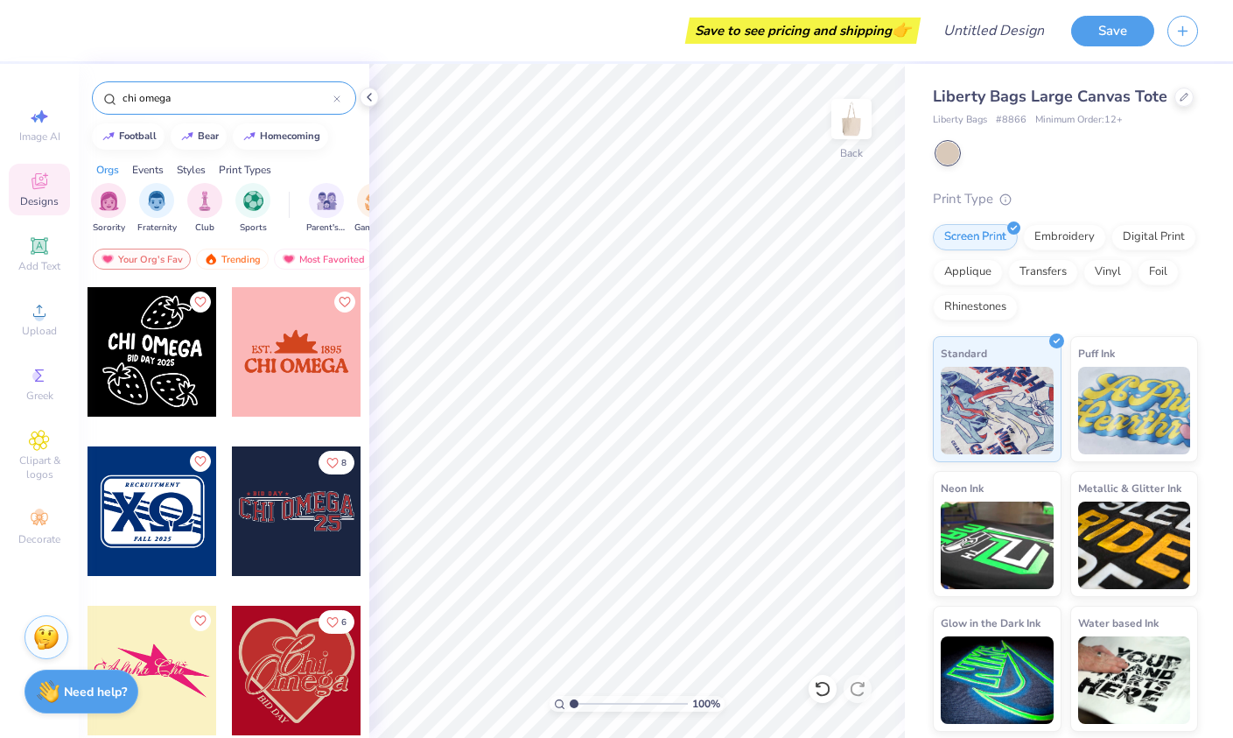
click at [297, 543] on div at bounding box center [297, 511] width 130 height 130
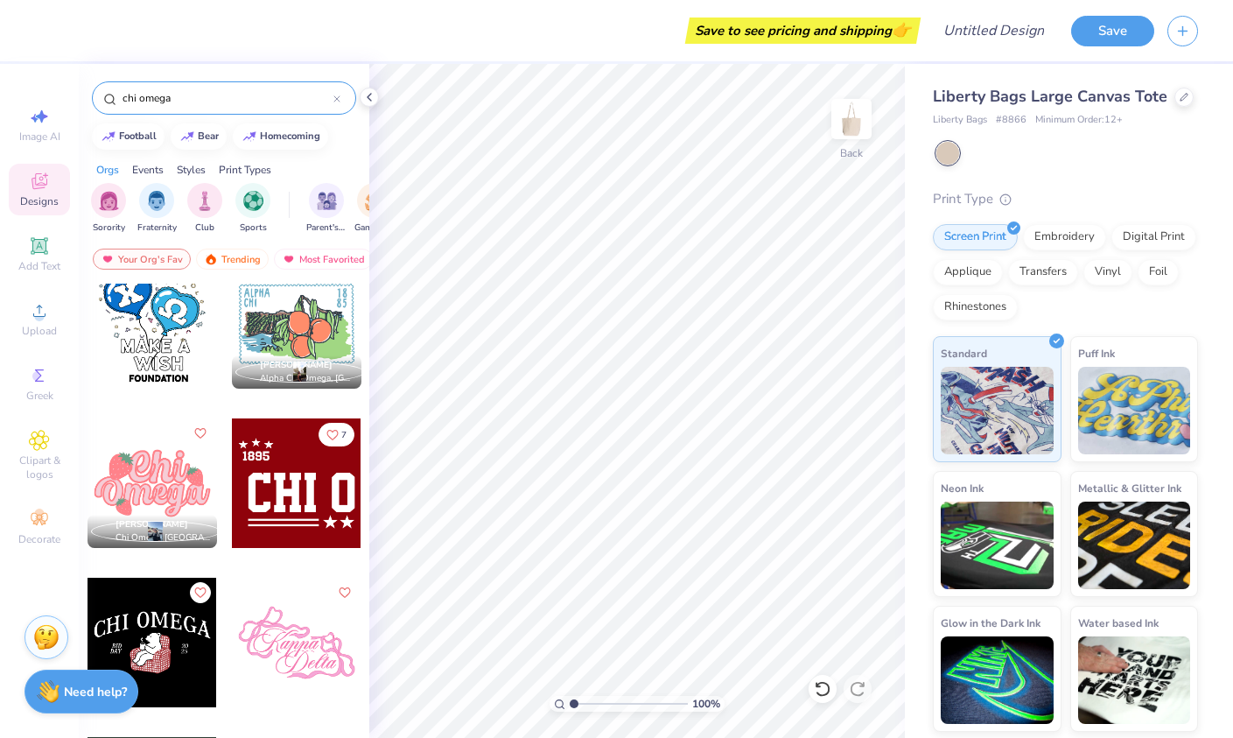
scroll to position [6564, 0]
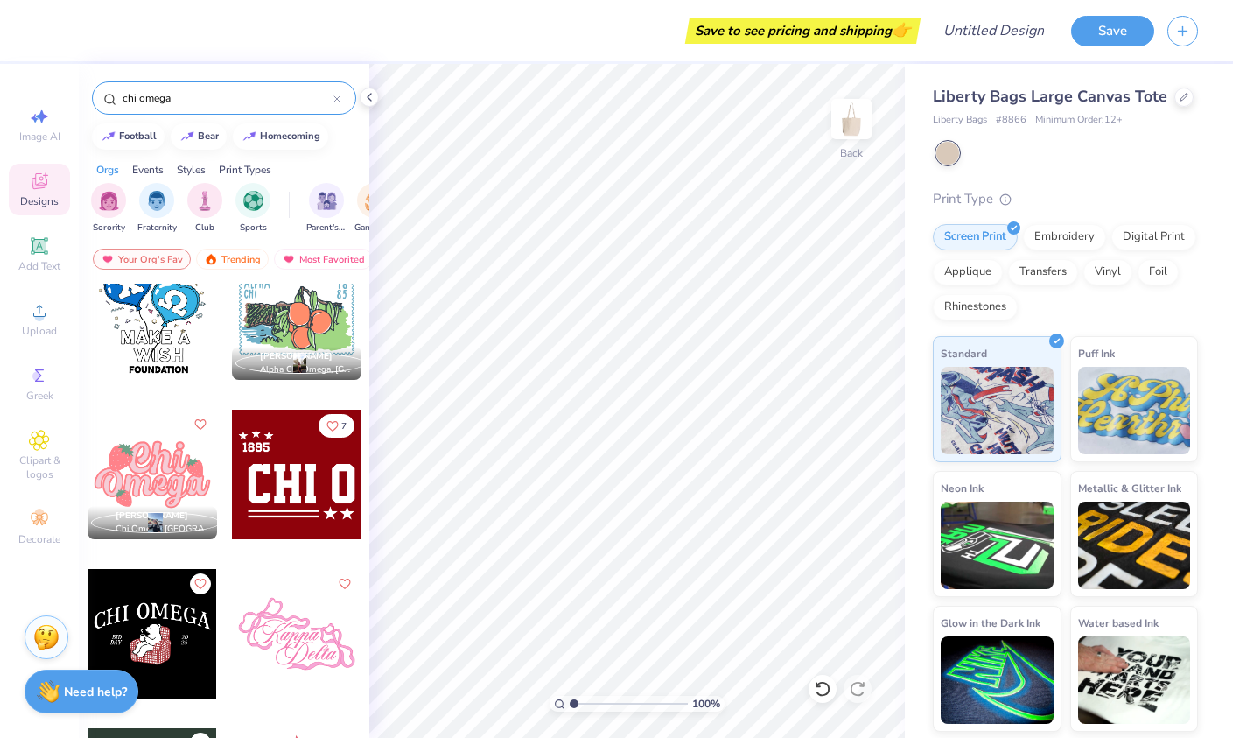
click at [298, 476] on div at bounding box center [297, 475] width 130 height 130
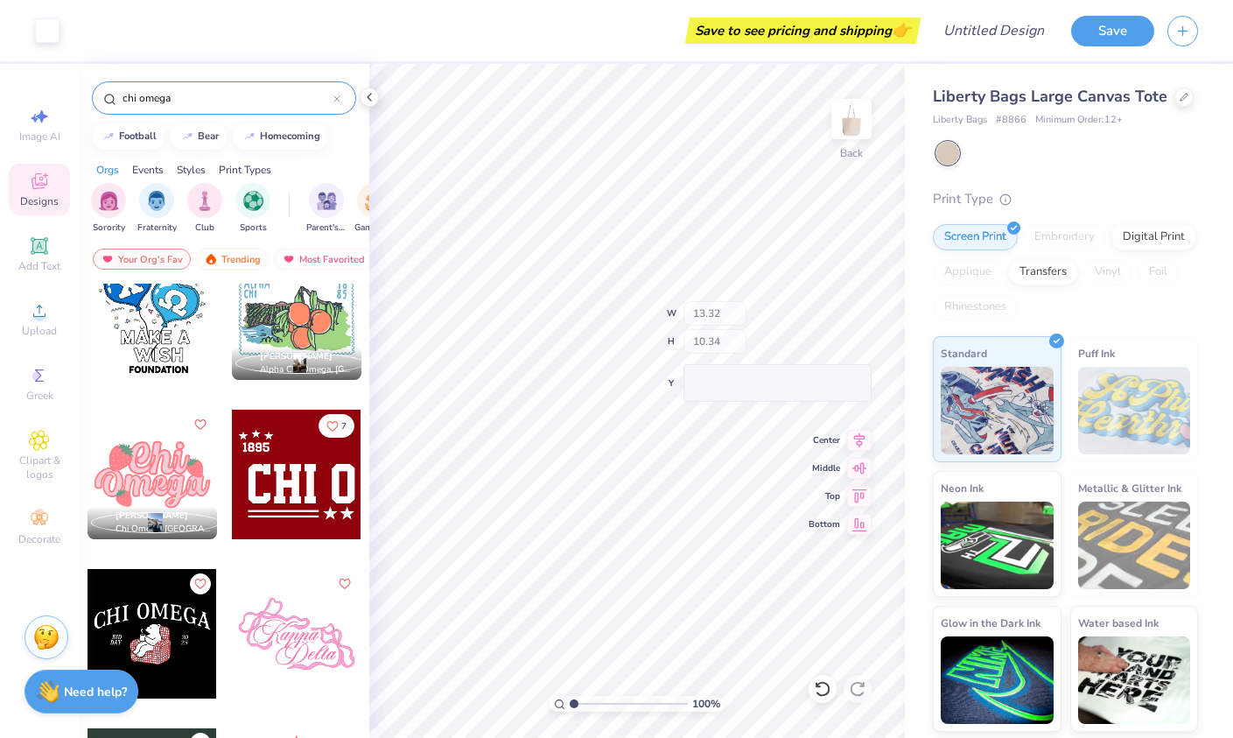
click at [924, 592] on div "Liberty Bags Large Canvas Tote Liberty Bags # 8866 Minimum Order: 12 + Print Ty…" at bounding box center [1069, 398] width 328 height 668
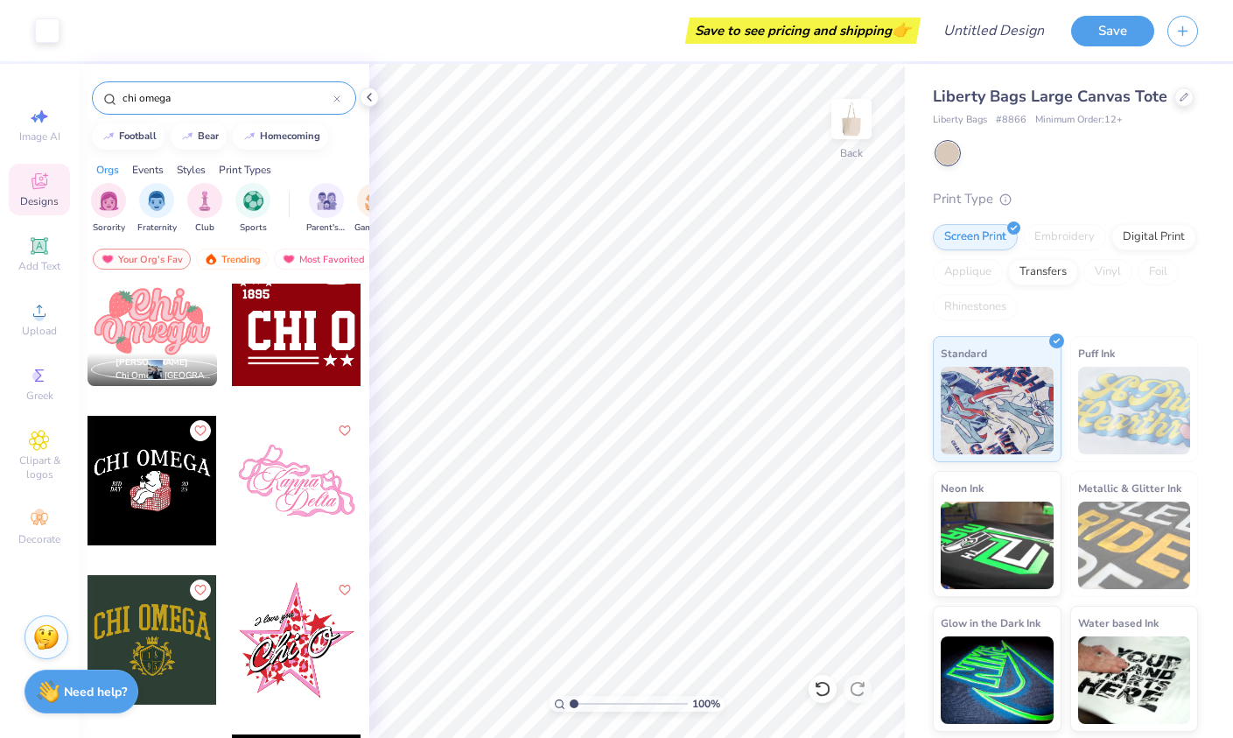
scroll to position [6736, 0]
